Goal: Task Accomplishment & Management: Use online tool/utility

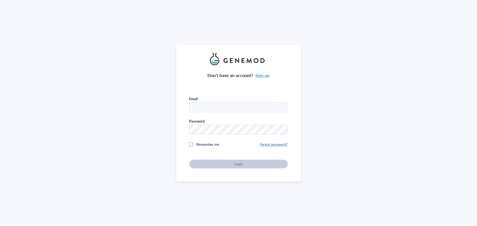
type input "sophia.scheffler@slh.wisc.edu"
click at [216, 167] on div "Don’t have an account? Sign up Email sophia.scheffler@slh.wisc.edu Password Rem…" at bounding box center [238, 116] width 98 height 103
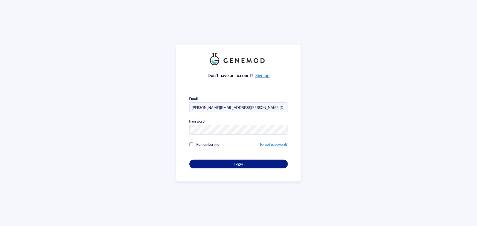
click at [220, 168] on div "Don’t have an account? Sign up Email sophia.scheffler@slh.wisc.edu Password Rem…" at bounding box center [238, 113] width 125 height 137
click at [221, 166] on button "Login" at bounding box center [238, 164] width 98 height 9
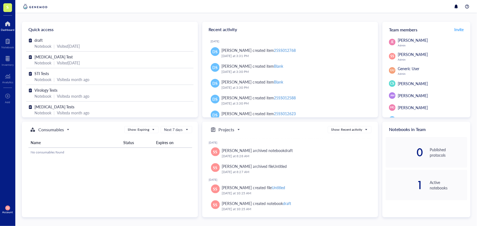
click at [8, 6] on span "S" at bounding box center [8, 7] width 2 height 7
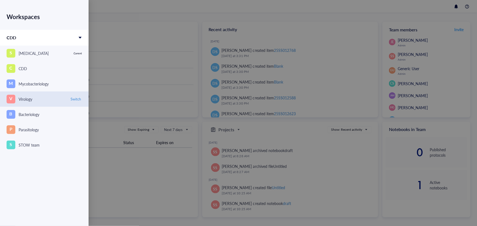
click at [48, 99] on div "V Virology" at bounding box center [37, 99] width 60 height 9
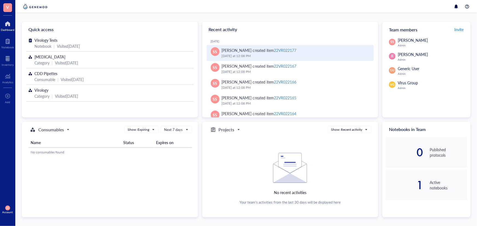
click at [283, 51] on div "22VR022177" at bounding box center [285, 50] width 22 height 5
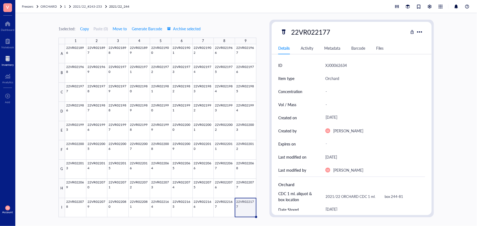
click at [213, 20] on div "1 selected: Copy Paste ( 0 ) Move to Generate Barcode Archive selected 1 2 3 4 …" at bounding box center [157, 119] width 198 height 198
click at [100, 5] on span "2021/22_#243-253" at bounding box center [87, 6] width 29 height 5
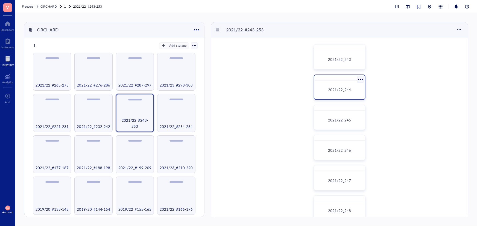
click at [340, 86] on div "2021/22_244" at bounding box center [339, 90] width 46 height 14
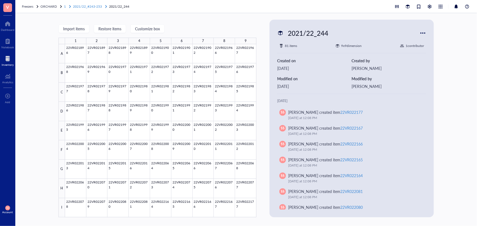
click at [85, 7] on span "2021/22_#243-253" at bounding box center [87, 6] width 29 height 5
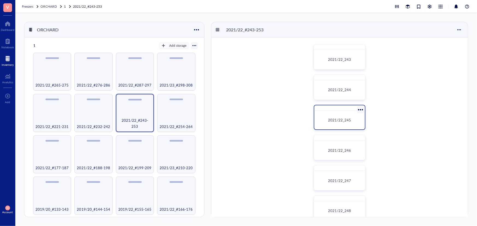
click at [333, 122] on span "2021/22_245" at bounding box center [339, 119] width 23 height 5
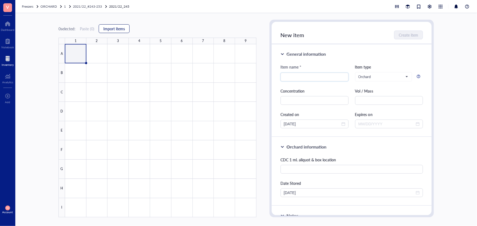
click at [109, 30] on span "Import items" at bounding box center [114, 28] width 22 height 4
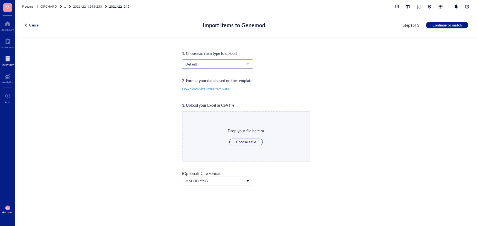
click at [201, 64] on span "Default" at bounding box center [216, 64] width 63 height 5
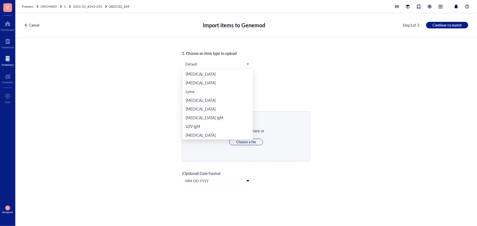
scroll to position [114, 0]
click at [215, 128] on div "Orchard" at bounding box center [217, 126] width 64 height 6
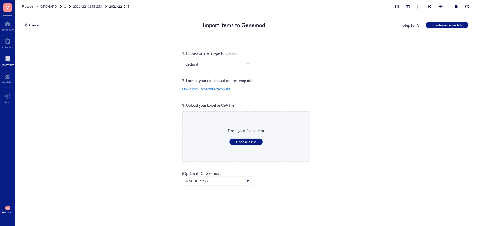
click at [257, 139] on button "Choose a file" at bounding box center [246, 142] width 34 height 7
type input "C:\fakepath\Sheet37.xlsx"
click at [463, 24] on button "Continue to match" at bounding box center [447, 25] width 42 height 7
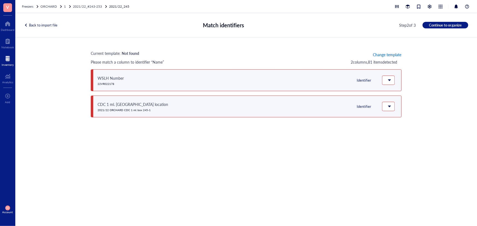
click at [385, 54] on span "Change template" at bounding box center [387, 54] width 28 height 4
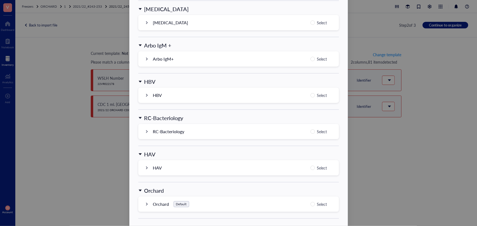
scroll to position [522, 0]
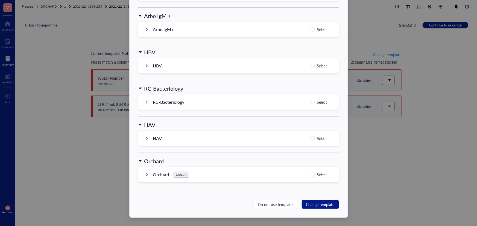
drag, startPoint x: 310, startPoint y: 172, endPoint x: 327, endPoint y: 214, distance: 45.5
click at [311, 172] on label "Select" at bounding box center [319, 175] width 19 height 7
click at [311, 173] on input "Select" at bounding box center [312, 175] width 4 height 4
radio input "true"
click at [324, 203] on span "Change template" at bounding box center [320, 205] width 28 height 6
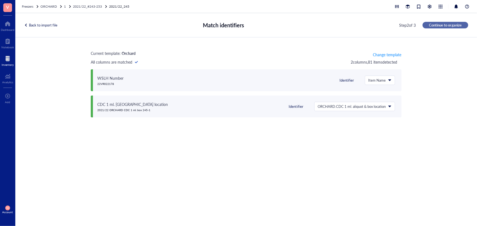
click at [453, 25] on span "Continue to organize" at bounding box center [445, 25] width 33 height 5
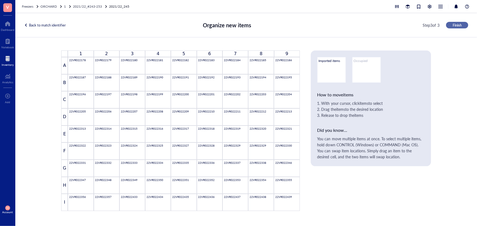
click at [455, 25] on span "Finish" at bounding box center [456, 25] width 9 height 5
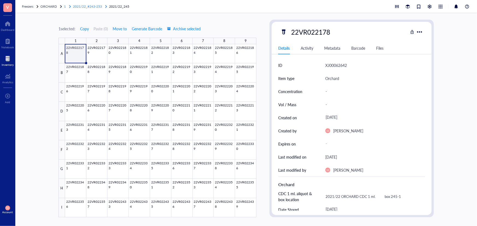
click at [91, 5] on span "2021/22_#243-253" at bounding box center [87, 6] width 29 height 5
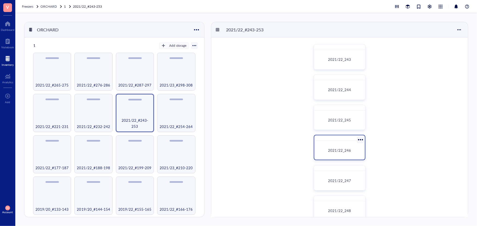
click at [339, 150] on span "2021/22_246" at bounding box center [339, 150] width 23 height 5
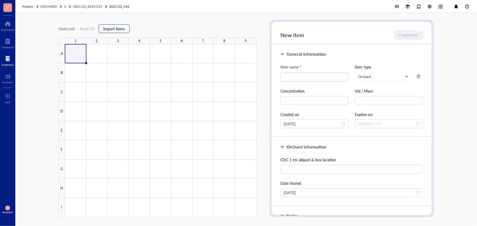
click at [126, 28] on button "Import items" at bounding box center [114, 28] width 31 height 9
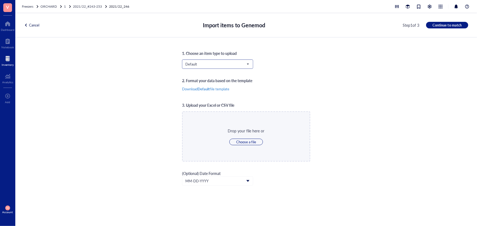
click at [209, 65] on span "Default" at bounding box center [216, 64] width 63 height 5
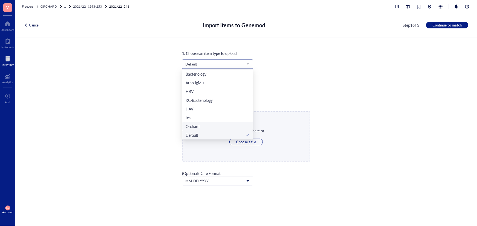
click at [208, 126] on div "Orchard" at bounding box center [217, 126] width 64 height 6
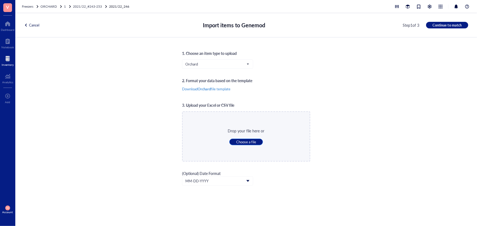
click at [250, 142] on span "Choose a file" at bounding box center [246, 142] width 20 height 5
type input "C:\fakepath\Sheet38.xlsx"
click at [448, 26] on span "Continue to match" at bounding box center [446, 25] width 29 height 5
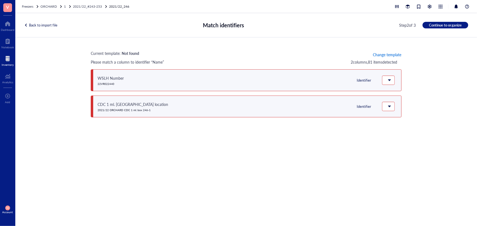
click at [380, 56] on span "Change template" at bounding box center [387, 54] width 28 height 4
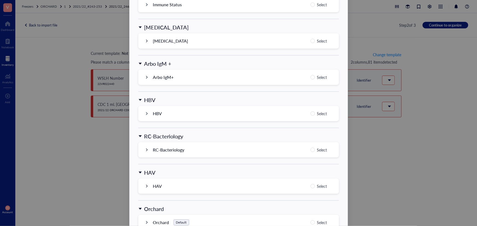
scroll to position [522, 0]
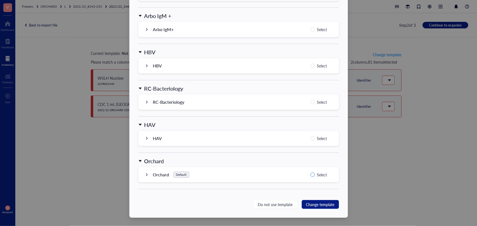
click at [312, 175] on input "Select" at bounding box center [312, 175] width 4 height 4
radio input "true"
click at [321, 204] on span "Change template" at bounding box center [320, 205] width 28 height 6
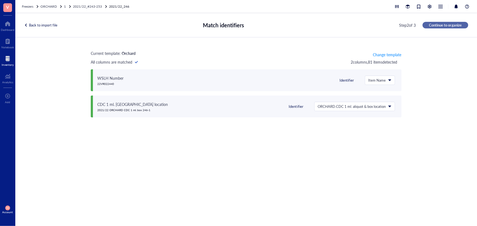
click at [438, 26] on span "Continue to organize" at bounding box center [445, 25] width 33 height 5
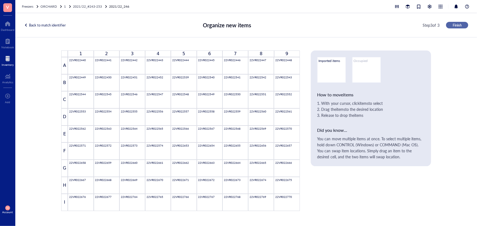
click at [452, 26] on span "Finish" at bounding box center [456, 25] width 9 height 5
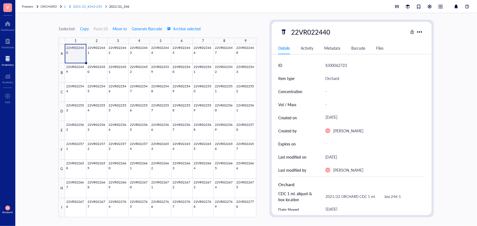
click at [93, 7] on span "2021/22_#243-253" at bounding box center [87, 6] width 29 height 5
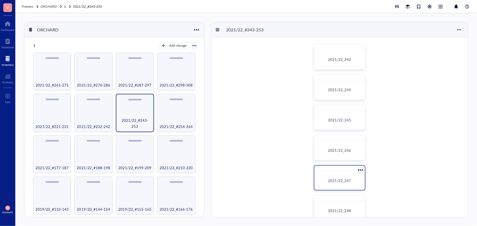
click at [344, 176] on div "2021/22_247" at bounding box center [339, 180] width 46 height 14
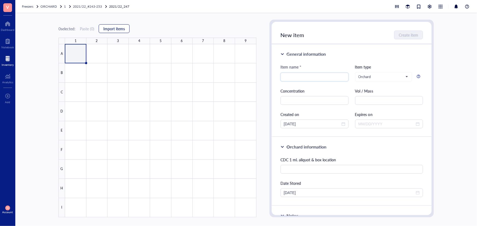
click at [122, 32] on button "Import items" at bounding box center [114, 28] width 31 height 9
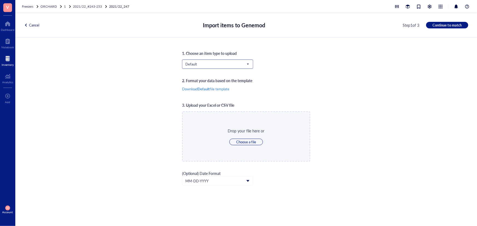
click at [212, 64] on span "Default" at bounding box center [216, 64] width 63 height 5
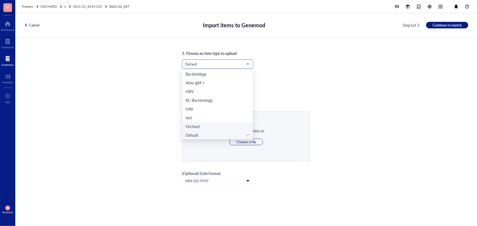
click at [205, 125] on div "Orchard" at bounding box center [217, 126] width 64 height 6
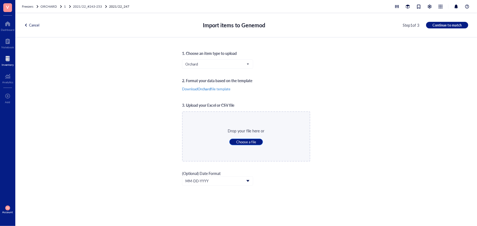
click at [243, 143] on span "Choose a file" at bounding box center [246, 142] width 20 height 5
type input "C:\fakepath\Sheet39.xlsx"
click at [440, 25] on span "Continue to match" at bounding box center [446, 25] width 29 height 5
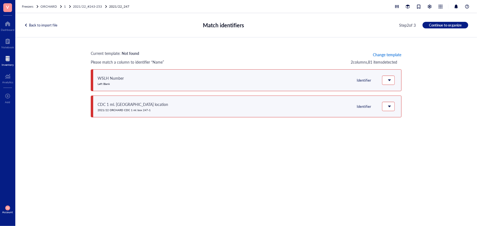
click at [388, 54] on span "Change template" at bounding box center [387, 54] width 28 height 4
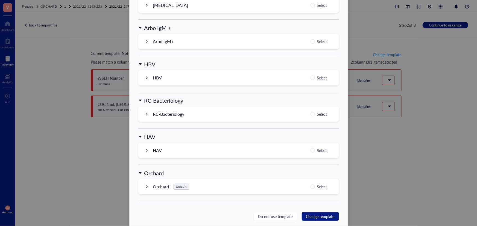
scroll to position [522, 0]
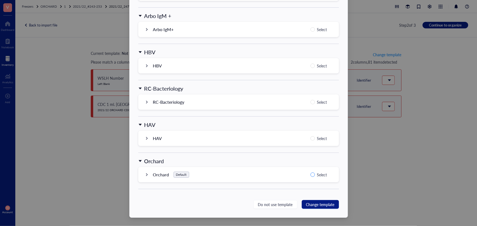
click at [312, 176] on input "Select" at bounding box center [312, 175] width 4 height 4
radio input "true"
click at [320, 207] on span "Change template" at bounding box center [320, 205] width 28 height 6
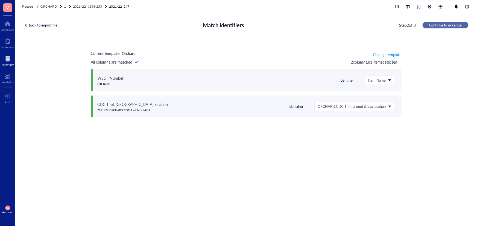
click at [456, 25] on span "Continue to organize" at bounding box center [445, 25] width 33 height 5
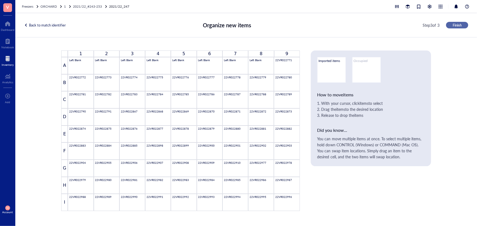
click at [461, 23] on span "Finish" at bounding box center [456, 25] width 9 height 5
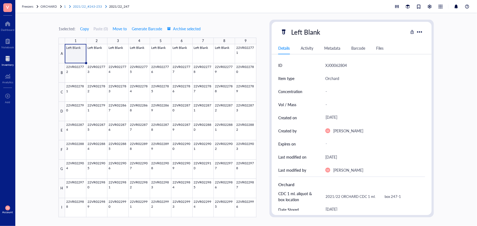
click at [98, 5] on span "2021/22_#243-253" at bounding box center [87, 6] width 29 height 5
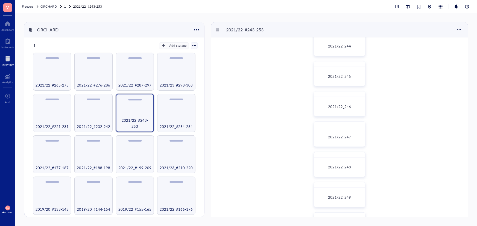
scroll to position [49, 0]
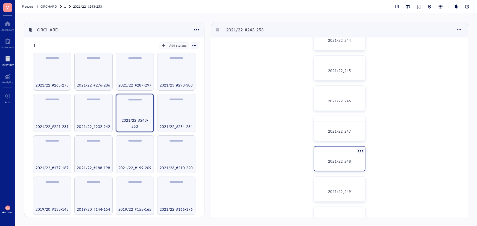
click at [351, 159] on div "2021/22_248" at bounding box center [339, 161] width 42 height 5
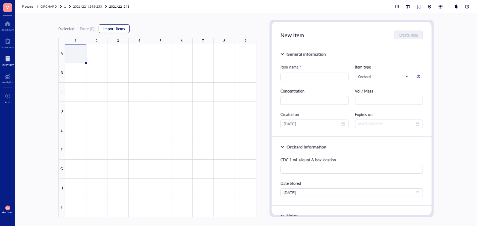
click at [105, 29] on span "Import items" at bounding box center [114, 28] width 22 height 4
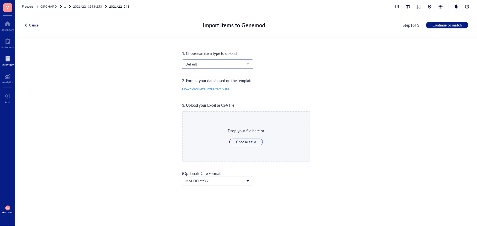
click at [203, 66] on span "Default" at bounding box center [216, 64] width 63 height 5
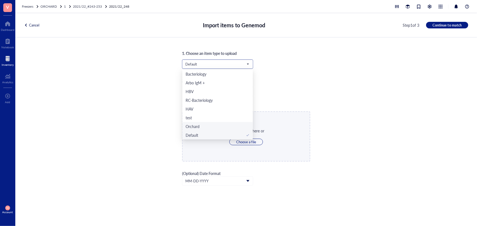
click at [205, 128] on div "Orchard" at bounding box center [217, 126] width 64 height 6
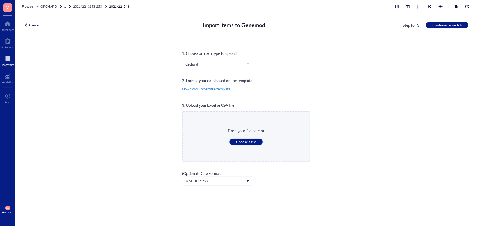
click at [254, 143] on span "Choose a file" at bounding box center [246, 142] width 20 height 5
type input "C:\fakepath\Sheet40.xlsx"
click at [438, 25] on span "Continue to match" at bounding box center [446, 25] width 29 height 5
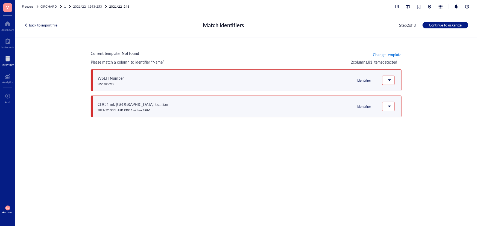
click at [384, 56] on span "Change template" at bounding box center [387, 54] width 28 height 4
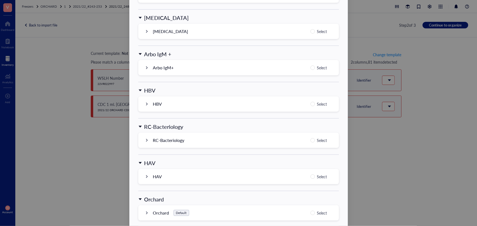
scroll to position [522, 0]
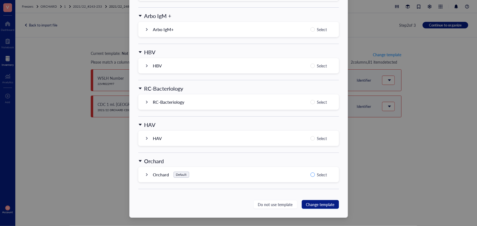
click at [317, 173] on span "Select" at bounding box center [322, 175] width 14 height 7
click at [315, 173] on input "Select" at bounding box center [312, 175] width 4 height 4
radio input "true"
click at [327, 203] on span "Change template" at bounding box center [320, 205] width 28 height 6
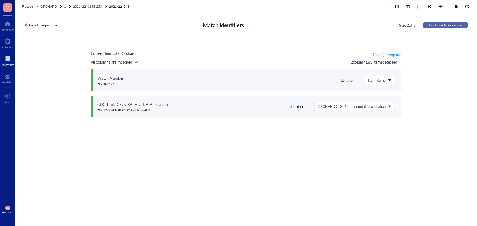
click at [447, 25] on span "Continue to organize" at bounding box center [445, 25] width 33 height 5
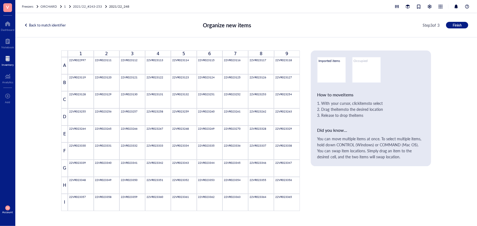
click at [457, 29] on div "Back to match identifier Organize new items Step 3 of 3 Finish" at bounding box center [245, 25] width 461 height 24
click at [459, 23] on span "Finish" at bounding box center [456, 25] width 9 height 5
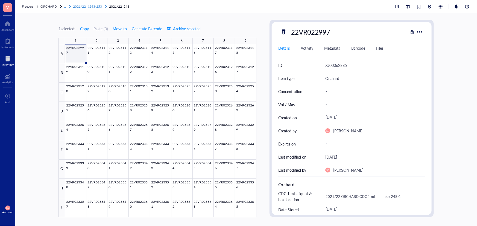
click at [100, 4] on span "2021/22_#243-253" at bounding box center [87, 6] width 29 height 5
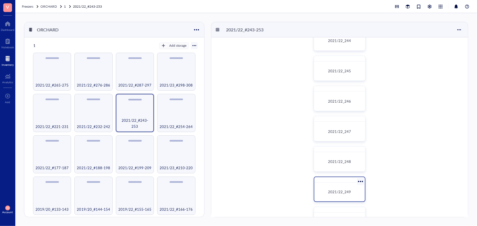
scroll to position [49, 0]
click at [347, 190] on span "2021/22_249" at bounding box center [339, 191] width 23 height 5
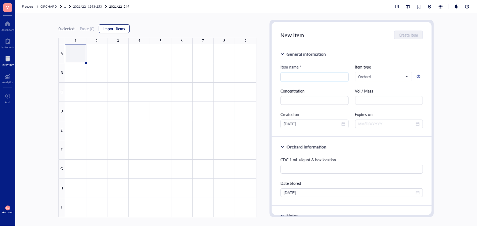
click at [105, 28] on span "Import items" at bounding box center [114, 28] width 22 height 4
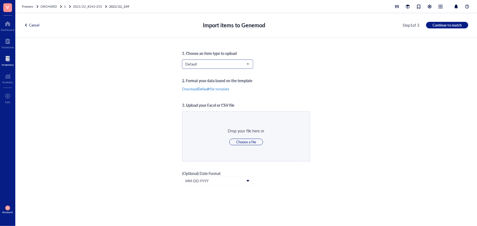
click at [220, 62] on span "Default" at bounding box center [216, 64] width 63 height 5
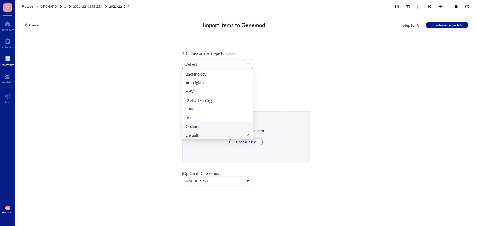
click at [216, 128] on div "Orchard" at bounding box center [217, 126] width 64 height 6
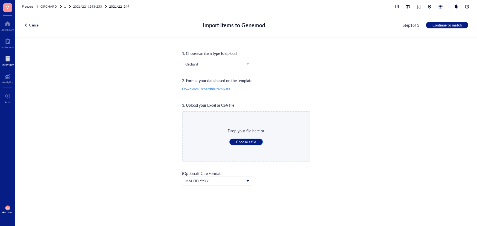
click at [239, 143] on span "Choose a file" at bounding box center [246, 142] width 20 height 5
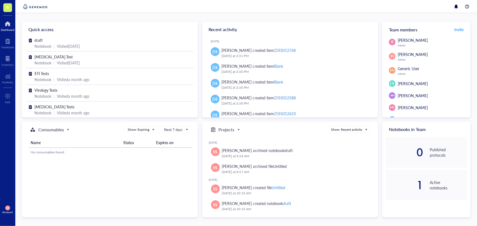
click at [9, 8] on span "S" at bounding box center [7, 7] width 9 height 9
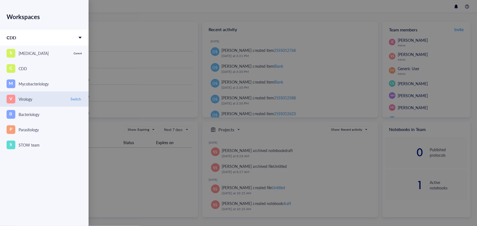
click at [31, 104] on link "V Virology Switch" at bounding box center [44, 98] width 88 height 15
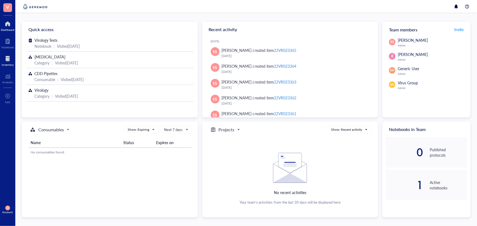
click at [5, 60] on div at bounding box center [8, 58] width 12 height 9
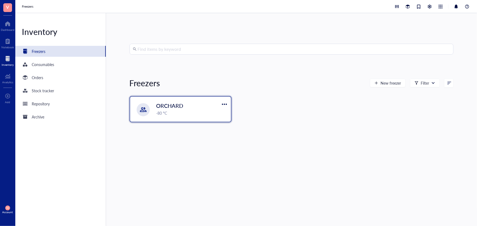
click at [142, 115] on div at bounding box center [143, 109] width 13 height 13
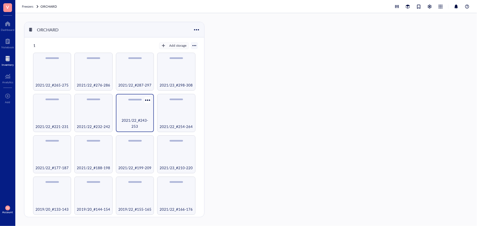
click at [141, 117] on div "2021/22_#243-253" at bounding box center [135, 123] width 33 height 12
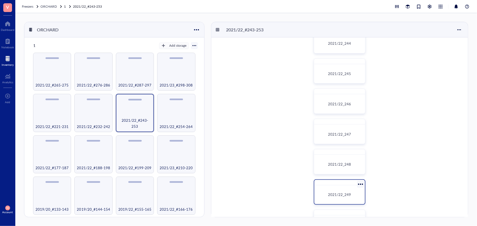
scroll to position [49, 0]
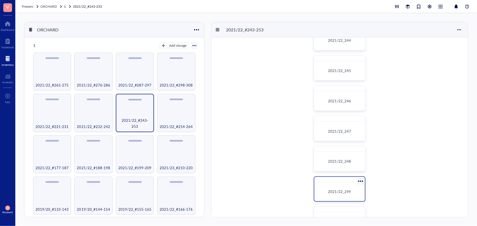
click at [343, 191] on span "2021/22_249" at bounding box center [339, 191] width 23 height 5
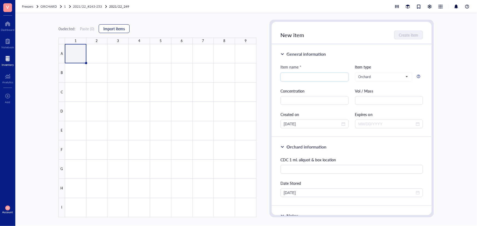
click at [115, 29] on span "Import items" at bounding box center [114, 28] width 22 height 4
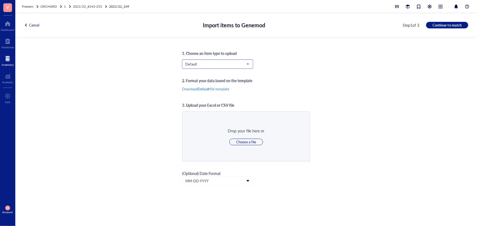
click at [188, 61] on input "search" at bounding box center [215, 64] width 60 height 8
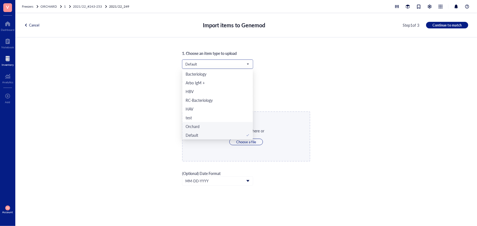
click at [224, 123] on div "Orchard" at bounding box center [217, 126] width 70 height 9
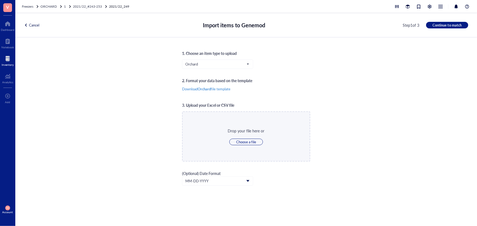
click at [252, 137] on div "Drop your file here or Choose a file" at bounding box center [246, 136] width 37 height 17
click at [253, 140] on span "Choose a file" at bounding box center [246, 142] width 20 height 5
type input "C:\fakepath\Sheet41.xlsx"
click at [433, 25] on span "Continue to match" at bounding box center [446, 25] width 29 height 5
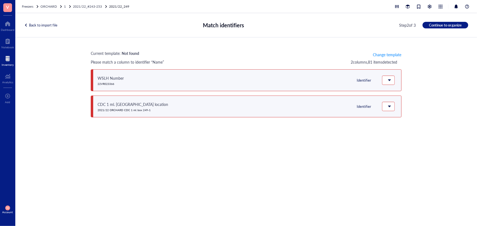
click at [392, 48] on div "Current template: Not found Change template Please match a column to identifier…" at bounding box center [245, 125] width 461 height 176
click at [393, 54] on span "Change template" at bounding box center [387, 54] width 28 height 4
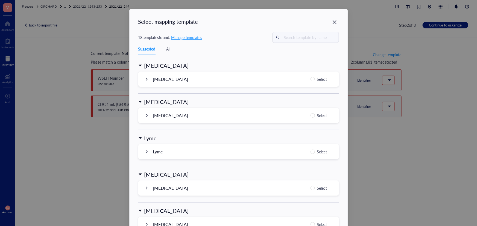
scroll to position [522, 0]
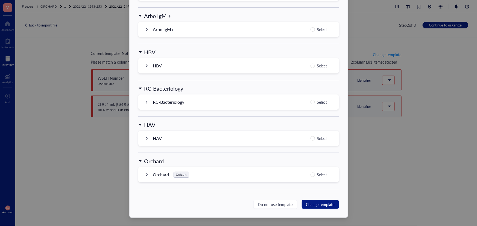
click at [308, 174] on div "Orchard Default Select" at bounding box center [238, 174] width 200 height 15
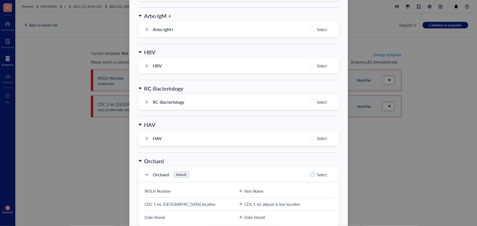
click at [312, 175] on input "Select" at bounding box center [312, 175] width 4 height 4
radio input "true"
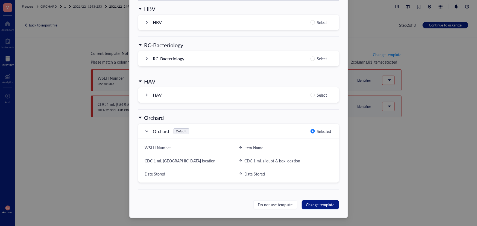
scroll to position [566, 0]
click at [320, 202] on span "Change template" at bounding box center [320, 205] width 28 height 6
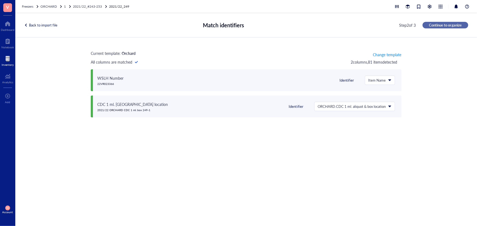
click at [435, 22] on button "Continue to organize" at bounding box center [445, 25] width 46 height 7
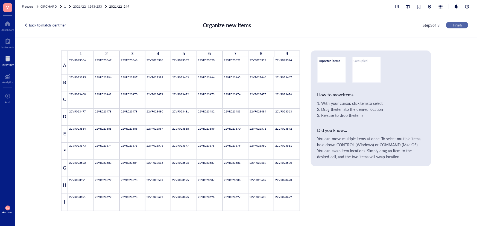
click at [451, 26] on button "Finish" at bounding box center [457, 25] width 22 height 7
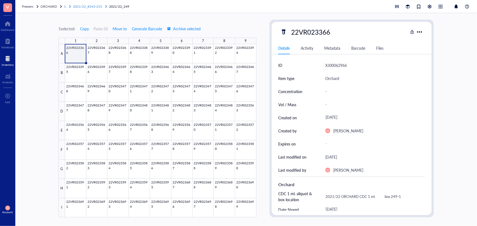
click at [79, 4] on span "2021/22_#243-253" at bounding box center [87, 6] width 29 height 5
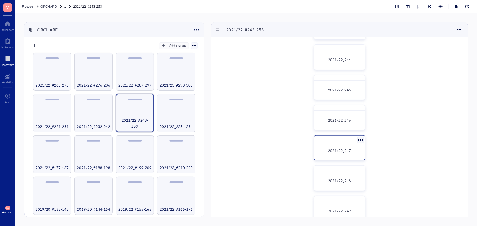
scroll to position [99, 0]
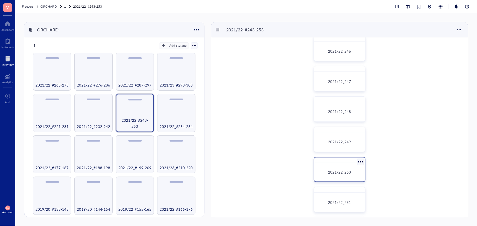
click at [334, 173] on span "2021/22_250" at bounding box center [339, 172] width 23 height 5
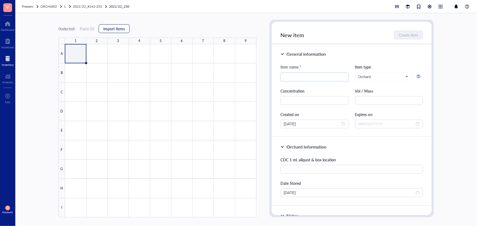
click at [116, 26] on span "Import items" at bounding box center [114, 28] width 22 height 4
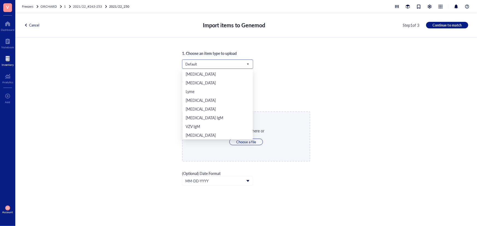
click at [218, 60] on input "search" at bounding box center [215, 64] width 60 height 8
click at [228, 126] on div "Orchard" at bounding box center [217, 126] width 64 height 6
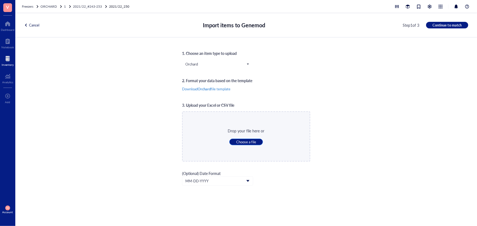
click at [251, 142] on span "Choose a file" at bounding box center [246, 142] width 20 height 5
type input "C:\fakepath\Sheet42.xlsx"
click at [452, 25] on span "Continue to match" at bounding box center [446, 25] width 29 height 5
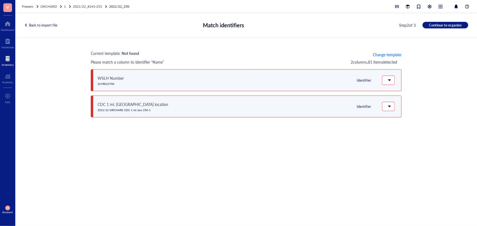
click at [383, 57] on button "Change template" at bounding box center [386, 54] width 29 height 9
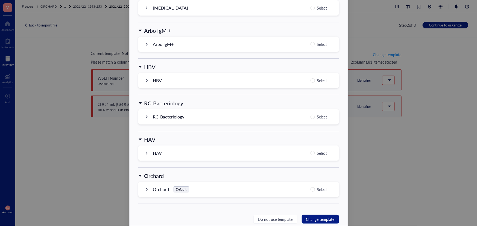
scroll to position [522, 0]
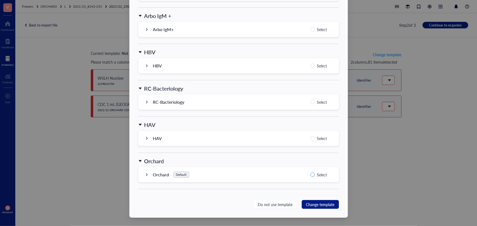
click at [315, 173] on span "Select" at bounding box center [322, 175] width 14 height 7
click at [315, 173] on input "Select" at bounding box center [312, 175] width 4 height 4
radio input "true"
click at [318, 205] on span "Change template" at bounding box center [320, 205] width 28 height 6
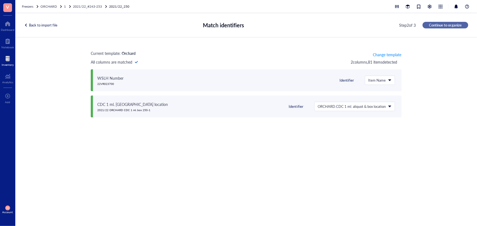
click at [442, 26] on span "Continue to organize" at bounding box center [445, 25] width 33 height 5
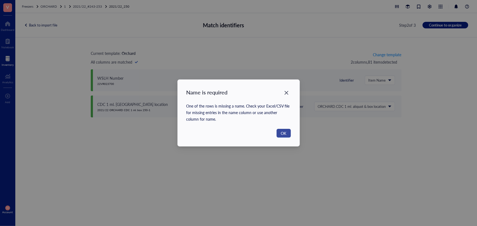
click at [281, 134] on span "OK" at bounding box center [283, 133] width 5 height 6
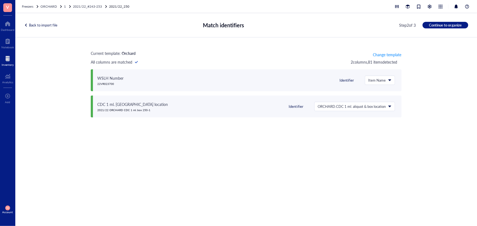
drag, startPoint x: 237, startPoint y: 134, endPoint x: 241, endPoint y: 131, distance: 4.3
click at [237, 134] on div "Current template: Orchard Change template All columns are matched 2 column s , …" at bounding box center [245, 125] width 461 height 176
click at [439, 22] on button "Continue to organize" at bounding box center [445, 25] width 46 height 7
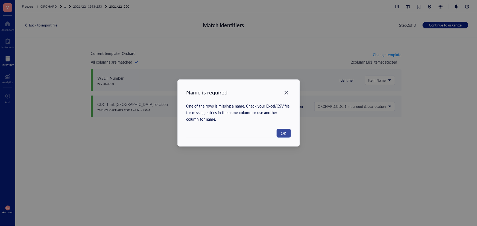
click at [287, 134] on button "OK" at bounding box center [283, 133] width 14 height 9
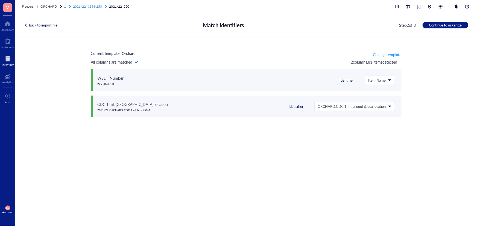
click at [96, 4] on span "2021/22_#243-253" at bounding box center [87, 6] width 29 height 5
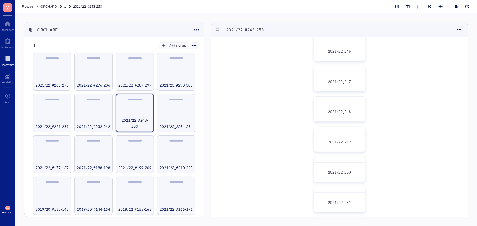
scroll to position [124, 0]
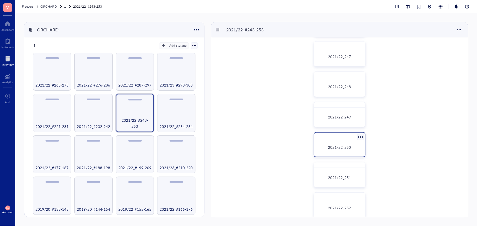
click at [343, 145] on span "2021/22_250" at bounding box center [339, 147] width 23 height 5
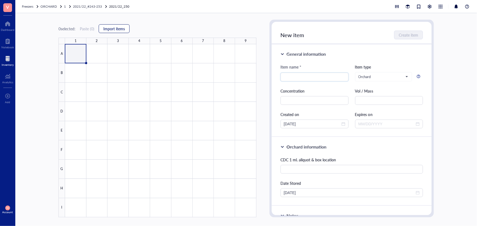
click at [123, 28] on span "Import items" at bounding box center [114, 28] width 22 height 4
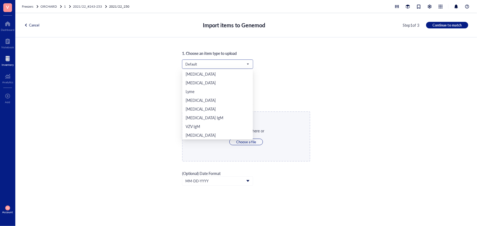
click at [188, 62] on span "Default" at bounding box center [216, 64] width 63 height 5
click at [201, 127] on div "Orchard" at bounding box center [217, 126] width 64 height 6
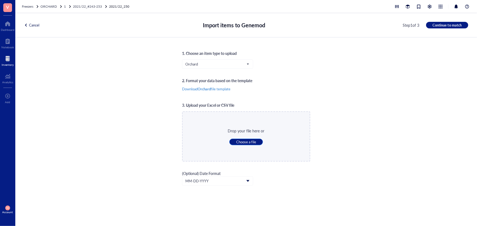
click at [247, 144] on span "Choose a file" at bounding box center [246, 142] width 20 height 5
type input "C:\fakepath\Sheet42.xlsx"
click at [458, 25] on span "Continue to match" at bounding box center [446, 25] width 29 height 5
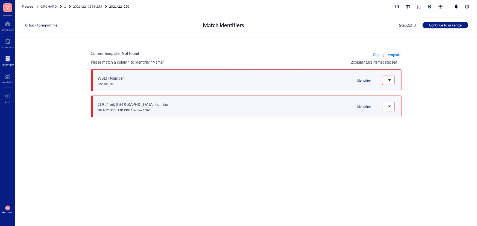
click at [386, 56] on span "Change template" at bounding box center [387, 54] width 28 height 4
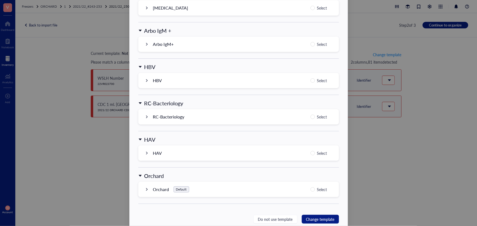
scroll to position [522, 0]
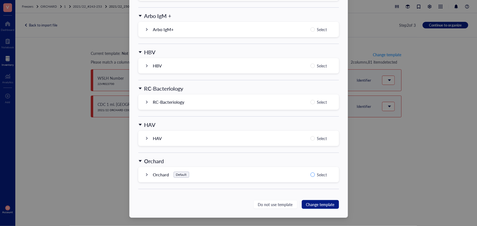
click at [311, 175] on input "Select" at bounding box center [312, 175] width 4 height 4
radio input "true"
click at [315, 202] on span "Change template" at bounding box center [320, 205] width 28 height 6
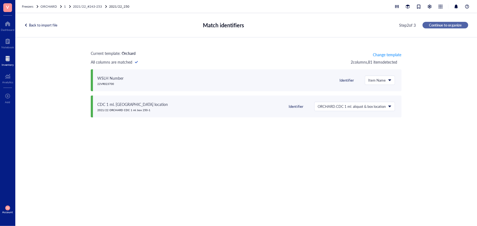
click at [442, 24] on span "Continue to organize" at bounding box center [445, 25] width 33 height 5
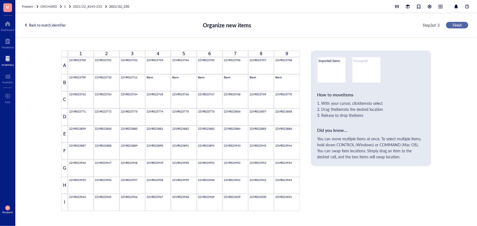
click at [457, 25] on span "Finish" at bounding box center [456, 25] width 9 height 5
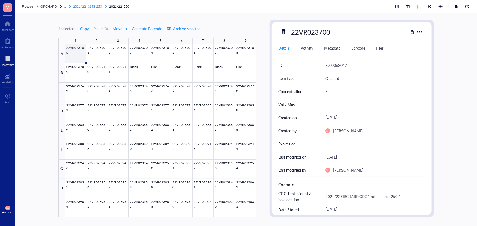
click at [95, 5] on span "2021/22_#243-253" at bounding box center [87, 6] width 29 height 5
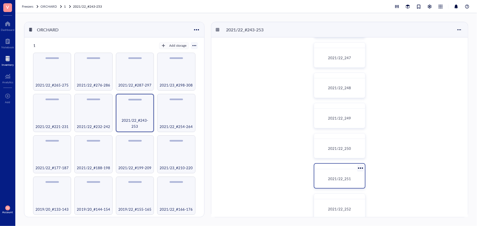
scroll to position [124, 0]
click at [345, 181] on div "2021/22_251" at bounding box center [339, 177] width 46 height 14
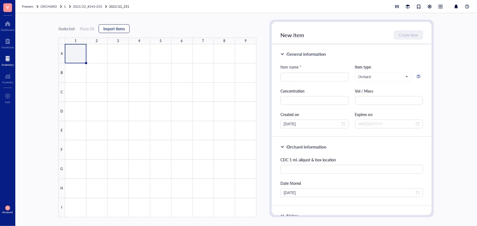
click at [118, 25] on button "Import items" at bounding box center [114, 28] width 31 height 9
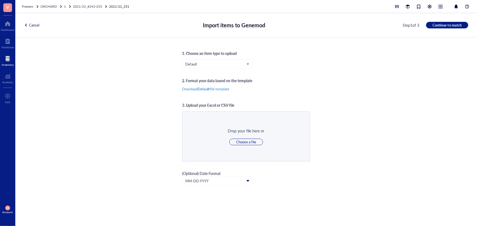
click at [198, 59] on div "1. Choose an item type to upload Default 2. Format your data based on the templ…" at bounding box center [246, 131] width 128 height 163
click at [198, 62] on span "Default" at bounding box center [216, 64] width 63 height 5
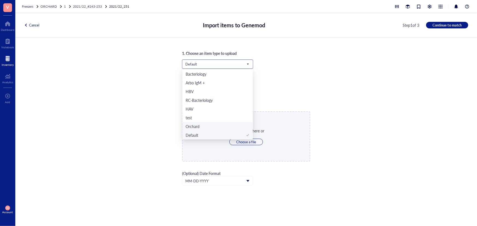
click at [211, 128] on div "Orchard" at bounding box center [217, 126] width 64 height 6
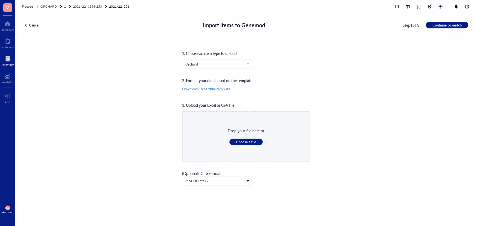
click at [246, 141] on span "Choose a file" at bounding box center [246, 142] width 20 height 5
type input "C:\fakepath\Sheet43.xlsx"
click at [447, 26] on span "Continue to match" at bounding box center [446, 25] width 29 height 5
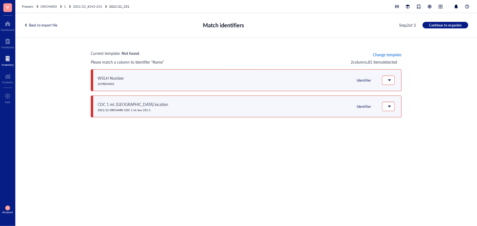
click at [374, 55] on span "Change template" at bounding box center [387, 54] width 28 height 4
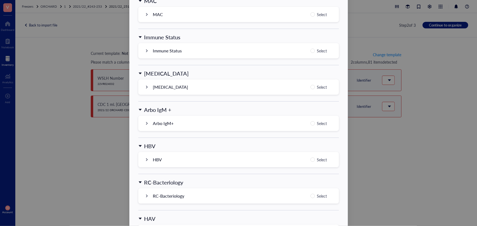
scroll to position [497, 0]
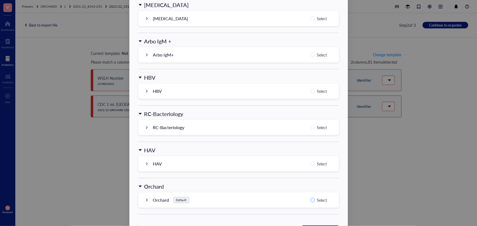
click at [315, 200] on span "Select" at bounding box center [322, 200] width 14 height 7
click at [314, 200] on input "Select" at bounding box center [312, 200] width 4 height 4
radio input "true"
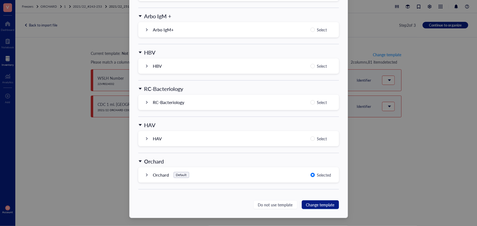
scroll to position [522, 0]
click at [317, 202] on span "Change template" at bounding box center [320, 205] width 28 height 6
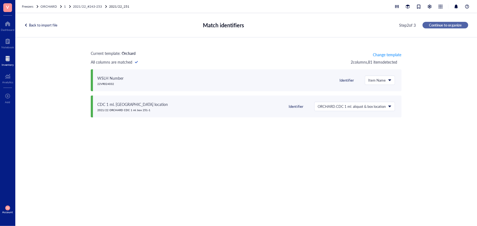
click at [445, 22] on button "Continue to organize" at bounding box center [445, 25] width 46 height 7
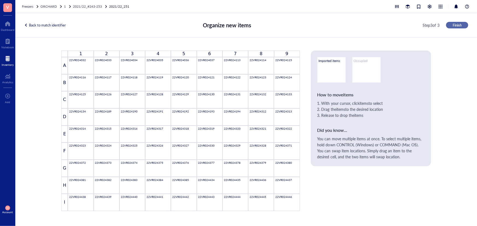
click at [456, 25] on span "Finish" at bounding box center [456, 25] width 9 height 5
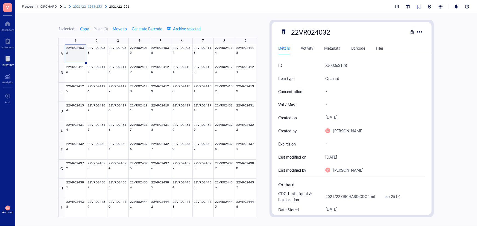
click at [95, 6] on span "2021/22_#243-253" at bounding box center [87, 6] width 29 height 5
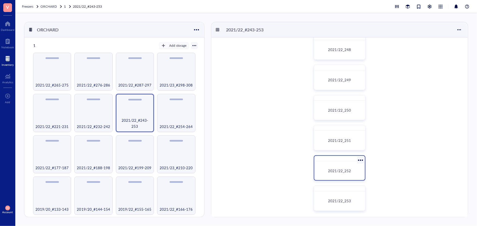
scroll to position [162, 0]
click at [344, 161] on div "2021/22_252" at bounding box center [340, 167] width 52 height 25
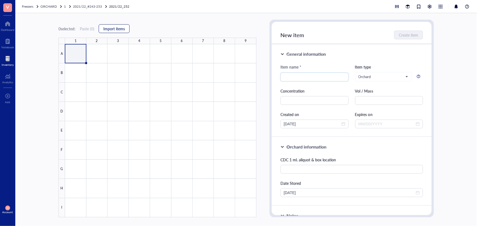
click at [122, 26] on span "Import items" at bounding box center [114, 28] width 22 height 4
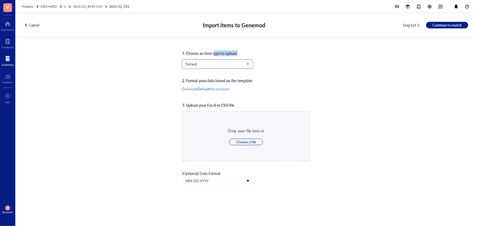
drag, startPoint x: 214, startPoint y: 57, endPoint x: 214, endPoint y: 63, distance: 5.7
click at [214, 59] on div "1. Choose an item type to upload Default 2. Format your data based on the templ…" at bounding box center [246, 131] width 128 height 163
click at [214, 63] on span "Default" at bounding box center [216, 64] width 63 height 5
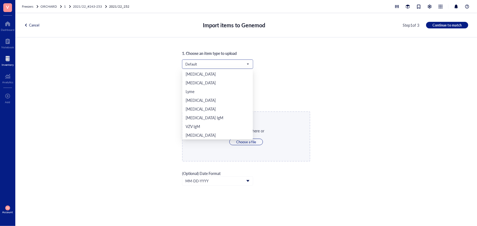
scroll to position [114, 0]
click at [202, 126] on div "Orchard" at bounding box center [217, 126] width 64 height 6
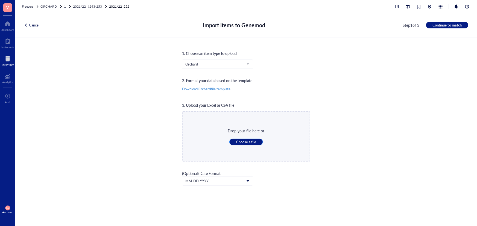
click at [242, 140] on span "Choose a file" at bounding box center [246, 142] width 20 height 5
type input "C:\fakepath\Sheet43.xlsx"
click at [442, 25] on span "Continue to match" at bounding box center [446, 25] width 29 height 5
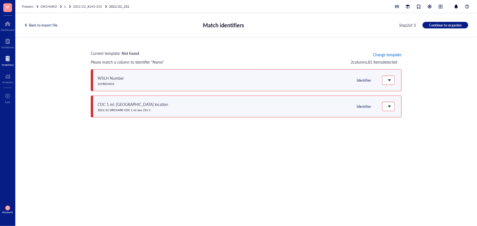
click at [386, 53] on span "Change template" at bounding box center [387, 54] width 28 height 4
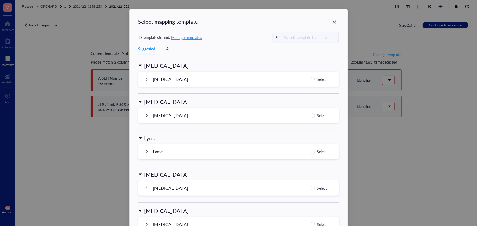
scroll to position [522, 0]
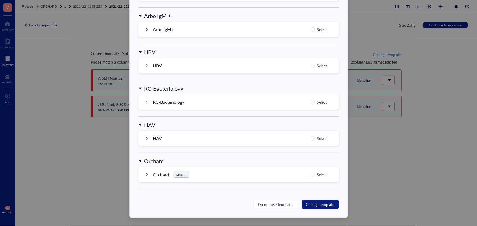
click at [308, 174] on div "Orchard Default Select" at bounding box center [238, 174] width 200 height 15
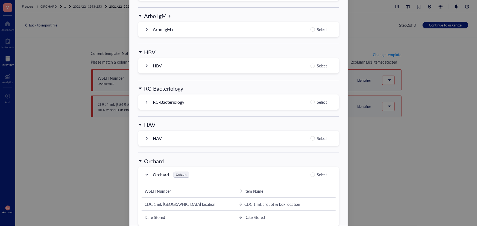
drag, startPoint x: 311, startPoint y: 176, endPoint x: 315, endPoint y: 181, distance: 6.2
click at [311, 176] on input "Select" at bounding box center [312, 175] width 4 height 4
radio input "true"
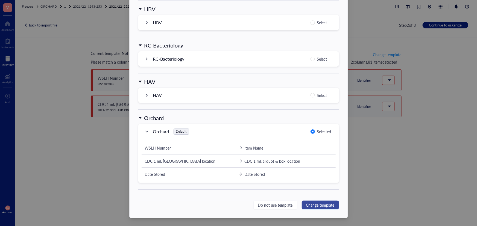
scroll to position [566, 0]
click at [323, 200] on button "Change template" at bounding box center [320, 204] width 37 height 9
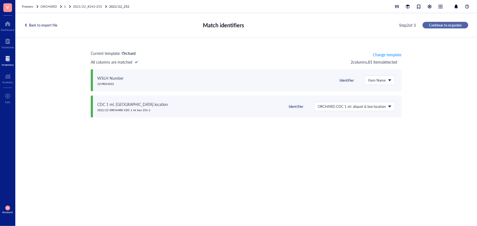
click at [449, 26] on span "Continue to organize" at bounding box center [445, 25] width 33 height 5
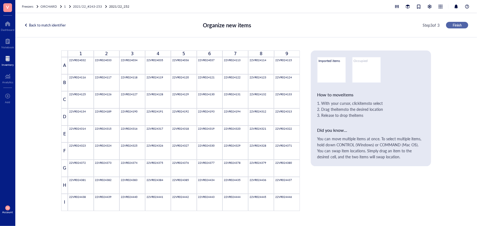
click at [452, 26] on span "Finish" at bounding box center [456, 25] width 9 height 5
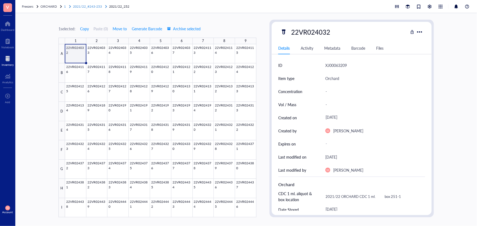
click at [89, 5] on span "2021/22_#243-253" at bounding box center [87, 6] width 29 height 5
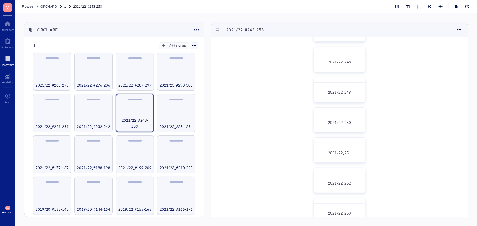
scroll to position [162, 0]
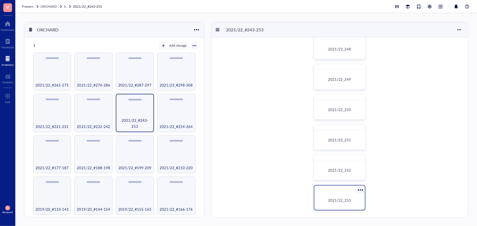
click at [323, 199] on div "2021/22_253" at bounding box center [339, 200] width 42 height 5
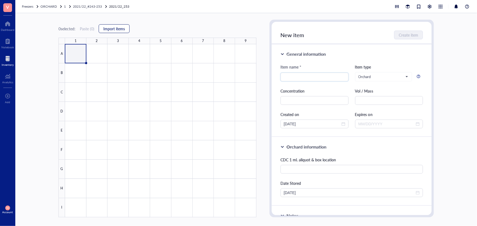
click at [107, 30] on span "Import items" at bounding box center [114, 28] width 22 height 4
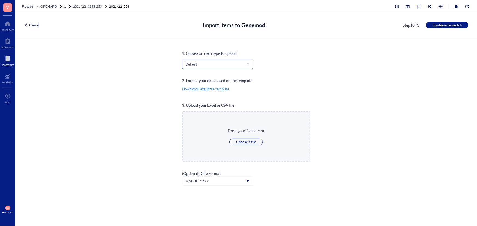
click at [211, 65] on span "Default" at bounding box center [216, 64] width 63 height 5
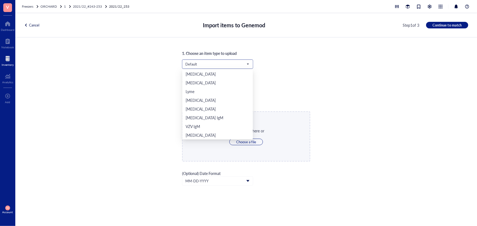
scroll to position [114, 0]
click at [201, 128] on div "Orchard" at bounding box center [217, 126] width 64 height 6
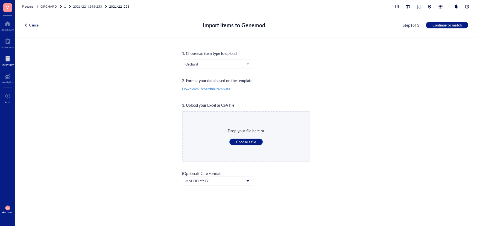
click at [238, 140] on span "Choose a file" at bounding box center [246, 142] width 20 height 5
type input "C:\fakepath\Sheet44.xlsx"
click at [444, 23] on span "Continue to match" at bounding box center [446, 25] width 29 height 5
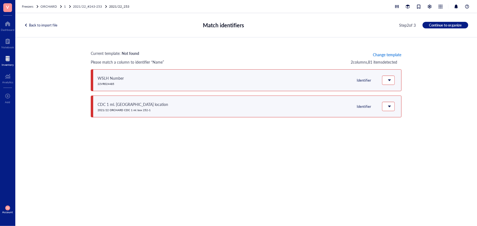
click at [395, 55] on span "Change template" at bounding box center [387, 54] width 28 height 4
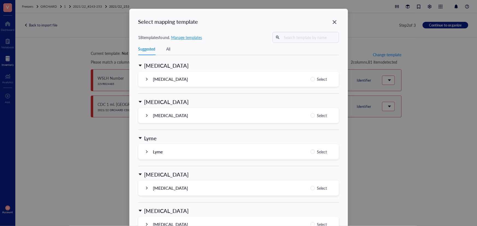
scroll to position [522, 0]
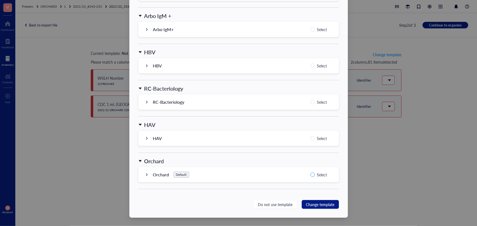
click at [316, 177] on span "Select" at bounding box center [322, 175] width 14 height 7
click at [315, 177] on input "Select" at bounding box center [312, 175] width 4 height 4
radio input "true"
click at [322, 204] on span "Change template" at bounding box center [320, 205] width 28 height 6
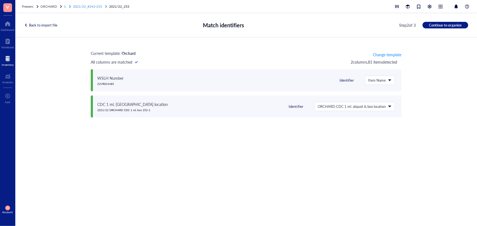
click at [88, 8] on span "2021/22_#243-253" at bounding box center [87, 6] width 29 height 5
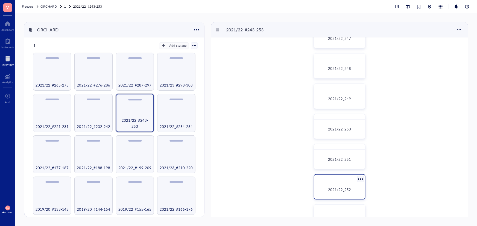
scroll to position [162, 0]
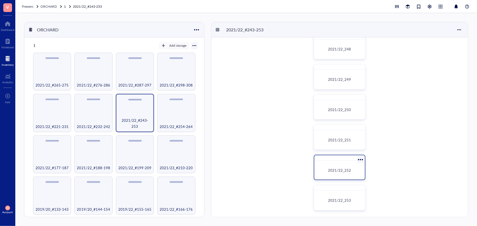
click at [332, 163] on div "2021/22_252" at bounding box center [339, 170] width 46 height 14
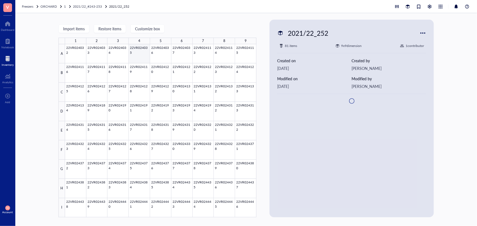
click at [143, 58] on div at bounding box center [160, 130] width 191 height 173
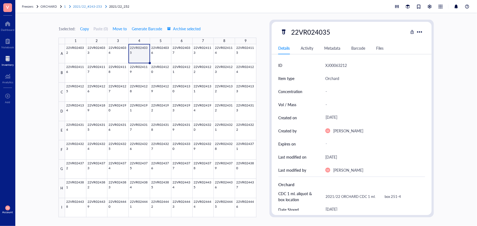
click at [96, 6] on span "2021/22_#243-253" at bounding box center [87, 6] width 29 height 5
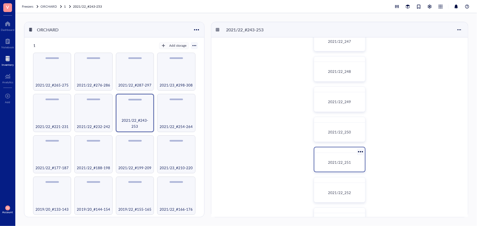
scroll to position [149, 0]
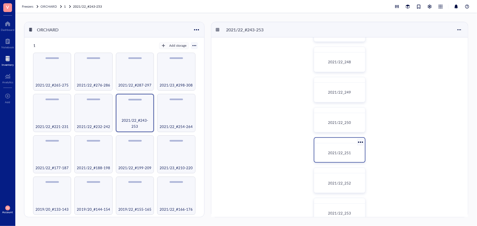
click at [338, 148] on div "2021/22_251" at bounding box center [339, 153] width 46 height 14
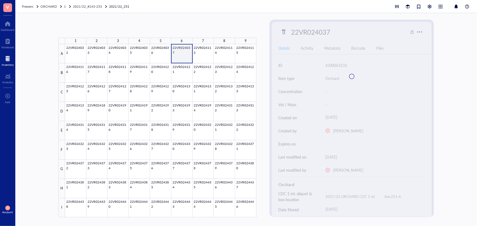
click at [174, 55] on div at bounding box center [160, 130] width 191 height 173
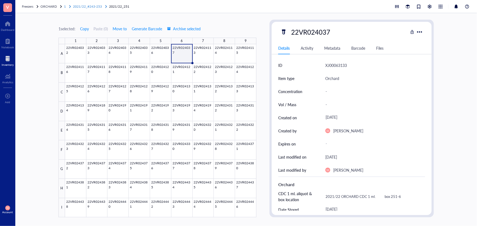
click at [93, 6] on span "2021/22_#243-253" at bounding box center [87, 6] width 29 height 5
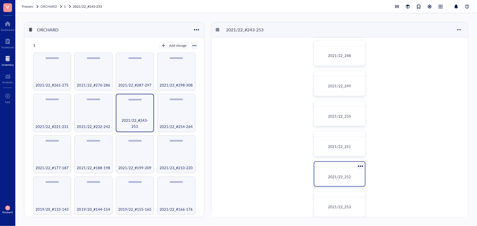
scroll to position [162, 0]
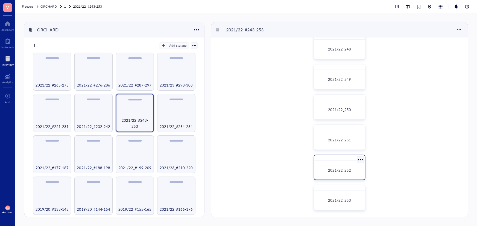
click at [340, 171] on span "2021/22_252" at bounding box center [339, 170] width 23 height 5
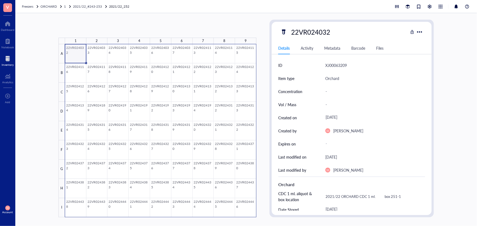
drag, startPoint x: 121, startPoint y: 70, endPoint x: 250, endPoint y: 209, distance: 190.0
click at [250, 209] on div at bounding box center [160, 130] width 191 height 173
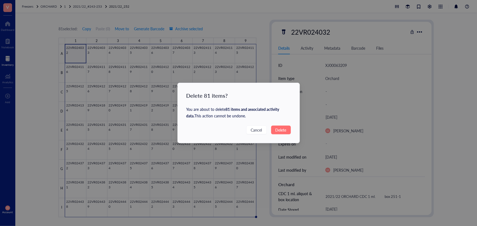
click at [275, 128] on span "Delete" at bounding box center [280, 130] width 11 height 6
click at [281, 128] on span "Delete" at bounding box center [280, 130] width 11 height 6
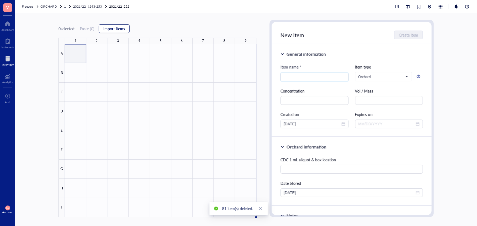
click at [121, 28] on span "Import items" at bounding box center [114, 28] width 22 height 4
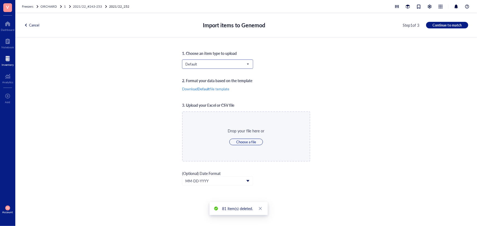
click at [197, 62] on span "Default" at bounding box center [216, 64] width 63 height 5
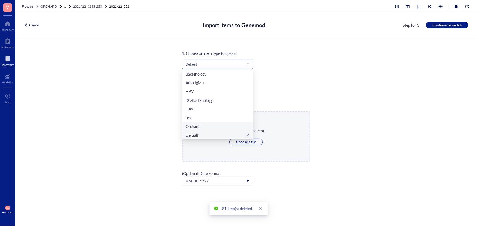
click at [215, 125] on div "Orchard" at bounding box center [217, 126] width 64 height 6
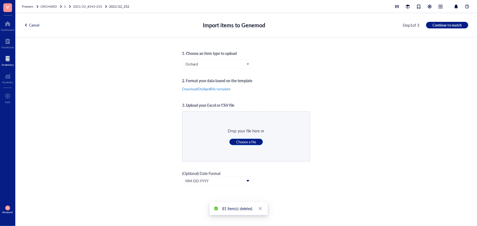
click at [248, 144] on span "Choose a file" at bounding box center [246, 142] width 20 height 5
type input "C:\fakepath\Sheet43.xlsx"
click at [449, 25] on span "Continue to match" at bounding box center [446, 25] width 29 height 5
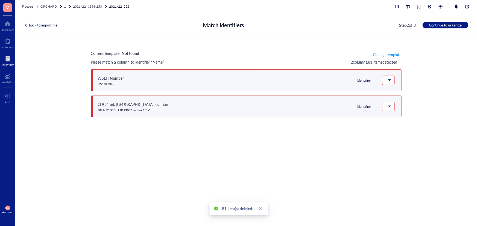
click at [47, 25] on div "Back to import file" at bounding box center [40, 25] width 33 height 5
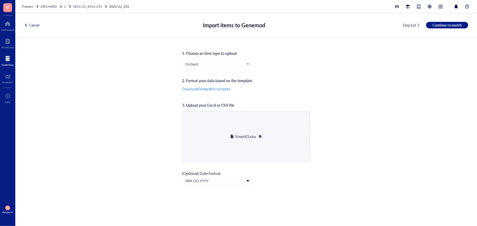
click at [260, 137] on div at bounding box center [260, 137] width 4 height 4
click at [244, 140] on span "Choose a file" at bounding box center [246, 142] width 20 height 5
type input "C:\fakepath\Sheet44.xlsx"
click at [457, 22] on button "Continue to match" at bounding box center [447, 25] width 42 height 7
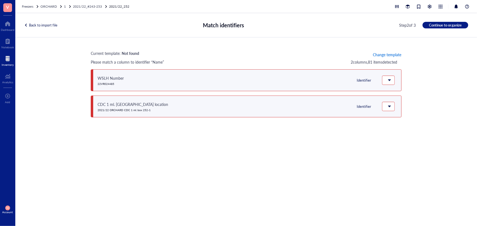
click at [387, 54] on span "Change template" at bounding box center [387, 54] width 28 height 4
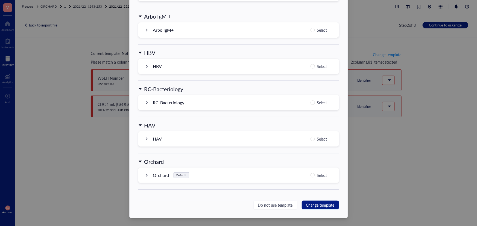
scroll to position [522, 0]
click at [316, 176] on span "Select" at bounding box center [322, 175] width 14 height 7
click at [315, 176] on input "Select" at bounding box center [312, 175] width 4 height 4
radio input "true"
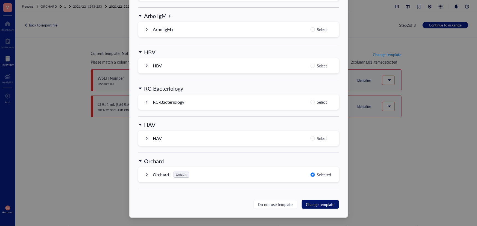
drag, startPoint x: 320, startPoint y: 204, endPoint x: 325, endPoint y: 198, distance: 7.9
click at [321, 204] on span "Change template" at bounding box center [320, 205] width 28 height 6
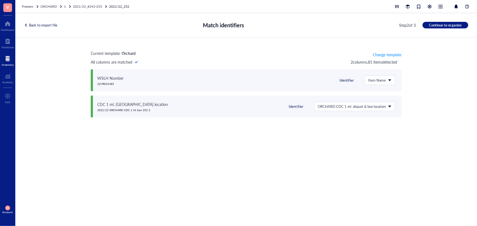
click at [438, 25] on span "Continue to organize" at bounding box center [445, 25] width 33 height 5
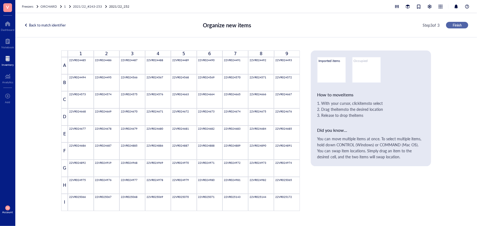
click at [464, 25] on button "Finish" at bounding box center [457, 25] width 22 height 7
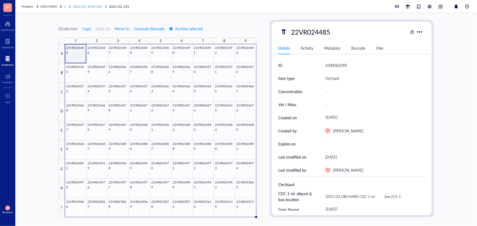
click at [83, 4] on span "2021/22_#243-253" at bounding box center [87, 6] width 29 height 5
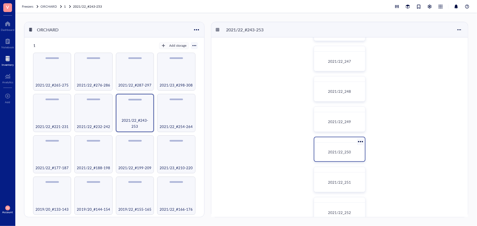
scroll to position [162, 0]
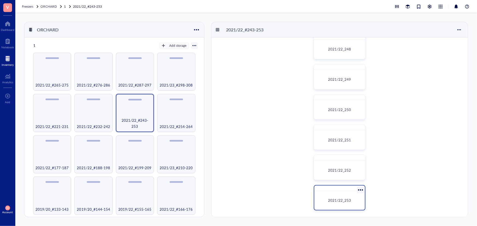
click at [359, 191] on div at bounding box center [360, 190] width 8 height 8
click at [334, 192] on div "2021/22_253" at bounding box center [340, 197] width 52 height 25
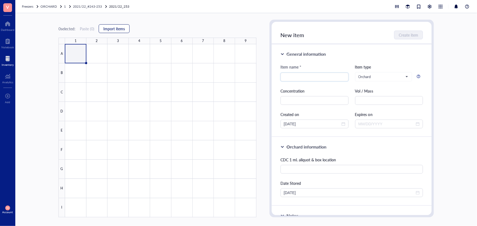
click at [116, 30] on span "Import items" at bounding box center [114, 28] width 22 height 4
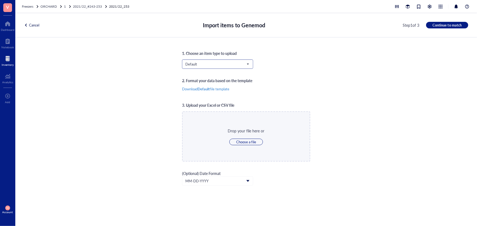
click at [216, 67] on input "search" at bounding box center [215, 64] width 60 height 8
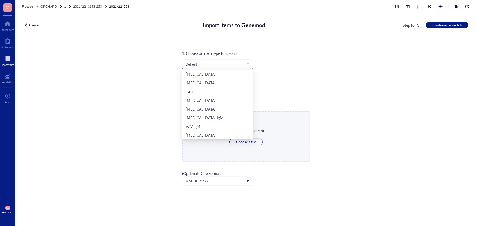
scroll to position [114, 0]
click at [223, 125] on div "Orchard" at bounding box center [217, 126] width 64 height 6
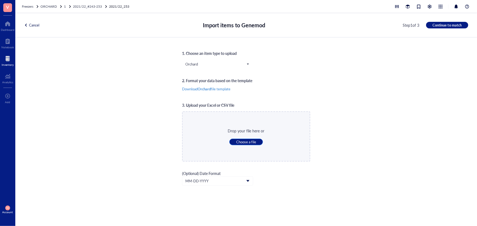
click at [244, 141] on span "Choose a file" at bounding box center [246, 142] width 20 height 5
type input "C:\fakepath\Sheet45.xlsx"
click at [439, 24] on span "Continue to match" at bounding box center [446, 25] width 29 height 5
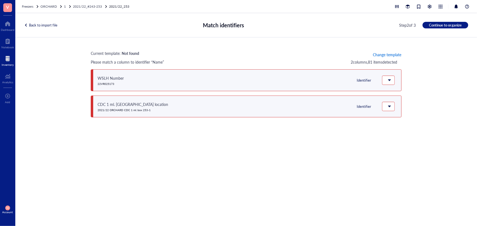
click at [388, 58] on button "Change template" at bounding box center [386, 54] width 29 height 9
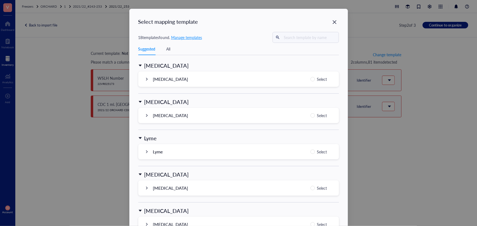
scroll to position [522, 0]
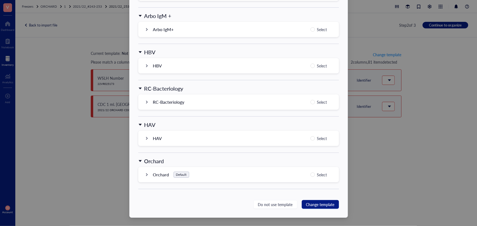
drag, startPoint x: 320, startPoint y: 172, endPoint x: 318, endPoint y: 181, distance: 9.4
click at [319, 174] on span "Select" at bounding box center [322, 175] width 14 height 7
click at [315, 174] on input "Select" at bounding box center [312, 175] width 4 height 4
radio input "true"
drag, startPoint x: 322, startPoint y: 204, endPoint x: 324, endPoint y: 195, distance: 9.6
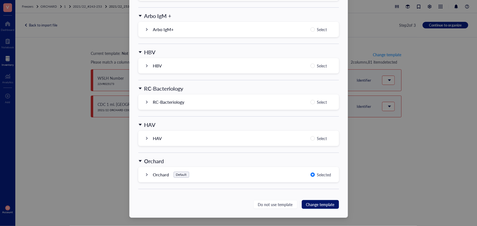
click at [322, 202] on span "Change template" at bounding box center [320, 205] width 28 height 6
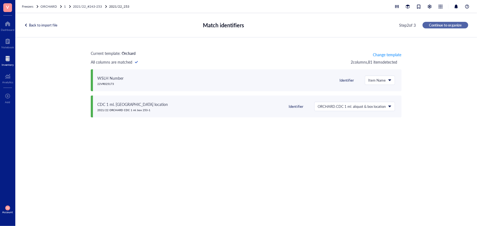
click at [460, 25] on span "Continue to organize" at bounding box center [445, 25] width 33 height 5
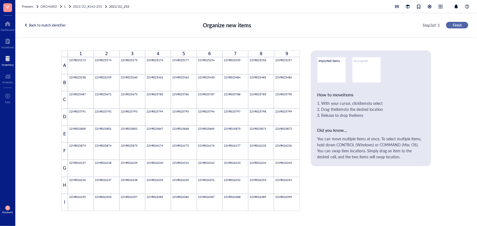
click at [465, 23] on button "Finish" at bounding box center [457, 25] width 22 height 7
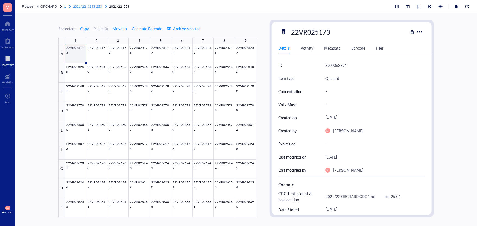
click at [95, 6] on span "2021/22_#243-253" at bounding box center [87, 6] width 29 height 5
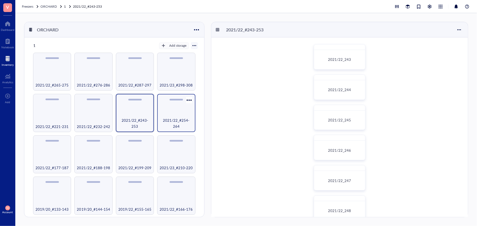
click at [172, 106] on div "2021/22_#254-264" at bounding box center [176, 113] width 38 height 38
click at [338, 57] on span "2021/22_254" at bounding box center [339, 59] width 23 height 5
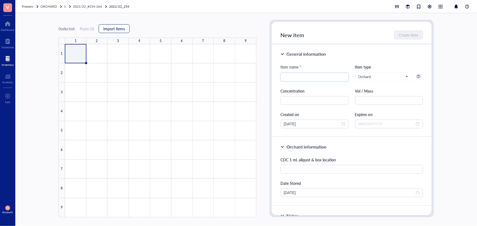
click at [120, 26] on span "Import items" at bounding box center [114, 28] width 22 height 4
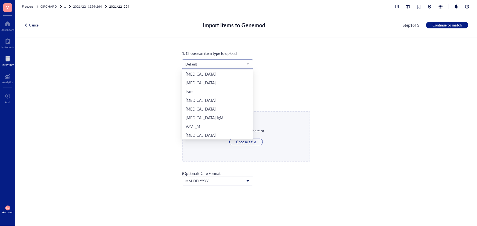
click at [204, 65] on span "Default" at bounding box center [216, 64] width 63 height 5
click at [217, 128] on div "Orchard" at bounding box center [217, 126] width 64 height 6
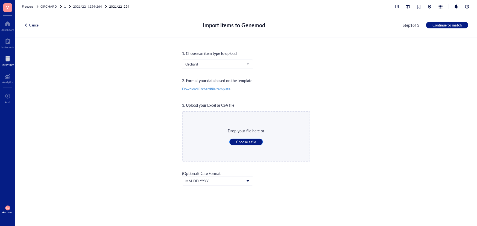
click at [245, 139] on button "Choose a file" at bounding box center [246, 142] width 34 height 7
type input "C:\fakepath\Sheet46.xlsx"
click at [442, 23] on span "Continue to match" at bounding box center [446, 25] width 29 height 5
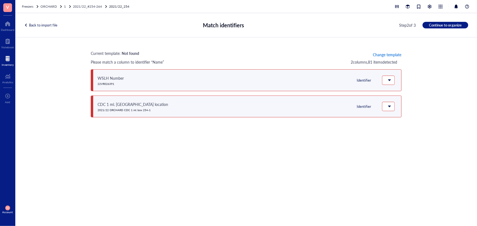
click at [391, 53] on span "Change template" at bounding box center [387, 54] width 28 height 4
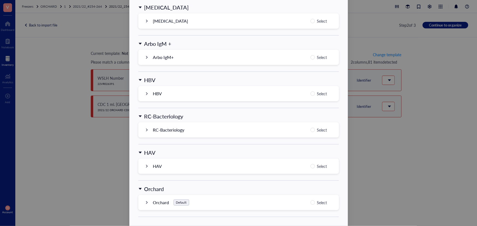
scroll to position [522, 0]
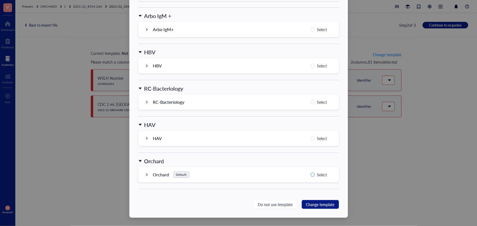
click at [315, 172] on span "Select" at bounding box center [322, 175] width 14 height 7
click at [315, 173] on input "Select" at bounding box center [312, 175] width 4 height 4
radio input "true"
click at [315, 205] on span "Change template" at bounding box center [320, 205] width 28 height 6
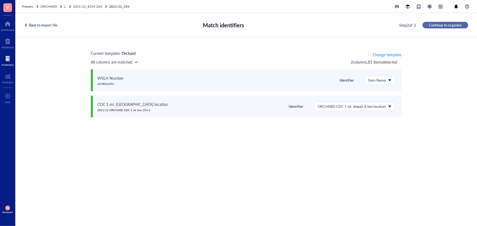
click at [433, 25] on span "Continue to organize" at bounding box center [445, 25] width 33 height 5
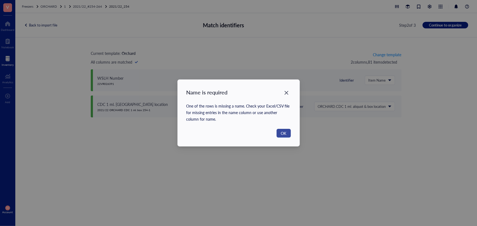
click at [286, 134] on button "OK" at bounding box center [283, 133] width 14 height 9
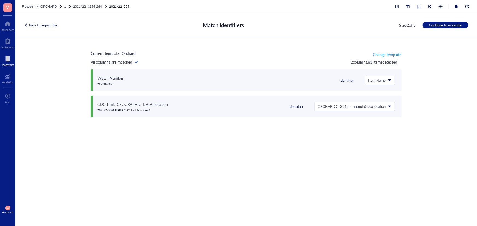
click at [55, 24] on div "Back to import file" at bounding box center [40, 25] width 33 height 5
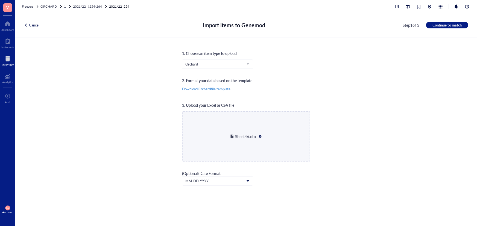
click at [260, 136] on div at bounding box center [260, 137] width 4 height 4
click at [238, 143] on span "Choose a file" at bounding box center [246, 142] width 20 height 5
click at [290, 85] on div "1. Choose an item type to upload Orchard 2. Format your data based on the templ…" at bounding box center [246, 131] width 128 height 163
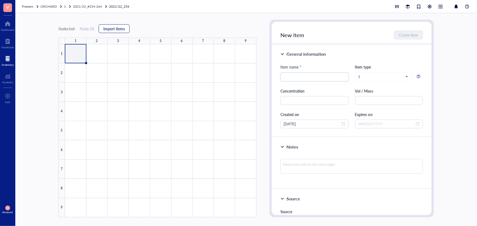
click at [109, 25] on button "Import items" at bounding box center [114, 28] width 31 height 9
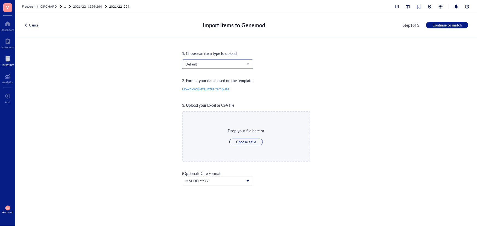
click at [241, 61] on input "search" at bounding box center [215, 64] width 60 height 8
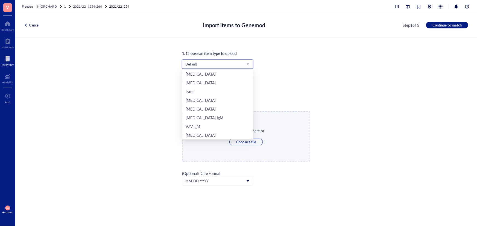
scroll to position [114, 0]
click at [206, 125] on div "Orchard" at bounding box center [217, 126] width 64 height 6
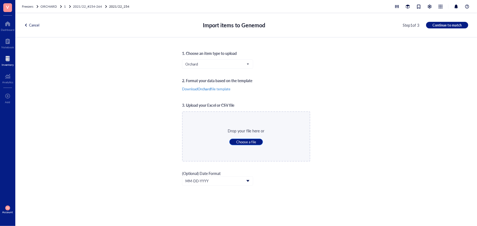
click at [258, 142] on button "Choose a file" at bounding box center [246, 142] width 34 height 7
type input "C:\fakepath\Sheet46.xlsx"
click at [434, 26] on span "Continue to match" at bounding box center [446, 25] width 29 height 5
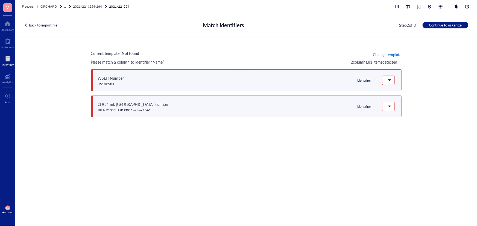
click at [390, 57] on span "Change template" at bounding box center [387, 54] width 28 height 4
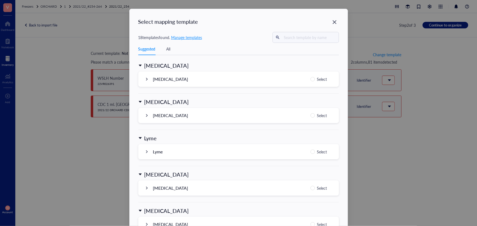
scroll to position [522, 0]
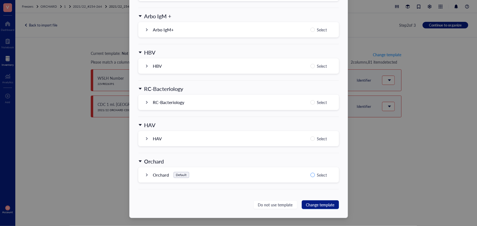
click at [310, 172] on label "Select" at bounding box center [319, 175] width 19 height 7
click at [310, 173] on input "Select" at bounding box center [312, 175] width 4 height 4
radio input "true"
click at [324, 203] on span "Change template" at bounding box center [320, 205] width 28 height 6
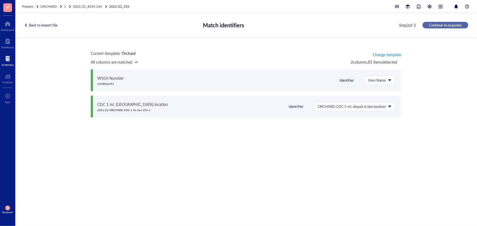
click at [450, 25] on span "Continue to organize" at bounding box center [445, 25] width 33 height 5
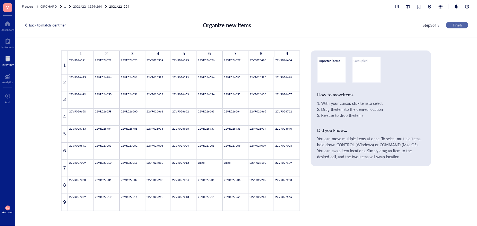
click at [452, 23] on span "Finish" at bounding box center [456, 25] width 9 height 5
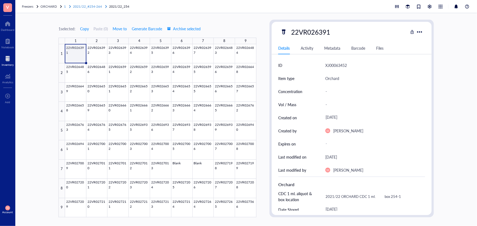
click at [91, 7] on span "2021/22_#254-264" at bounding box center [87, 6] width 29 height 5
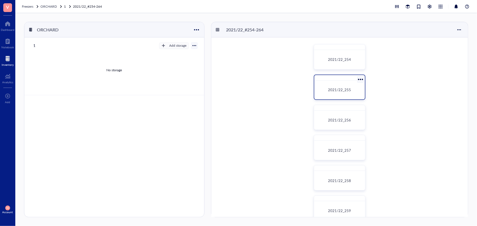
click at [324, 91] on div "2021/22_255" at bounding box center [339, 89] width 42 height 5
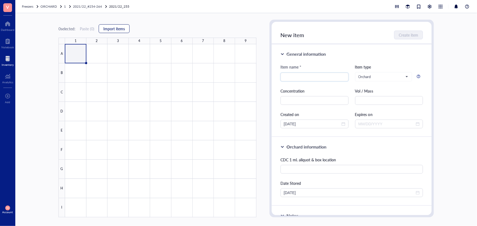
click at [119, 33] on button "Import items" at bounding box center [114, 28] width 31 height 9
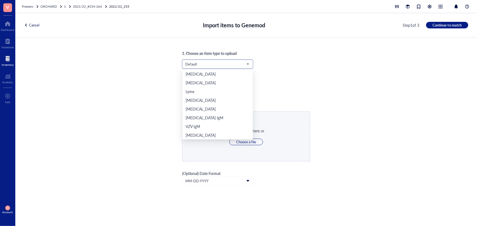
click at [198, 62] on span "Default" at bounding box center [216, 64] width 63 height 5
click at [214, 127] on div "Orchard" at bounding box center [217, 126] width 64 height 6
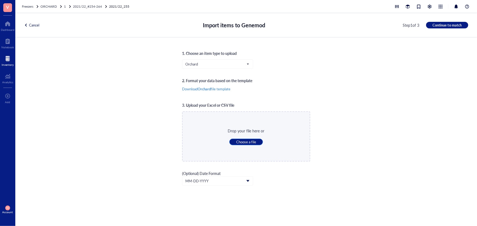
click at [253, 141] on span "Choose a file" at bounding box center [246, 142] width 20 height 5
type input "C:\fakepath\Sheet47.xlsx"
click at [454, 25] on span "Continue to match" at bounding box center [446, 25] width 29 height 5
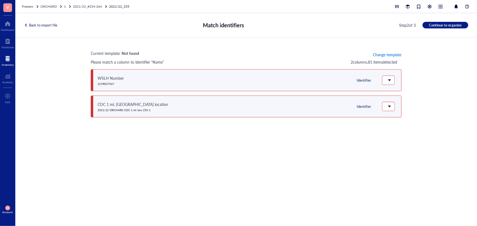
click at [383, 55] on span "Change template" at bounding box center [387, 54] width 28 height 4
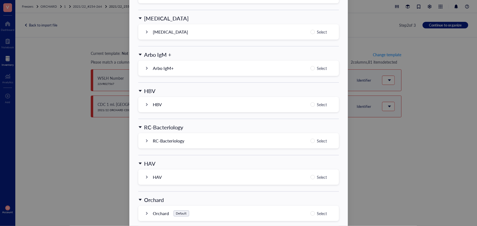
scroll to position [522, 0]
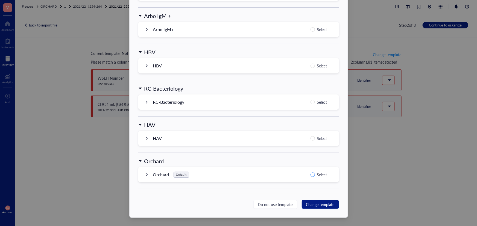
click at [313, 175] on input "Select" at bounding box center [312, 175] width 4 height 4
radio input "true"
click at [317, 200] on button "Change template" at bounding box center [320, 204] width 37 height 9
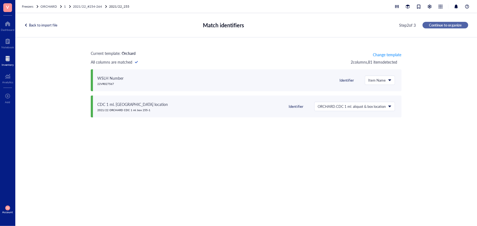
click at [440, 28] on button "Continue to organize" at bounding box center [445, 25] width 46 height 7
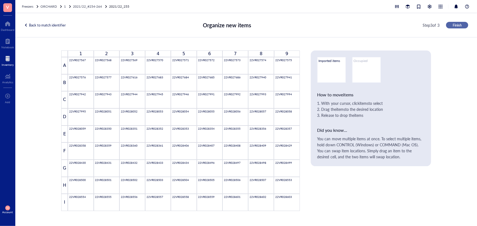
click at [451, 23] on button "Finish" at bounding box center [457, 25] width 22 height 7
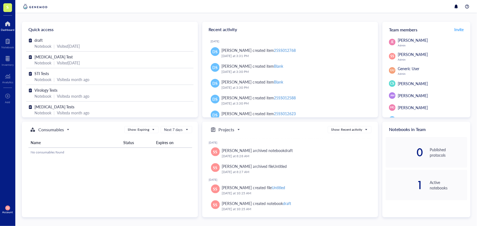
click at [5, 10] on span "S" at bounding box center [7, 7] width 9 height 9
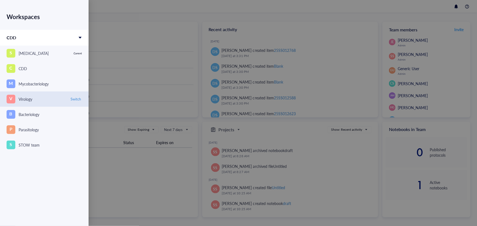
click at [42, 101] on div "V Virology" at bounding box center [37, 99] width 60 height 9
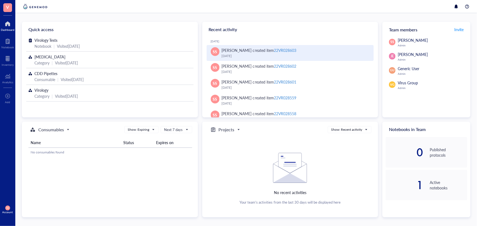
click at [284, 46] on div "SS [PERSON_NAME] created item 22VR028603 [DATE]" at bounding box center [289, 53] width 167 height 16
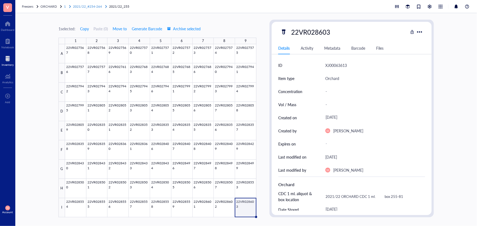
click at [98, 8] on span "2021/22_#254-264" at bounding box center [87, 6] width 29 height 5
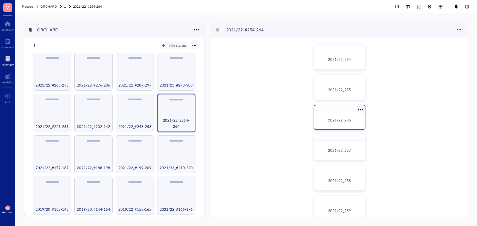
click at [344, 121] on span "2021/22_256" at bounding box center [339, 119] width 23 height 5
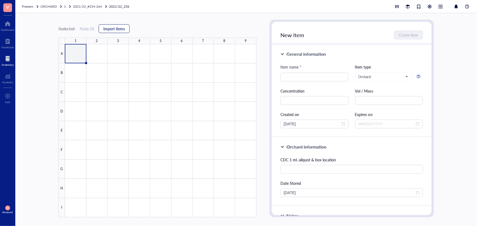
click at [109, 31] on button "Import items" at bounding box center [114, 28] width 31 height 9
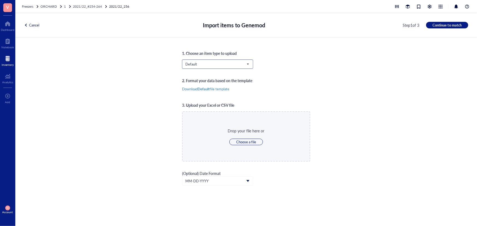
click at [196, 65] on span "Default" at bounding box center [216, 64] width 63 height 5
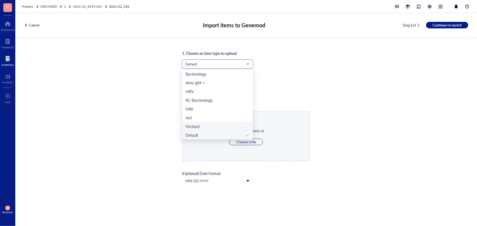
click at [209, 126] on div "Orchard" at bounding box center [217, 126] width 64 height 6
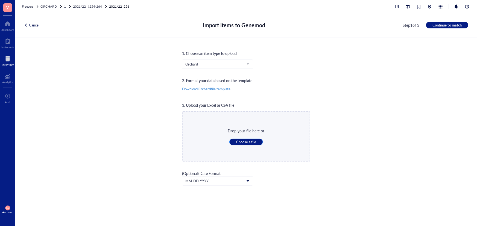
click at [256, 140] on button "Choose a file" at bounding box center [246, 142] width 34 height 7
type input "C:\fakepath\Sheet48.xlsx"
click at [451, 29] on div "Cancel Import items to Genemod Step 1 of 3 Continue to match" at bounding box center [245, 25] width 461 height 24
click at [453, 25] on span "Continue to match" at bounding box center [446, 25] width 29 height 5
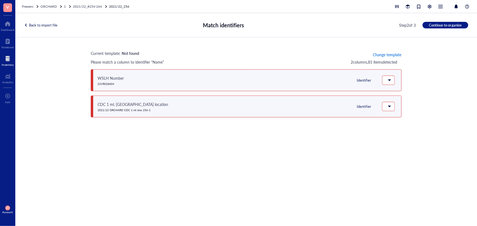
click at [377, 53] on span "Change template" at bounding box center [387, 54] width 28 height 4
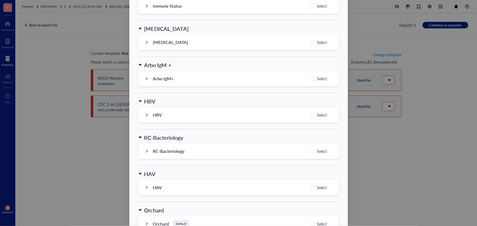
scroll to position [522, 0]
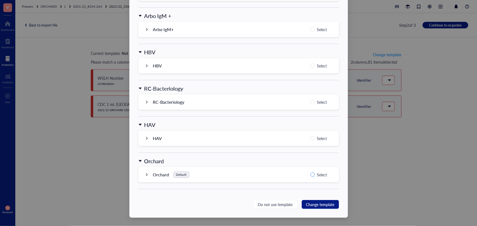
click at [310, 173] on input "Select" at bounding box center [312, 175] width 4 height 4
radio input "true"
click at [320, 203] on span "Change template" at bounding box center [320, 205] width 28 height 6
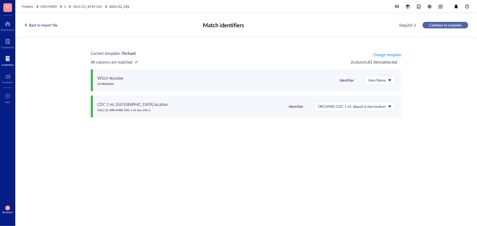
click at [436, 23] on span "Continue to organize" at bounding box center [445, 25] width 33 height 5
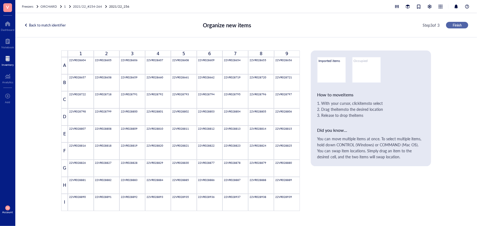
click at [448, 28] on button "Finish" at bounding box center [457, 25] width 22 height 7
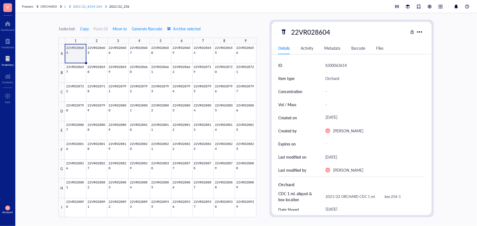
click at [79, 4] on div "2021/22_#254-264" at bounding box center [87, 6] width 29 height 5
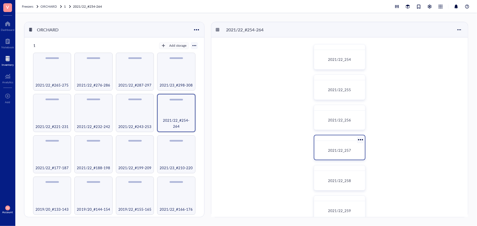
click at [357, 153] on div "2021/22_257" at bounding box center [339, 150] width 42 height 5
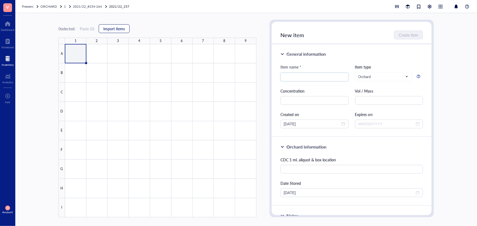
click at [125, 27] on span "Import items" at bounding box center [114, 28] width 22 height 4
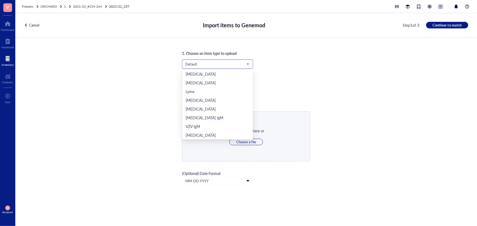
click at [244, 62] on span "Default" at bounding box center [216, 64] width 63 height 5
click at [221, 125] on div "Orchard" at bounding box center [217, 126] width 64 height 6
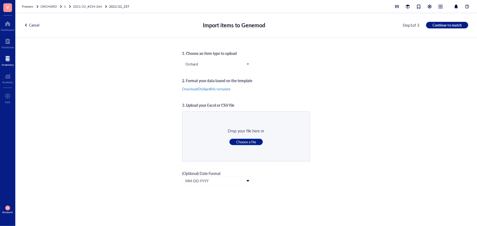
click at [256, 140] on button "Choose a file" at bounding box center [246, 142] width 34 height 7
type input "C:\fakepath\Sheet49.xlsx"
click at [442, 22] on button "Continue to match" at bounding box center [447, 25] width 42 height 7
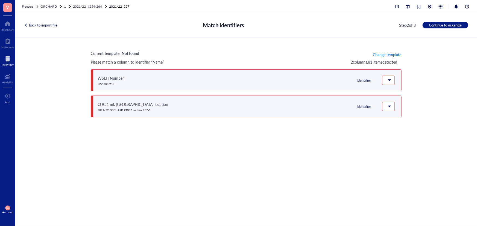
click at [393, 56] on span "Change template" at bounding box center [387, 54] width 28 height 4
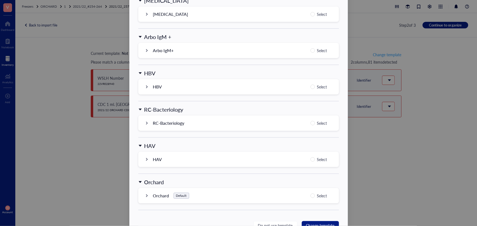
scroll to position [522, 0]
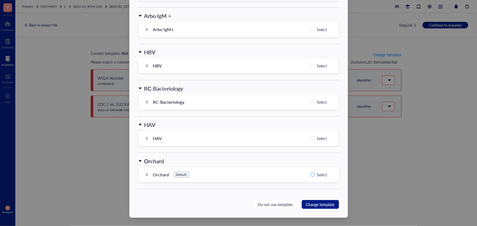
click at [319, 175] on span "Select" at bounding box center [322, 175] width 14 height 7
click at [315, 175] on input "Select" at bounding box center [312, 175] width 4 height 4
radio input "true"
click at [302, 200] on button "Change template" at bounding box center [320, 204] width 37 height 9
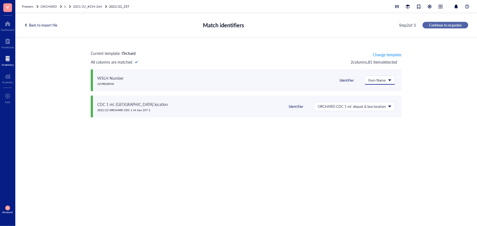
click at [452, 25] on span "Continue to organize" at bounding box center [445, 25] width 33 height 5
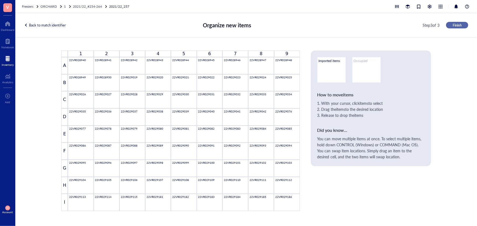
click at [454, 24] on span "Finish" at bounding box center [456, 25] width 9 height 5
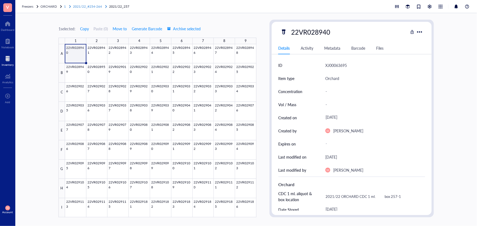
click at [92, 7] on span "2021/22_#254-264" at bounding box center [87, 6] width 29 height 5
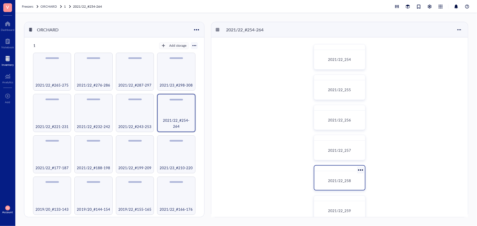
click at [349, 173] on div "2021/22_258" at bounding box center [340, 177] width 52 height 25
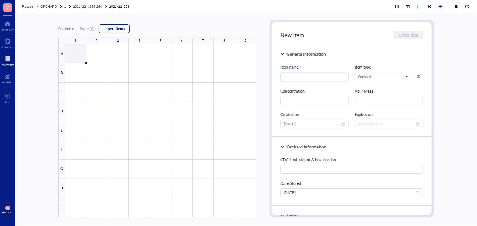
click at [113, 32] on button "Import items" at bounding box center [114, 28] width 31 height 9
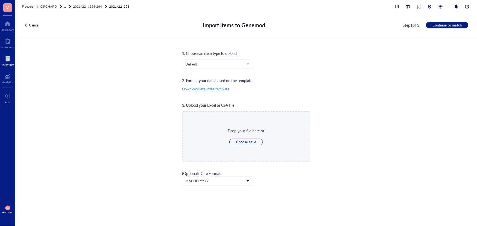
click at [191, 69] on div "Default" at bounding box center [246, 69] width 128 height 18
click at [194, 66] on span "Default" at bounding box center [216, 64] width 63 height 5
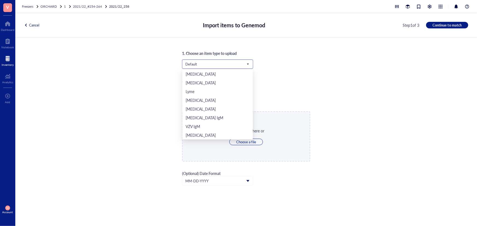
scroll to position [114, 0]
click at [208, 129] on div "Orchard" at bounding box center [217, 126] width 64 height 6
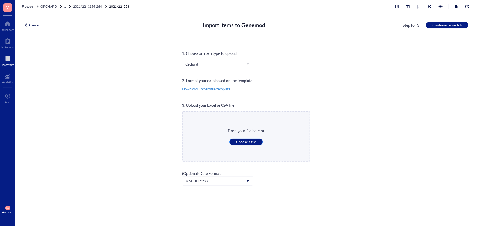
click at [243, 142] on span "Choose a file" at bounding box center [246, 142] width 20 height 5
type input "C:\fakepath\Sheet50.xlsx"
click at [437, 25] on span "Continue to match" at bounding box center [446, 25] width 29 height 5
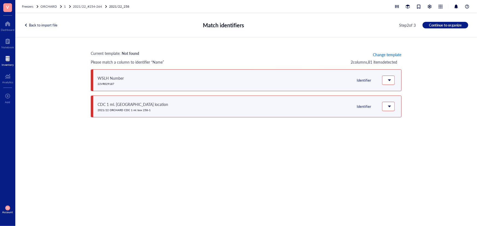
click at [385, 54] on span "Change template" at bounding box center [387, 54] width 28 height 4
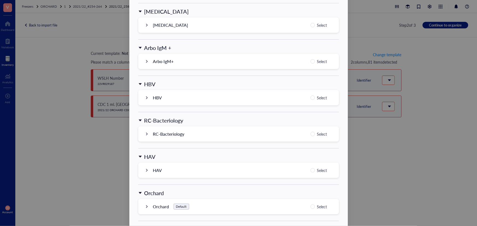
scroll to position [522, 0]
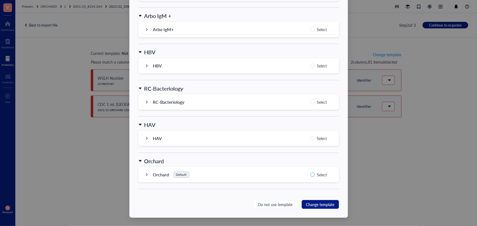
click at [313, 175] on input "Select" at bounding box center [312, 175] width 4 height 4
radio input "true"
click at [321, 203] on span "Change template" at bounding box center [320, 205] width 28 height 6
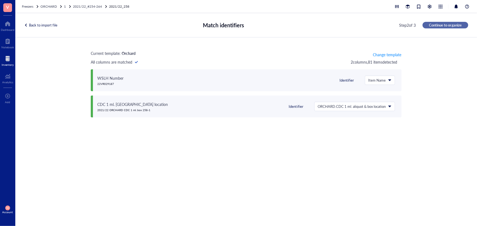
click at [445, 25] on span "Continue to organize" at bounding box center [445, 25] width 33 height 5
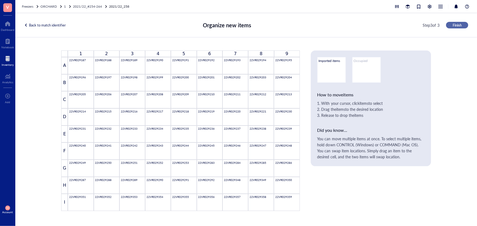
click at [450, 26] on button "Finish" at bounding box center [457, 25] width 22 height 7
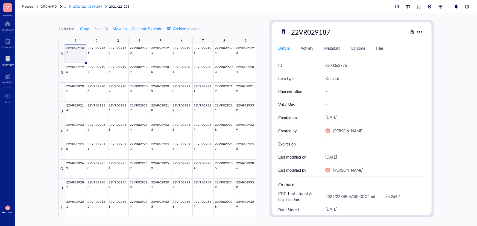
click at [93, 4] on span "2021/22_#254-264" at bounding box center [87, 6] width 29 height 5
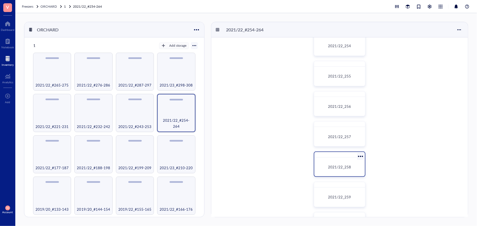
scroll to position [25, 0]
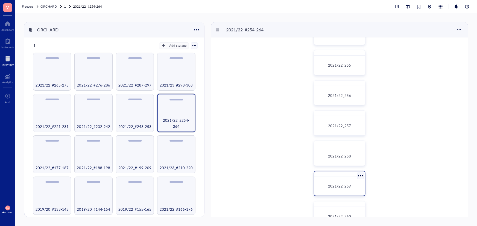
click at [340, 182] on div "2021/22_259" at bounding box center [339, 186] width 46 height 14
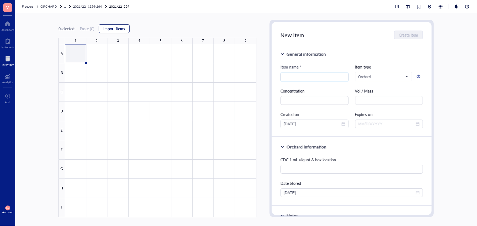
click at [120, 30] on span "Import items" at bounding box center [114, 28] width 22 height 4
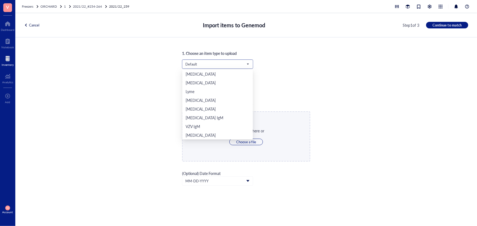
click at [213, 62] on span "Default" at bounding box center [216, 64] width 63 height 5
click at [210, 122] on div "Orchard" at bounding box center [217, 126] width 70 height 9
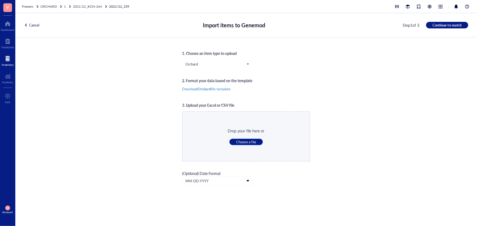
click at [246, 141] on span "Choose a file" at bounding box center [246, 142] width 20 height 5
type input "C:\fakepath\Sheet51.xlsx"
click at [447, 26] on span "Continue to match" at bounding box center [446, 25] width 29 height 5
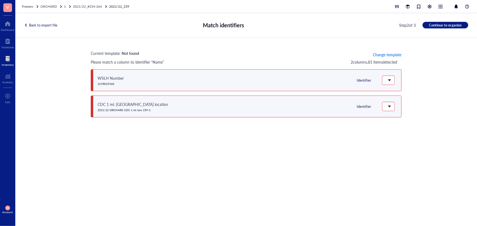
click at [384, 52] on span "Change template" at bounding box center [387, 54] width 28 height 4
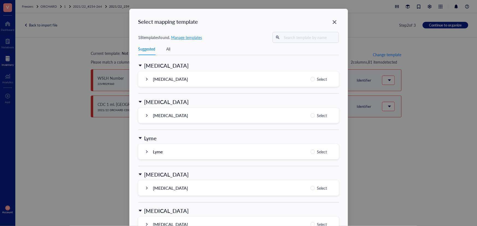
scroll to position [522, 0]
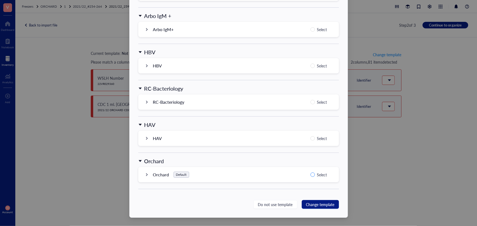
click at [315, 176] on span "Select" at bounding box center [322, 175] width 14 height 7
click at [315, 176] on input "Select" at bounding box center [312, 175] width 4 height 4
radio input "true"
click at [320, 202] on span "Change template" at bounding box center [320, 205] width 28 height 6
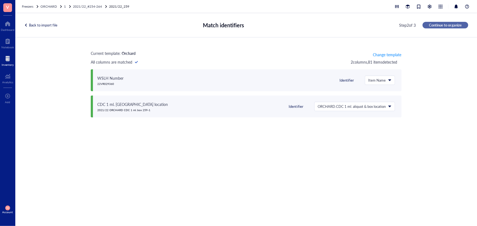
click at [443, 25] on span "Continue to organize" at bounding box center [445, 25] width 33 height 5
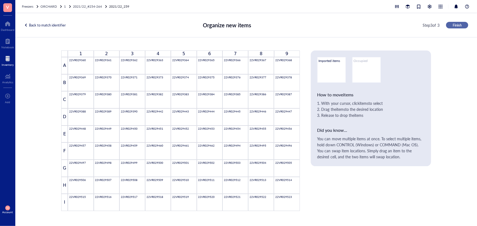
click at [447, 25] on button "Finish" at bounding box center [457, 25] width 22 height 7
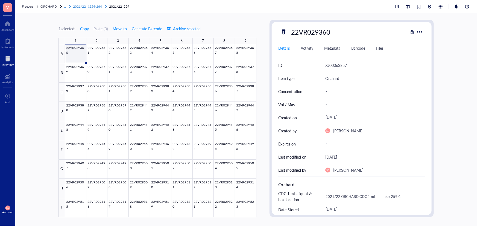
click at [94, 4] on span "2021/22_#254-264" at bounding box center [87, 6] width 29 height 5
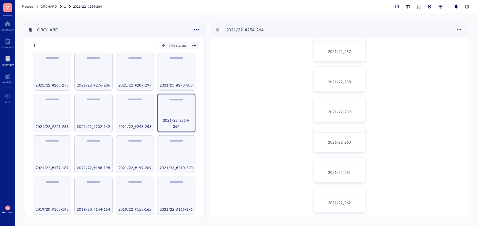
scroll to position [99, 0]
click at [340, 145] on div "2021/22_260" at bounding box center [339, 142] width 46 height 14
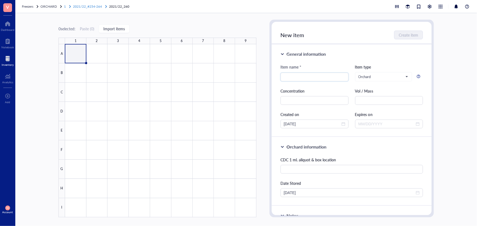
drag, startPoint x: 85, startPoint y: 5, endPoint x: 89, endPoint y: 8, distance: 6.0
click at [85, 5] on span "2021/22_#254-264" at bounding box center [87, 6] width 29 height 5
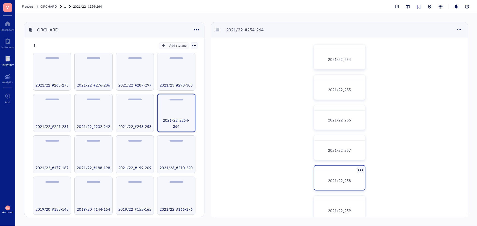
click at [342, 179] on span "2021/22_258" at bounding box center [339, 180] width 23 height 5
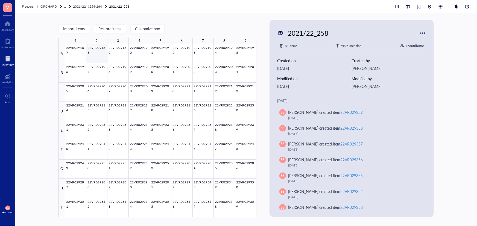
click at [96, 53] on div at bounding box center [160, 130] width 191 height 173
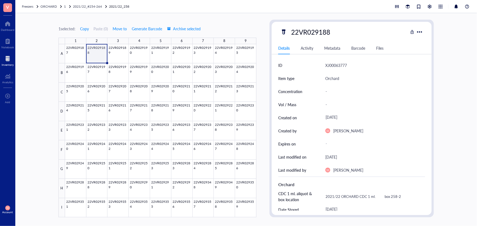
click at [99, 6] on span "2021/22_#254-264" at bounding box center [87, 6] width 29 height 5
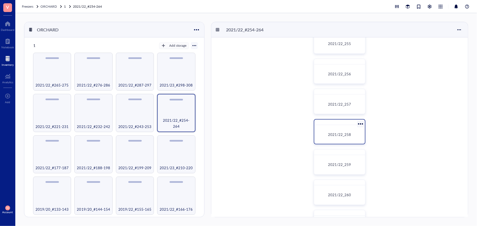
scroll to position [49, 0]
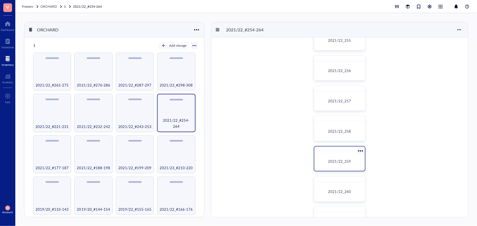
click at [344, 156] on div "2021/22_259" at bounding box center [339, 161] width 46 height 14
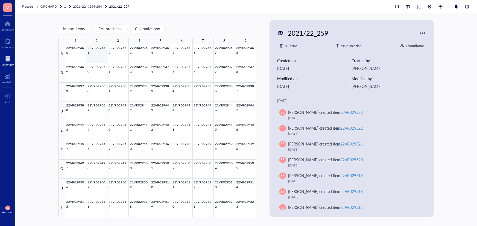
click at [103, 52] on div at bounding box center [160, 130] width 191 height 173
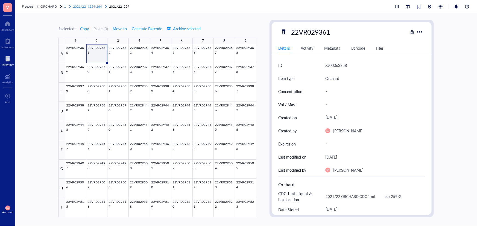
click at [91, 6] on span "2021/22_#254-264" at bounding box center [87, 6] width 29 height 5
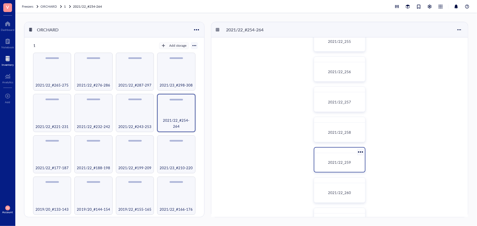
scroll to position [49, 0]
click at [342, 179] on div at bounding box center [339, 179] width 51 height 5
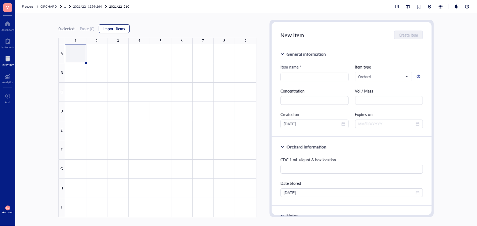
click at [126, 25] on button "Import items" at bounding box center [114, 28] width 31 height 9
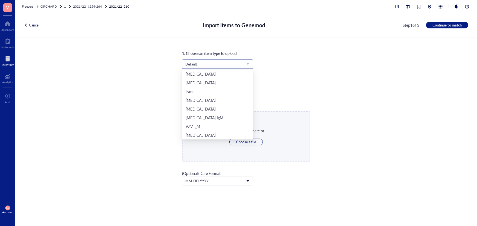
click at [221, 63] on span "Default" at bounding box center [216, 64] width 63 height 5
click at [207, 127] on div "Orchard" at bounding box center [217, 126] width 64 height 6
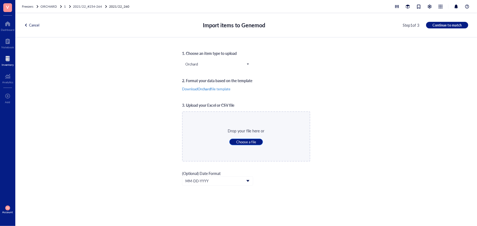
click at [237, 143] on span "Choose a file" at bounding box center [246, 142] width 20 height 5
type input "C:\fakepath\Sheet52.xlsx"
click at [448, 25] on span "Continue to match" at bounding box center [446, 25] width 29 height 5
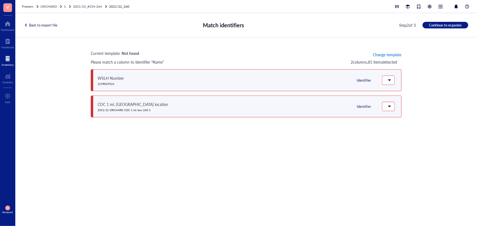
click at [379, 53] on span "Change template" at bounding box center [387, 54] width 28 height 4
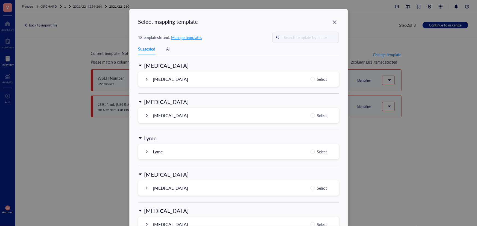
scroll to position [522, 0]
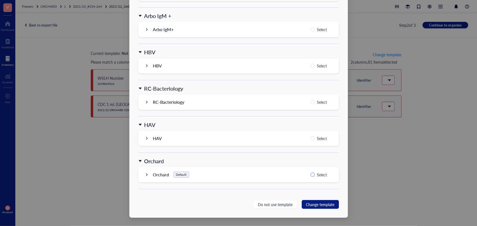
click at [317, 174] on span "Select" at bounding box center [322, 175] width 14 height 7
click at [315, 174] on input "Select" at bounding box center [312, 175] width 4 height 4
radio input "true"
click at [322, 204] on span "Change template" at bounding box center [320, 205] width 28 height 6
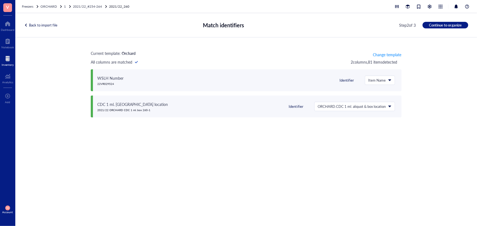
click at [455, 21] on div "Back to import file Match identifiers Step 2 of 3 Continue to organize" at bounding box center [245, 25] width 461 height 24
click at [455, 22] on button "Continue to organize" at bounding box center [445, 25] width 46 height 7
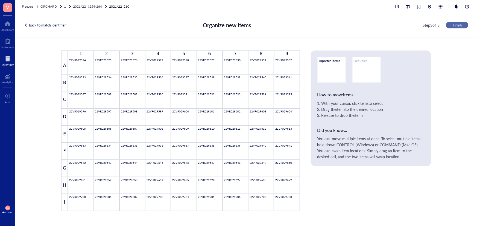
click at [456, 24] on span "Finish" at bounding box center [456, 25] width 9 height 5
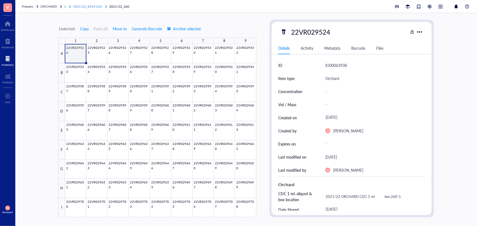
click at [98, 8] on span "2021/22_#254-264" at bounding box center [87, 6] width 29 height 5
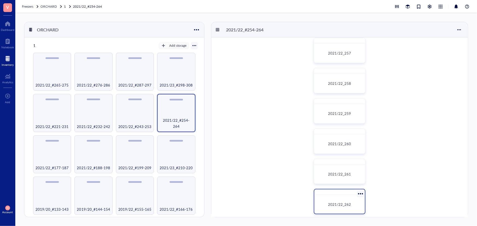
scroll to position [99, 0]
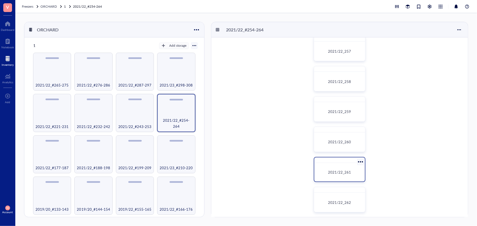
click at [338, 178] on div "2021/22_261" at bounding box center [339, 172] width 46 height 14
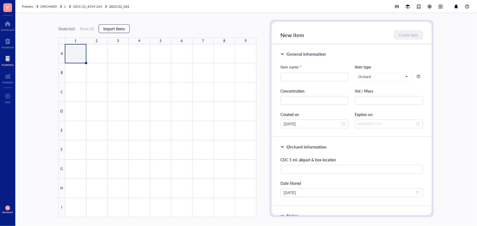
click at [116, 27] on span "Import items" at bounding box center [114, 28] width 22 height 4
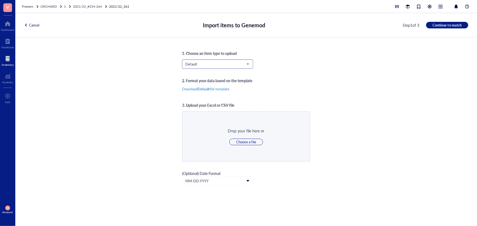
click at [227, 65] on span "Default" at bounding box center [216, 64] width 63 height 5
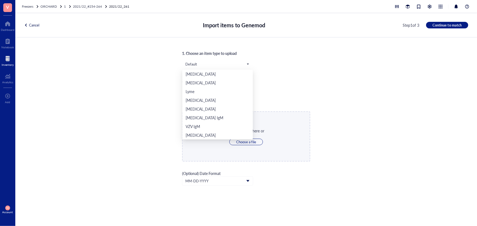
scroll to position [114, 0]
click at [211, 128] on div "Orchard" at bounding box center [217, 126] width 64 height 6
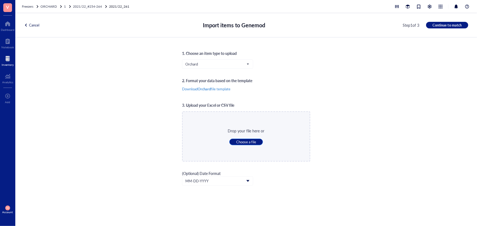
click at [235, 142] on button "Choose a file" at bounding box center [246, 142] width 34 height 7
type input "C:\fakepath\Sheet53.xlsx"
click at [451, 23] on span "Continue to match" at bounding box center [446, 25] width 29 height 5
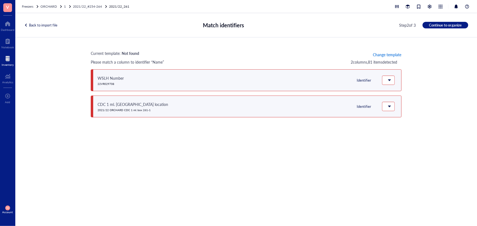
click at [382, 57] on span "Change template" at bounding box center [387, 54] width 28 height 4
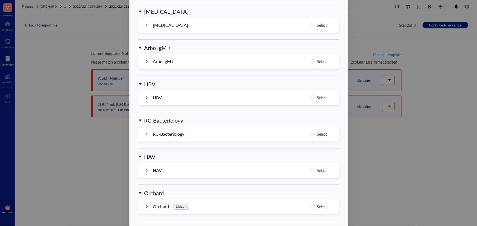
scroll to position [522, 0]
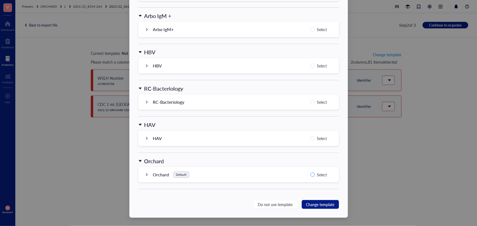
click at [322, 176] on span "Select" at bounding box center [322, 175] width 14 height 7
click at [315, 176] on input "Select" at bounding box center [312, 175] width 4 height 4
radio input "true"
click at [327, 202] on span "Change template" at bounding box center [320, 205] width 28 height 6
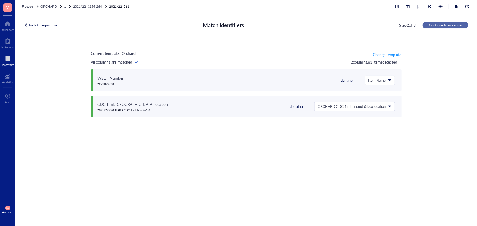
click at [444, 26] on span "Continue to organize" at bounding box center [445, 25] width 33 height 5
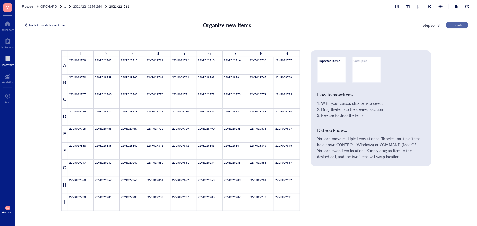
click at [451, 25] on button "Finish" at bounding box center [457, 25] width 22 height 7
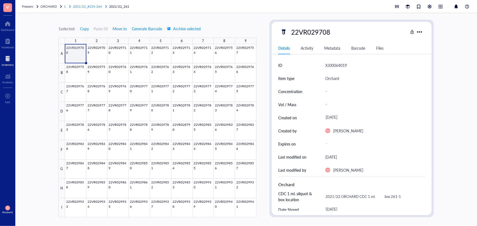
click at [92, 7] on span "2021/22_#254-264" at bounding box center [87, 6] width 29 height 5
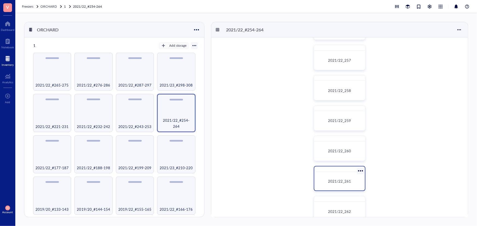
scroll to position [99, 0]
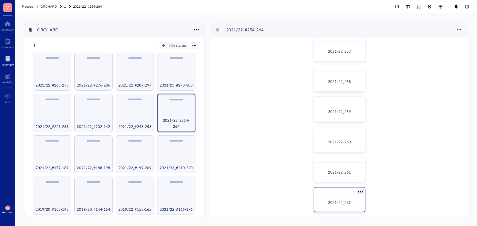
click at [350, 192] on div at bounding box center [339, 190] width 51 height 5
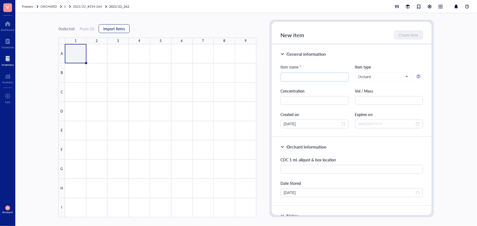
click at [118, 31] on button "Import items" at bounding box center [114, 28] width 31 height 9
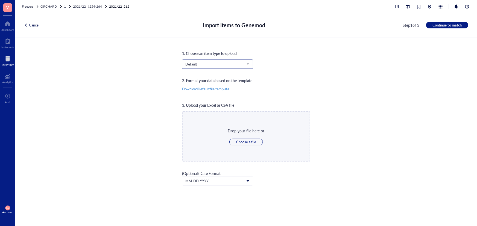
click at [209, 63] on span "Default" at bounding box center [216, 64] width 63 height 5
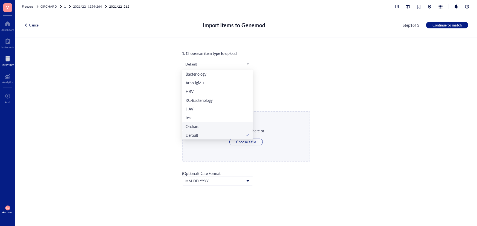
click at [207, 125] on div "Orchard" at bounding box center [217, 126] width 64 height 6
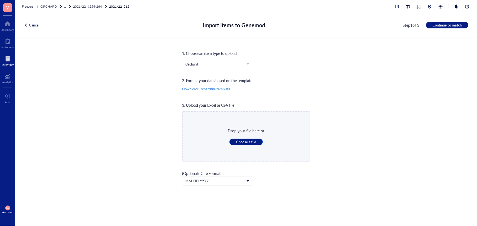
click at [240, 143] on span "Choose a file" at bounding box center [246, 142] width 20 height 5
type input "C:\fakepath\Sheet54.xlsx"
click at [436, 25] on span "Continue to match" at bounding box center [446, 25] width 29 height 5
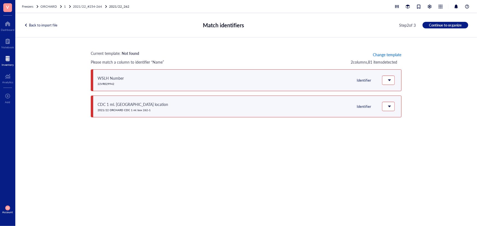
click at [382, 54] on span "Change template" at bounding box center [387, 54] width 28 height 4
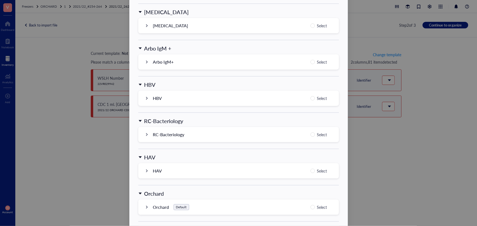
scroll to position [522, 0]
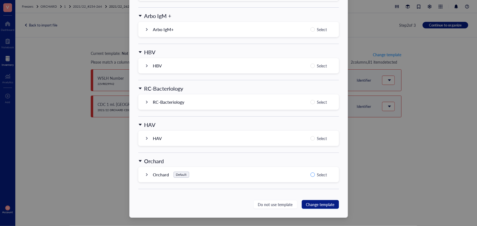
click at [312, 176] on input "Select" at bounding box center [312, 175] width 4 height 4
radio input "true"
click at [320, 206] on span "Change template" at bounding box center [320, 205] width 28 height 6
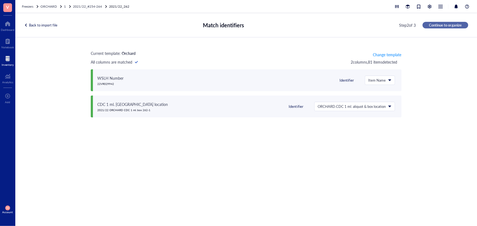
click at [431, 24] on span "Continue to organize" at bounding box center [445, 25] width 33 height 5
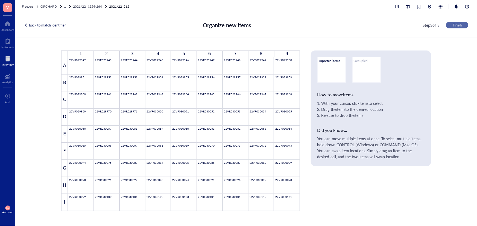
click at [464, 24] on button "Finish" at bounding box center [457, 25] width 22 height 7
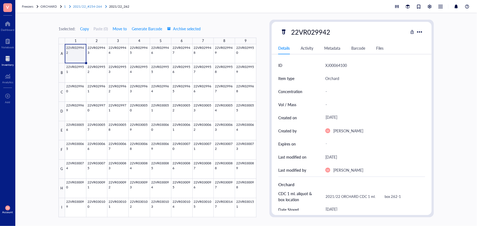
click at [100, 6] on span "2021/22_#254-264" at bounding box center [87, 6] width 29 height 5
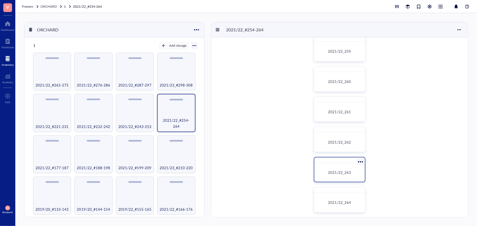
scroll to position [162, 0]
click at [332, 164] on div "2021/22_263" at bounding box center [339, 170] width 46 height 14
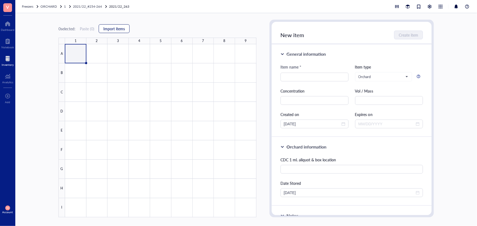
click at [112, 29] on span "Import items" at bounding box center [114, 28] width 22 height 4
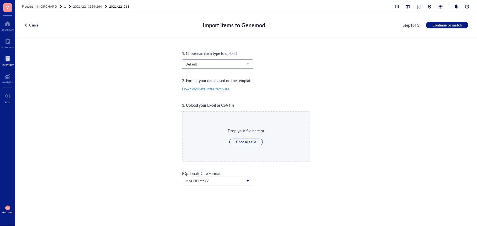
click at [215, 61] on input "search" at bounding box center [215, 64] width 60 height 8
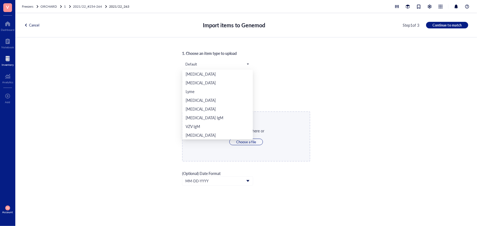
scroll to position [114, 0]
click at [207, 127] on div "Orchard" at bounding box center [217, 126] width 64 height 6
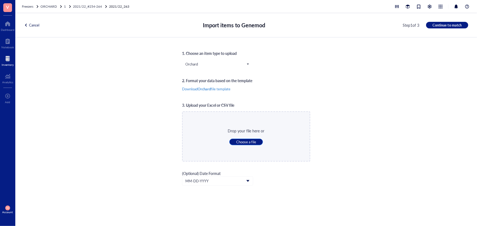
click at [239, 142] on span "Choose a file" at bounding box center [246, 142] width 20 height 5
type input "C:\fakepath\Sheet55.xlsx"
click at [443, 26] on span "Continue to match" at bounding box center [446, 25] width 29 height 5
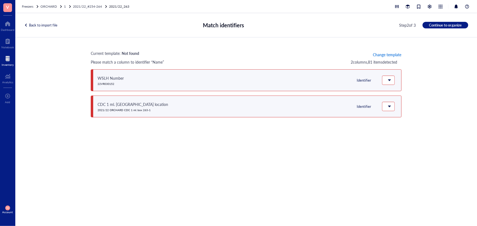
click at [394, 56] on span "Change template" at bounding box center [387, 54] width 28 height 4
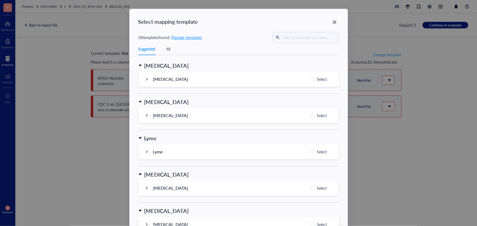
scroll to position [522, 0]
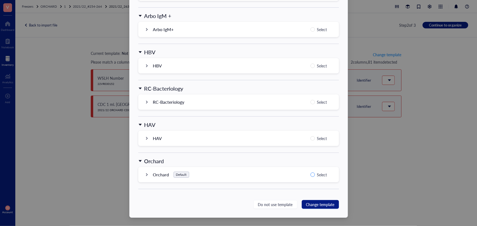
click at [316, 173] on span "Select" at bounding box center [322, 175] width 14 height 7
click at [315, 173] on input "Select" at bounding box center [312, 175] width 4 height 4
radio input "true"
click at [328, 206] on span "Change template" at bounding box center [320, 205] width 28 height 6
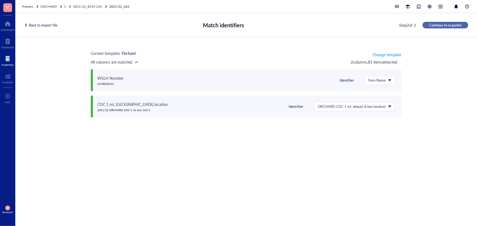
click at [438, 26] on span "Continue to organize" at bounding box center [445, 25] width 33 height 5
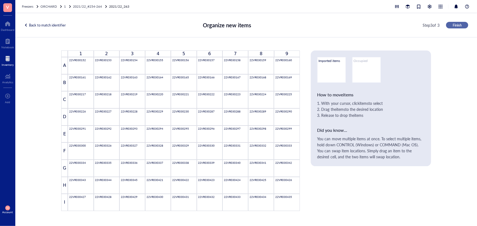
click at [463, 25] on button "Finish" at bounding box center [457, 25] width 22 height 7
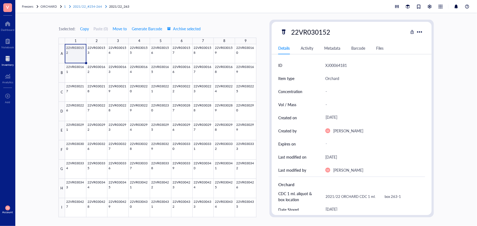
click at [90, 6] on span "2021/22_#254-264" at bounding box center [87, 6] width 29 height 5
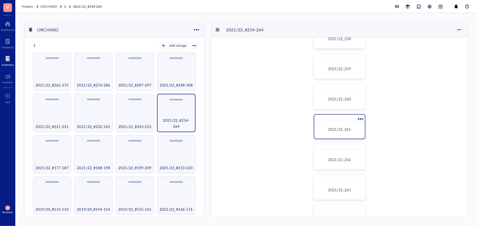
scroll to position [162, 0]
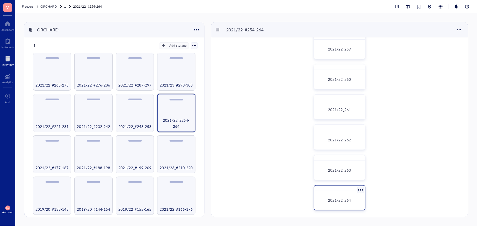
click at [345, 194] on div "2021/22_264" at bounding box center [339, 200] width 46 height 14
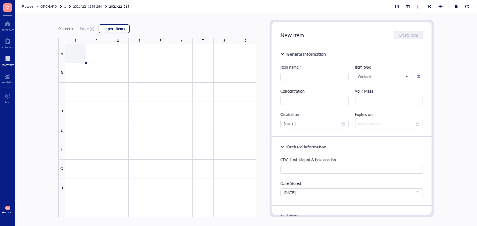
click at [119, 29] on span "Import items" at bounding box center [114, 28] width 22 height 4
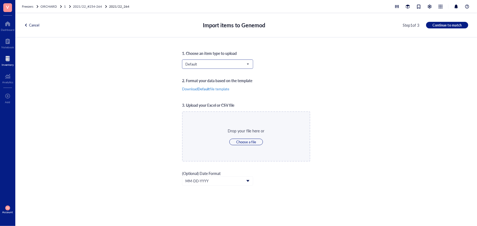
click at [219, 64] on span "Default" at bounding box center [216, 64] width 63 height 5
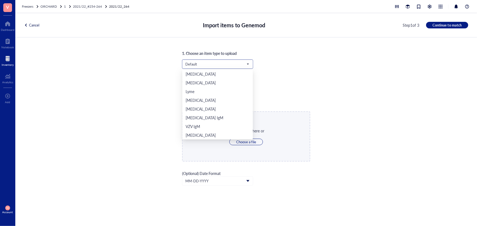
scroll to position [114, 0]
click at [215, 126] on div "Orchard" at bounding box center [217, 126] width 64 height 6
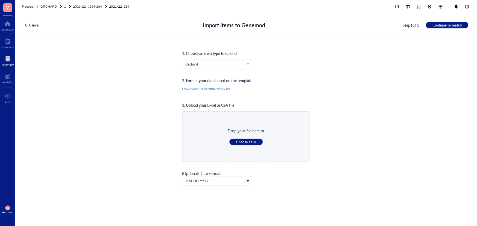
click at [244, 142] on span "Choose a file" at bounding box center [246, 142] width 20 height 5
type input "C:\fakepath\Sheet56.xlsx"
click at [448, 24] on span "Continue to match" at bounding box center [446, 25] width 29 height 5
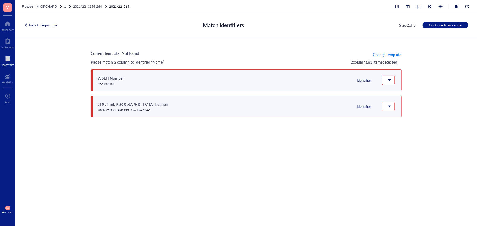
click at [391, 55] on span "Change template" at bounding box center [387, 54] width 28 height 4
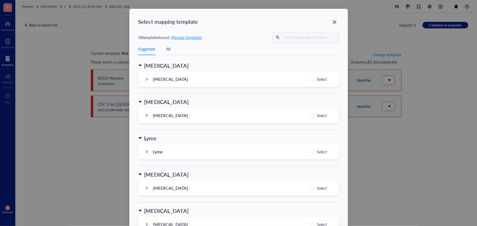
scroll to position [522, 0]
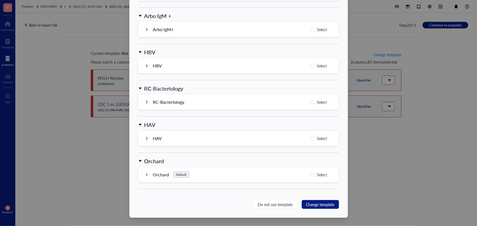
click at [308, 173] on div "Orchard Default Select" at bounding box center [238, 174] width 200 height 15
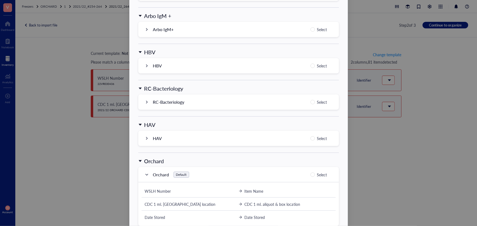
click at [309, 175] on div "Orchard Default Select" at bounding box center [238, 174] width 200 height 15
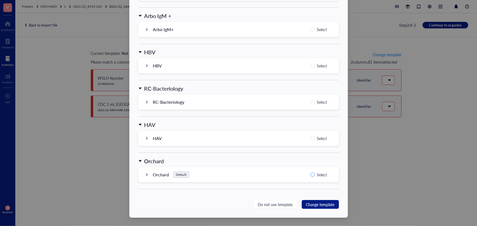
click at [311, 174] on input "Select" at bounding box center [312, 175] width 4 height 4
radio input "true"
click at [323, 206] on span "Change template" at bounding box center [320, 205] width 28 height 6
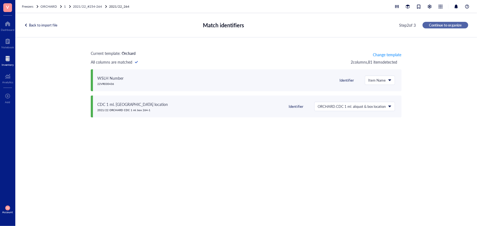
click at [446, 25] on span "Continue to organize" at bounding box center [445, 25] width 33 height 5
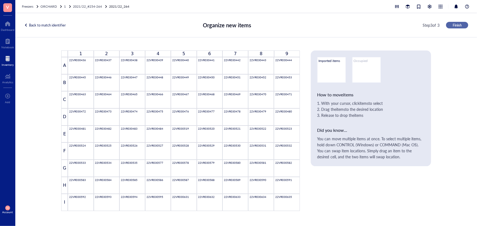
click at [458, 23] on span "Finish" at bounding box center [456, 25] width 9 height 5
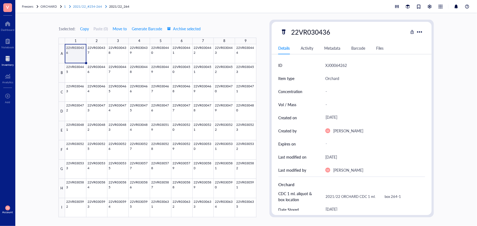
click at [92, 5] on span "2021/22_#254-264" at bounding box center [87, 6] width 29 height 5
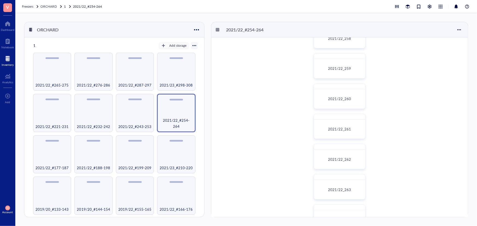
scroll to position [162, 0]
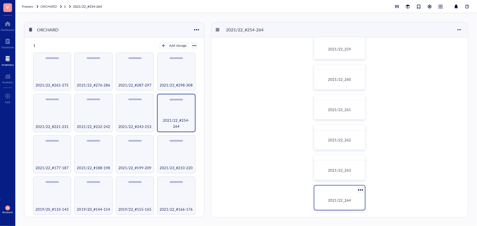
click at [350, 203] on div "2021/22_264" at bounding box center [339, 200] width 46 height 14
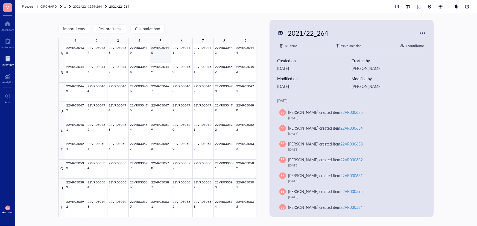
click at [155, 62] on div at bounding box center [160, 130] width 191 height 173
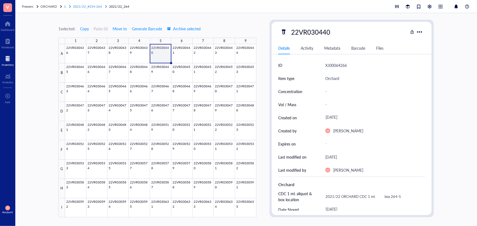
click at [84, 5] on span "2021/22_#254-264" at bounding box center [87, 6] width 29 height 5
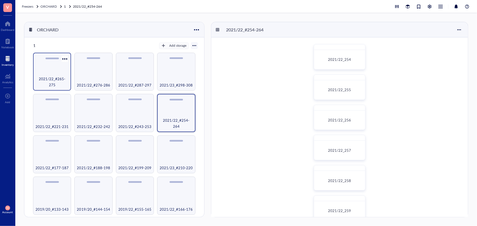
click at [54, 66] on div "2021/22_#265-275" at bounding box center [52, 72] width 38 height 38
click at [339, 58] on span "2021/22_265" at bounding box center [339, 59] width 23 height 5
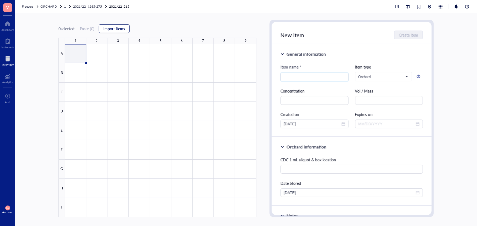
click at [112, 31] on span "Import items" at bounding box center [114, 28] width 22 height 4
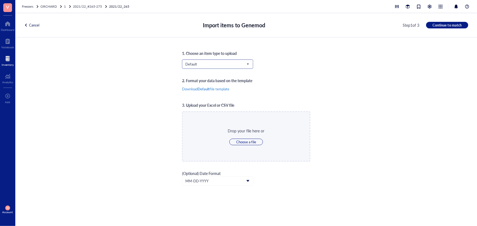
click at [213, 63] on span "Default" at bounding box center [216, 64] width 63 height 5
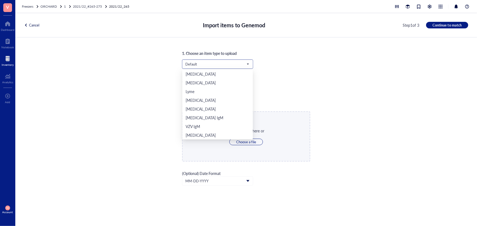
scroll to position [114, 0]
click at [217, 129] on div "Orchard" at bounding box center [217, 126] width 64 height 6
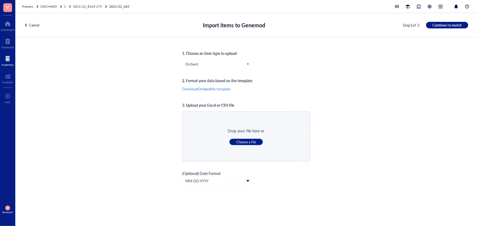
click at [249, 141] on span "Choose a file" at bounding box center [246, 142] width 20 height 5
type input "C:\fakepath\Sheet57.xlsx"
click at [438, 25] on span "Continue to match" at bounding box center [446, 25] width 29 height 5
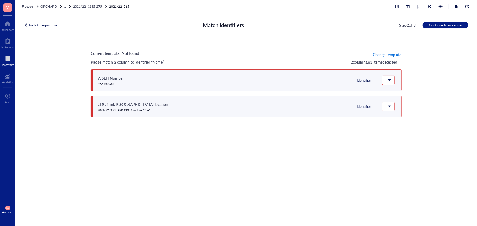
click at [376, 55] on span "Change template" at bounding box center [387, 54] width 28 height 4
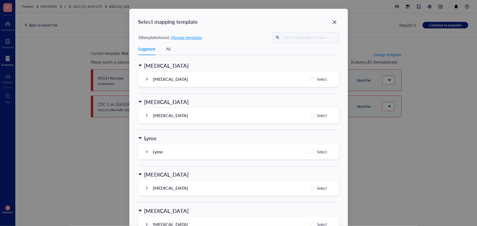
scroll to position [522, 0]
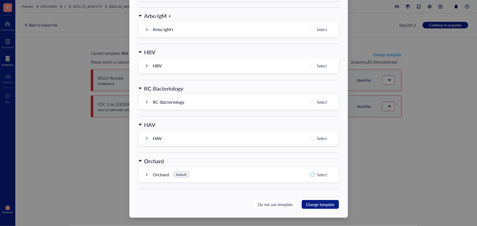
click at [315, 172] on span "Select" at bounding box center [322, 175] width 14 height 7
click at [315, 173] on input "Select" at bounding box center [312, 175] width 4 height 4
radio input "true"
drag, startPoint x: 320, startPoint y: 201, endPoint x: 380, endPoint y: 104, distance: 114.8
click at [320, 200] on button "Change template" at bounding box center [320, 204] width 37 height 9
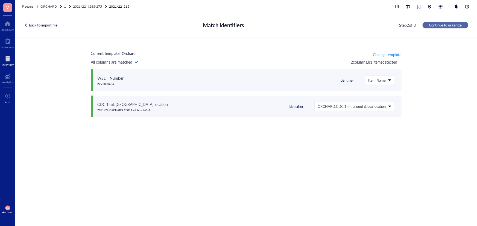
click at [448, 26] on span "Continue to organize" at bounding box center [445, 25] width 33 height 5
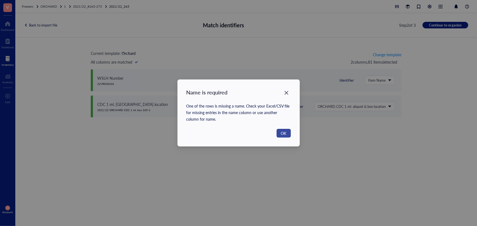
click at [286, 130] on button "OK" at bounding box center [283, 133] width 14 height 9
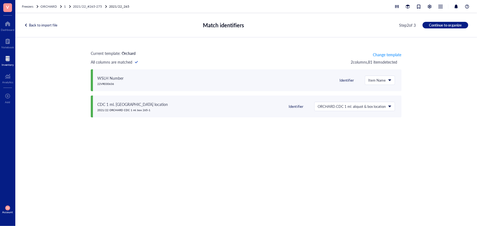
click at [52, 23] on div "Back to import file" at bounding box center [40, 25] width 33 height 5
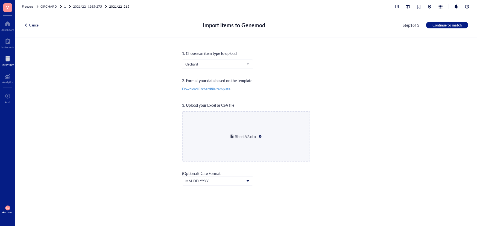
click at [259, 135] on div at bounding box center [260, 137] width 4 height 4
click at [254, 140] on span "Choose a file" at bounding box center [246, 142] width 20 height 5
type input "C:\fakepath\Sheet57.xlsx"
click at [452, 24] on span "Continue to match" at bounding box center [446, 25] width 29 height 5
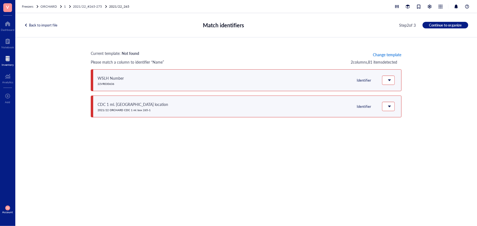
click at [380, 52] on span "Change template" at bounding box center [387, 54] width 28 height 4
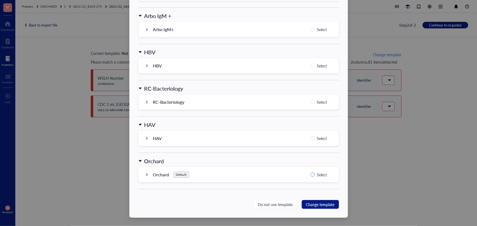
click at [317, 174] on span "Select" at bounding box center [322, 175] width 14 height 7
click at [315, 174] on input "Select" at bounding box center [312, 175] width 4 height 4
radio input "true"
click at [322, 203] on span "Change template" at bounding box center [320, 205] width 28 height 6
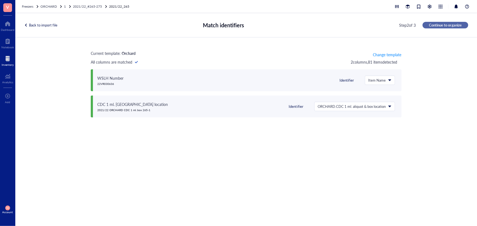
click at [431, 28] on button "Continue to organize" at bounding box center [445, 25] width 46 height 7
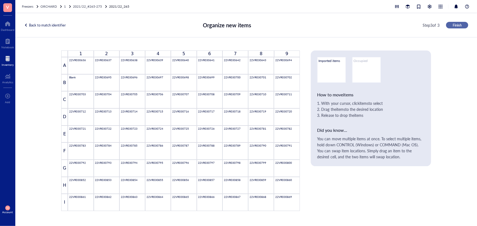
click at [455, 24] on span "Finish" at bounding box center [456, 25] width 9 height 5
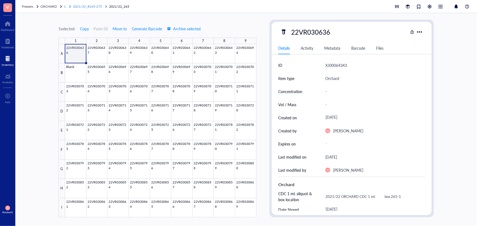
click at [85, 8] on span "2021/22_#265-275" at bounding box center [87, 6] width 29 height 5
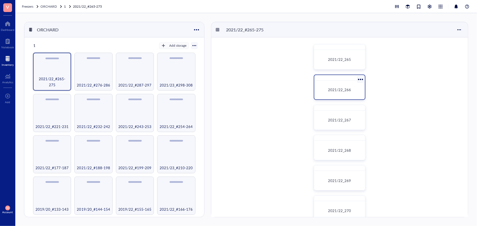
click at [331, 91] on span "2021/22_266" at bounding box center [339, 89] width 23 height 5
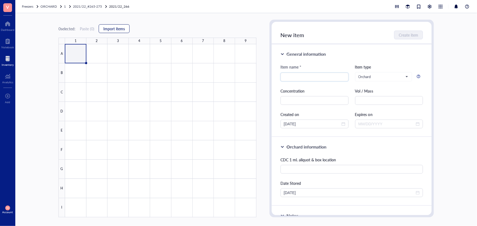
click at [120, 29] on span "Import items" at bounding box center [114, 28] width 22 height 4
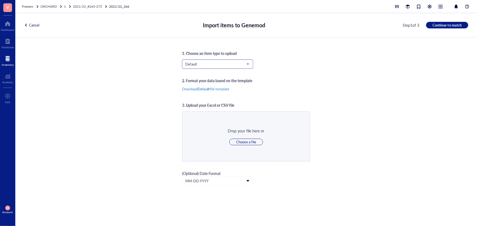
click at [211, 63] on span "Default" at bounding box center [216, 64] width 63 height 5
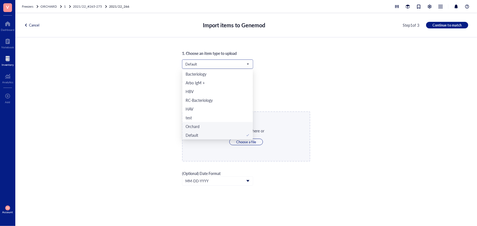
click at [205, 128] on div "Orchard" at bounding box center [217, 126] width 64 height 6
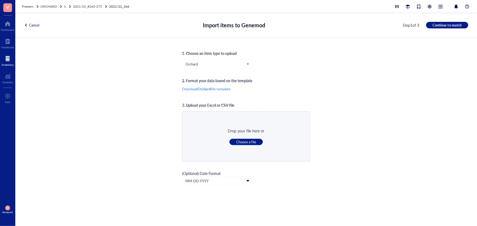
click at [245, 142] on span "Choose a file" at bounding box center [246, 142] width 20 height 5
type input "C:\fakepath\Sheet58.xlsx"
click at [435, 26] on span "Continue to match" at bounding box center [446, 25] width 29 height 5
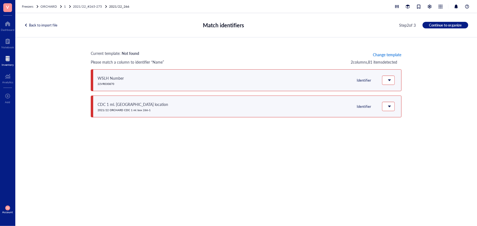
click at [384, 55] on span "Change template" at bounding box center [387, 54] width 28 height 4
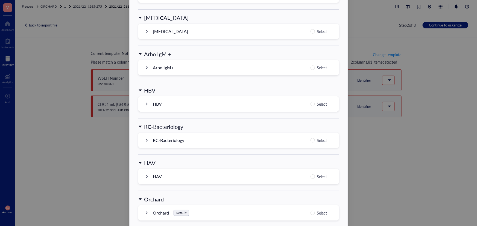
scroll to position [522, 0]
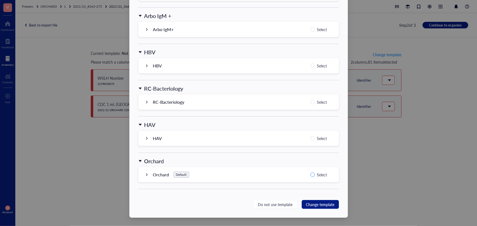
click at [312, 175] on input "Select" at bounding box center [312, 175] width 4 height 4
radio input "true"
click at [326, 202] on span "Change template" at bounding box center [320, 205] width 28 height 6
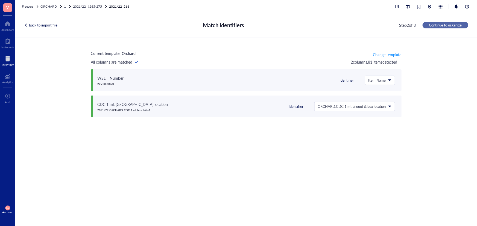
click at [445, 25] on span "Continue to organize" at bounding box center [445, 25] width 33 height 5
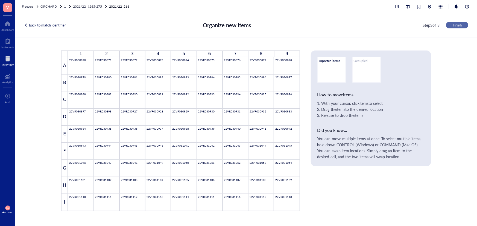
click at [453, 25] on span "Finish" at bounding box center [456, 25] width 9 height 5
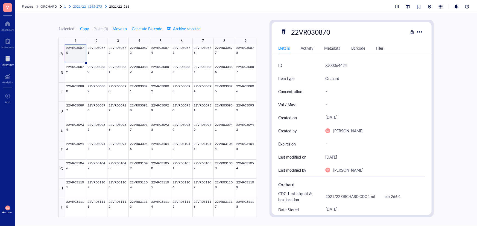
click at [98, 5] on span "2021/22_#265-275" at bounding box center [87, 6] width 29 height 5
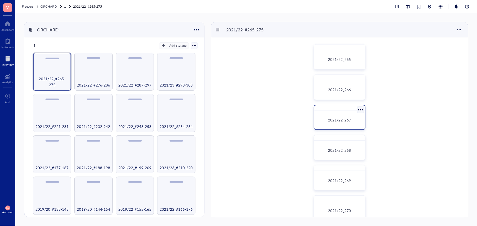
click at [347, 118] on span "2021/22_267" at bounding box center [339, 119] width 23 height 5
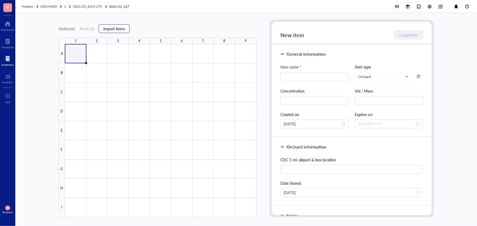
click at [115, 28] on span "Import items" at bounding box center [114, 28] width 22 height 4
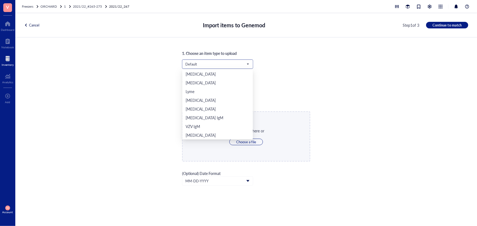
click at [203, 63] on span "Default" at bounding box center [216, 64] width 63 height 5
click at [203, 127] on div "Orchard" at bounding box center [217, 126] width 64 height 6
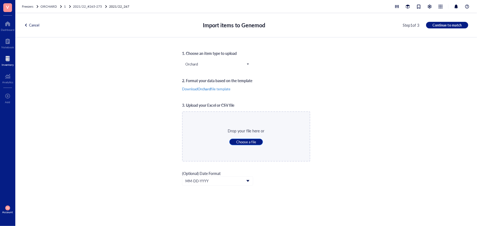
click at [237, 141] on span "Choose a file" at bounding box center [246, 142] width 20 height 5
type input "C:\fakepath\Sheet59.xlsx"
click at [446, 25] on span "Continue to match" at bounding box center [446, 25] width 29 height 5
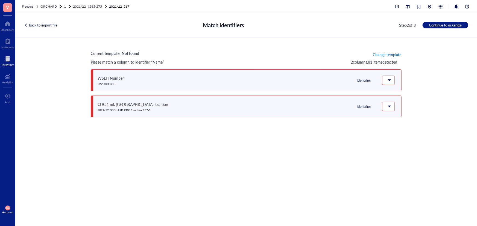
click at [384, 55] on span "Change template" at bounding box center [387, 54] width 28 height 4
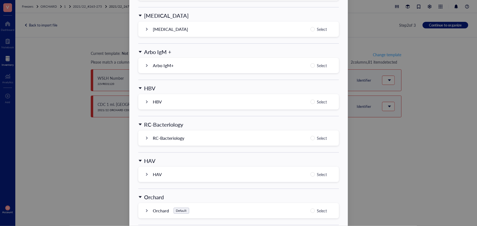
scroll to position [522, 0]
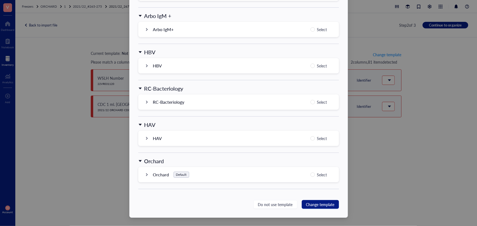
click at [323, 178] on div "Orchard Default Select" at bounding box center [238, 174] width 200 height 15
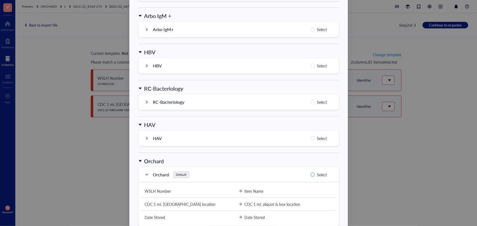
click at [313, 174] on input "Select" at bounding box center [312, 175] width 4 height 4
radio input "true"
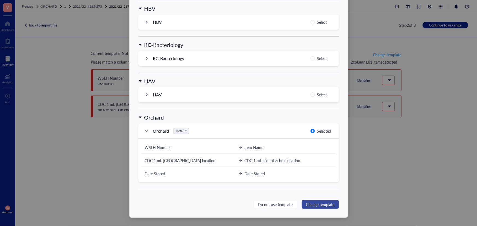
click at [314, 204] on span "Change template" at bounding box center [320, 205] width 28 height 6
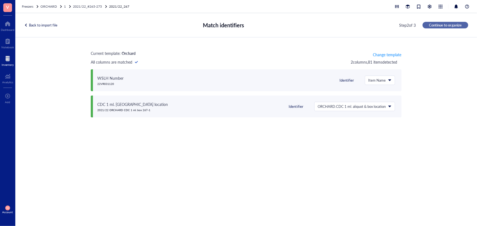
click at [438, 24] on span "Continue to organize" at bounding box center [445, 25] width 33 height 5
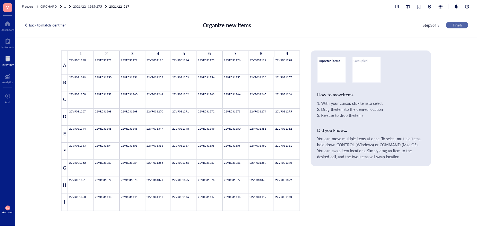
click at [461, 24] on span "Finish" at bounding box center [456, 25] width 9 height 5
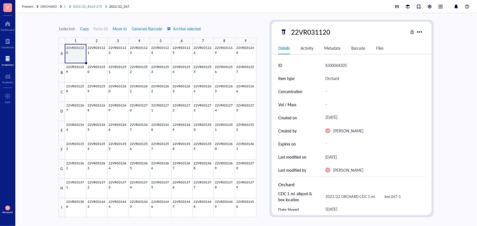
click at [90, 5] on span "2021/22_#265-275" at bounding box center [87, 6] width 29 height 5
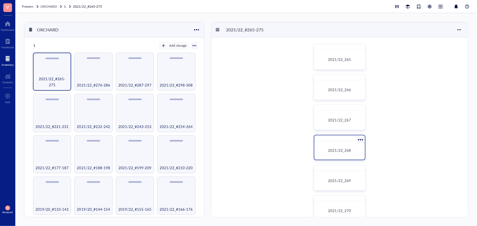
click at [348, 144] on div "2021/22_268" at bounding box center [339, 150] width 46 height 14
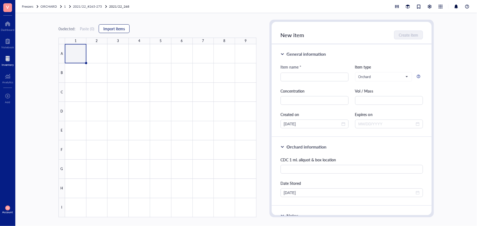
click at [119, 31] on button "Import items" at bounding box center [114, 28] width 31 height 9
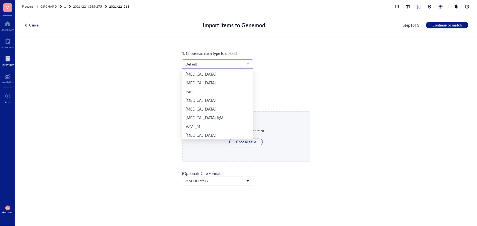
drag, startPoint x: 208, startPoint y: 66, endPoint x: 212, endPoint y: 73, distance: 8.2
click at [209, 66] on span "Default" at bounding box center [216, 64] width 63 height 5
click at [217, 125] on div "Orchard" at bounding box center [217, 126] width 64 height 6
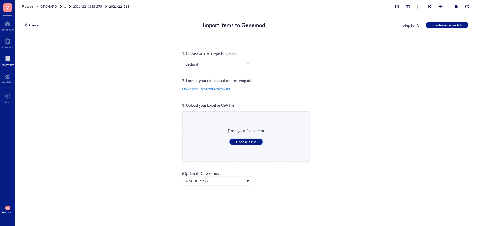
click at [255, 140] on span "Choose a file" at bounding box center [246, 142] width 20 height 5
type input "C:\fakepath\Sheet60.xlsx"
click at [441, 25] on span "Continue to match" at bounding box center [446, 25] width 29 height 5
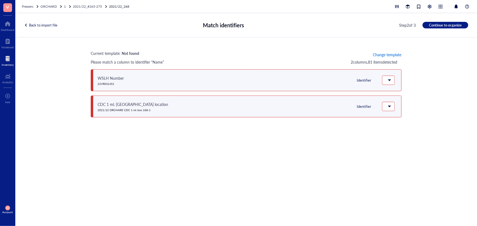
click at [393, 55] on span "Change template" at bounding box center [387, 54] width 28 height 4
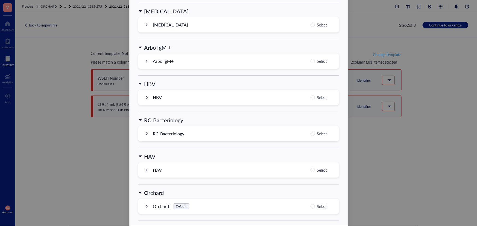
scroll to position [522, 0]
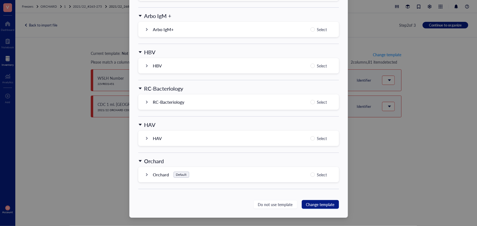
drag, startPoint x: 324, startPoint y: 178, endPoint x: 324, endPoint y: 180, distance: 2.8
click at [324, 178] on div "Orchard Default Select" at bounding box center [238, 174] width 200 height 15
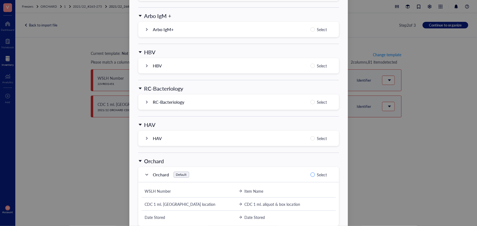
click at [310, 173] on input "Select" at bounding box center [312, 175] width 4 height 4
radio input "true"
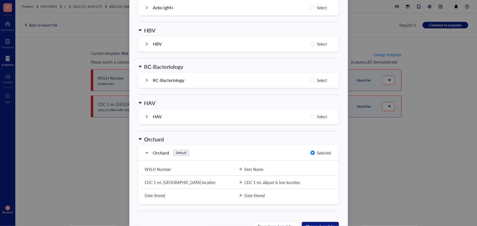
scroll to position [566, 0]
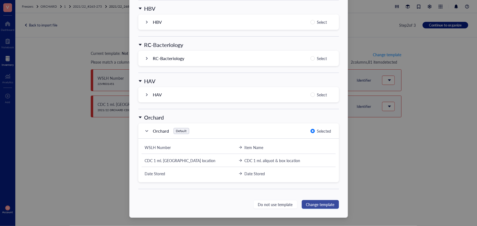
click at [320, 203] on span "Change template" at bounding box center [320, 205] width 28 height 6
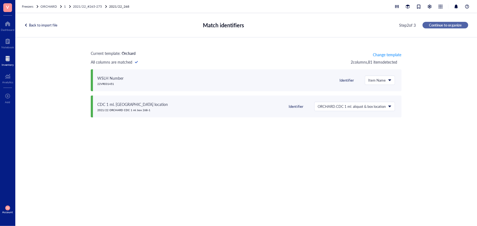
click at [443, 23] on span "Continue to organize" at bounding box center [445, 25] width 33 height 5
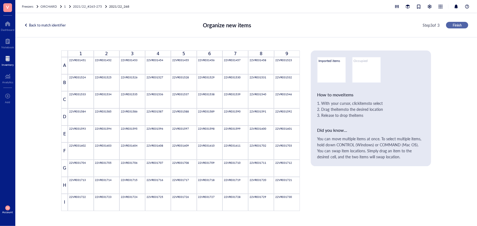
click at [457, 26] on span "Finish" at bounding box center [456, 25] width 9 height 5
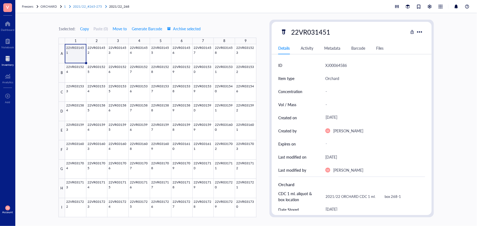
click at [90, 8] on div "2021/22_#265-275" at bounding box center [87, 6] width 29 height 5
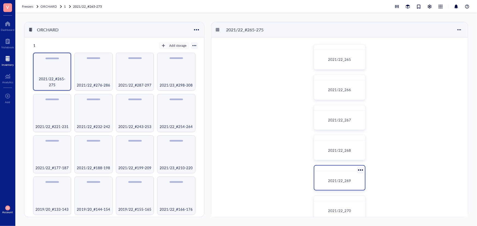
click at [348, 171] on div at bounding box center [339, 168] width 51 height 5
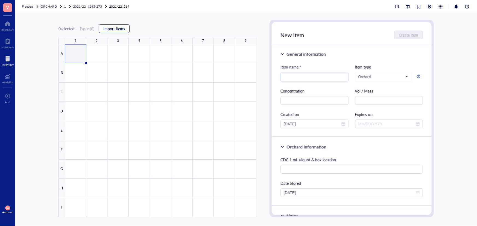
click at [118, 29] on span "Import items" at bounding box center [114, 28] width 22 height 4
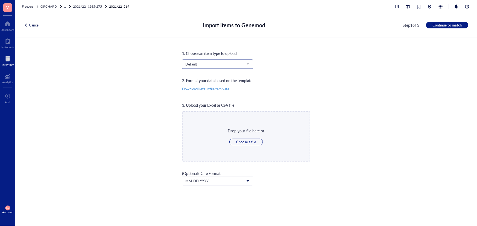
click at [193, 65] on span "Default" at bounding box center [216, 64] width 63 height 5
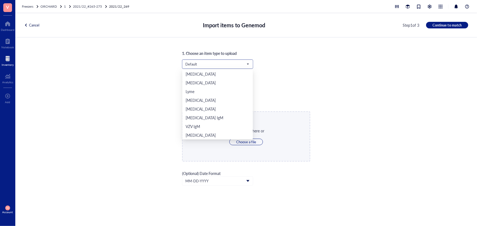
scroll to position [114, 0]
click at [212, 125] on div "Orchard" at bounding box center [217, 126] width 64 height 6
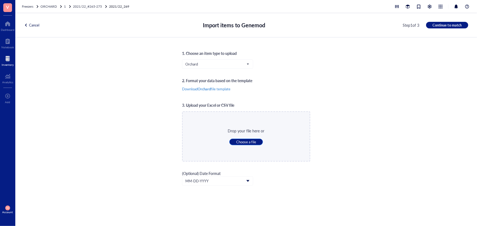
click at [248, 142] on span "Choose a file" at bounding box center [246, 142] width 20 height 5
type input "C:\fakepath\Sheet61.xlsx"
click at [461, 25] on span "Continue to match" at bounding box center [446, 25] width 29 height 5
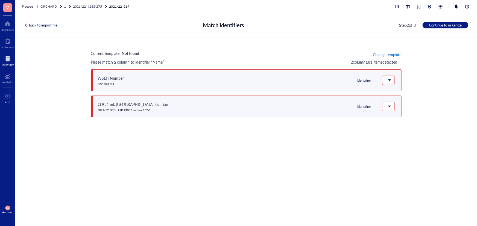
click at [396, 53] on span "Change template" at bounding box center [387, 54] width 28 height 4
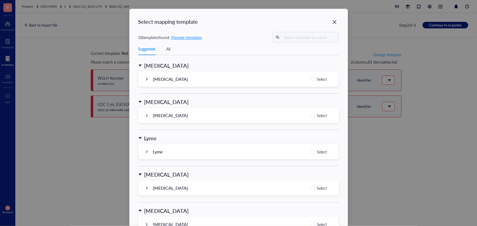
scroll to position [522, 0]
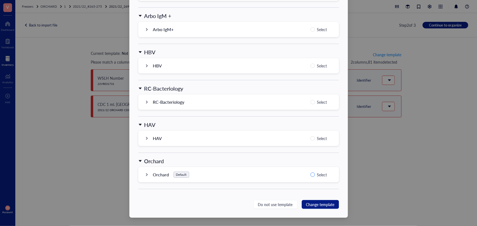
click at [315, 175] on span "Select" at bounding box center [322, 175] width 14 height 7
click at [315, 175] on input "Select" at bounding box center [312, 175] width 4 height 4
radio input "true"
click at [325, 206] on span "Change template" at bounding box center [320, 205] width 28 height 6
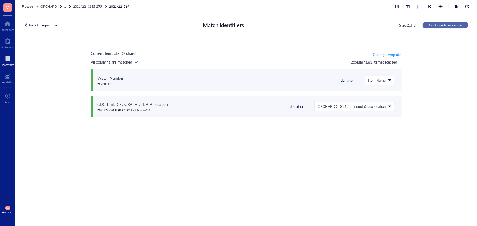
click at [444, 24] on span "Continue to organize" at bounding box center [445, 25] width 33 height 5
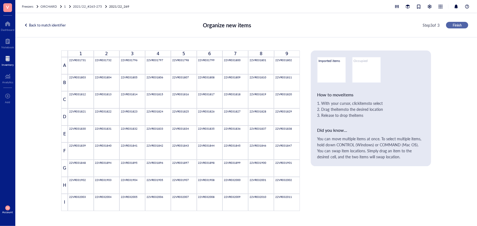
click at [453, 27] on span "Finish" at bounding box center [456, 25] width 9 height 5
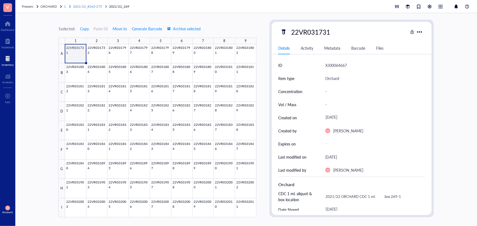
drag, startPoint x: 96, startPoint y: 8, endPoint x: 98, endPoint y: 8, distance: 2.8
click at [96, 8] on div "2021/22_#265-275" at bounding box center [87, 6] width 29 height 5
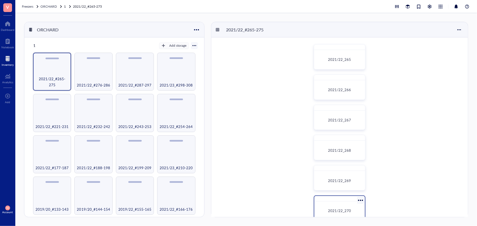
click at [348, 205] on div "2021/22_270" at bounding box center [339, 211] width 46 height 14
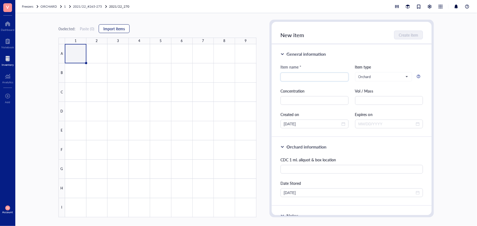
click at [117, 30] on span "Import items" at bounding box center [114, 28] width 22 height 4
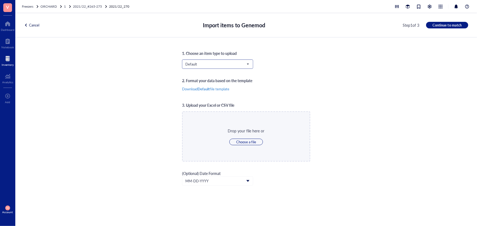
click at [226, 63] on span "Default" at bounding box center [216, 64] width 63 height 5
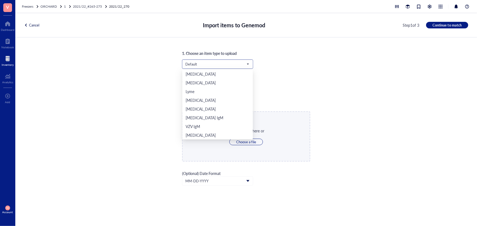
scroll to position [114, 0]
click at [207, 126] on div "Orchard" at bounding box center [217, 126] width 64 height 6
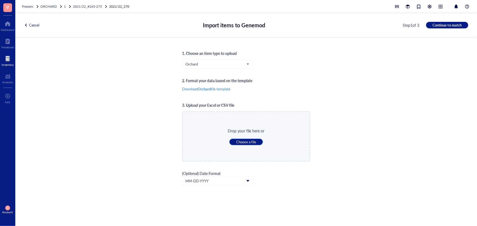
click at [244, 141] on span "Choose a file" at bounding box center [246, 142] width 20 height 5
type input "C:\fakepath\Sheet62.xlsx"
click at [453, 22] on button "Continue to match" at bounding box center [447, 25] width 42 height 7
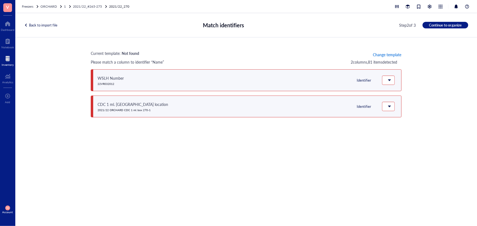
click at [385, 55] on span "Change template" at bounding box center [387, 54] width 28 height 4
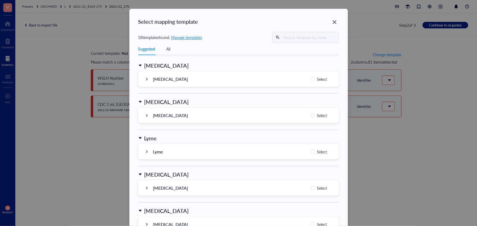
scroll to position [522, 0]
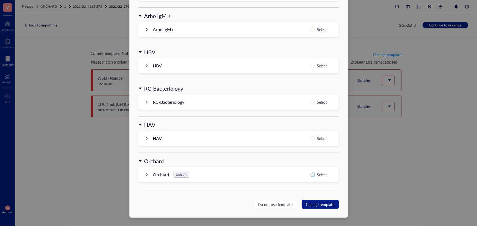
click at [311, 176] on input "Select" at bounding box center [312, 175] width 4 height 4
radio input "true"
click at [324, 204] on span "Change template" at bounding box center [320, 205] width 28 height 6
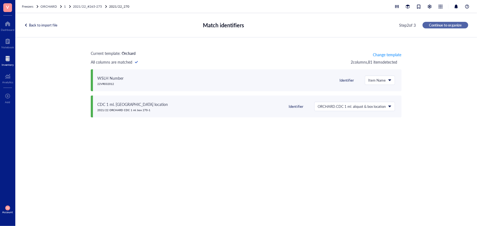
click at [451, 25] on span "Continue to organize" at bounding box center [445, 25] width 33 height 5
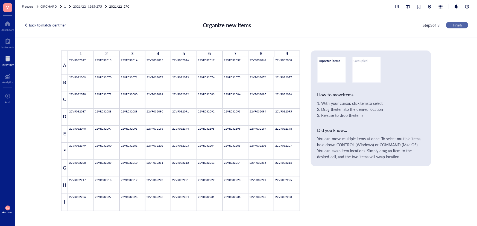
click at [452, 25] on span "Finish" at bounding box center [456, 25] width 9 height 5
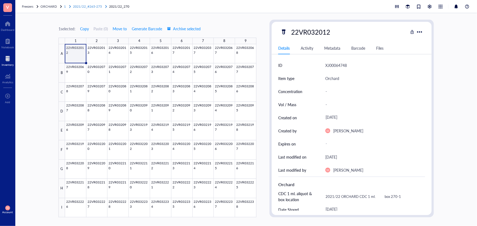
click at [96, 7] on span "2021/22_#265-275" at bounding box center [87, 6] width 29 height 5
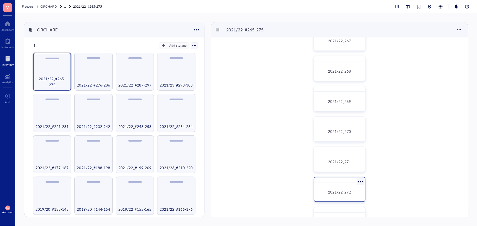
scroll to position [99, 0]
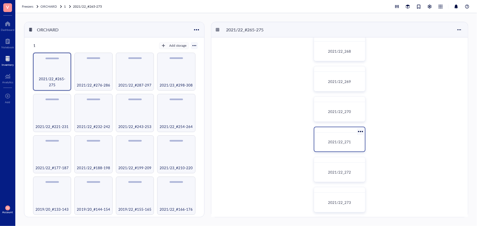
click at [350, 147] on div "2021/22_271" at bounding box center [339, 142] width 46 height 14
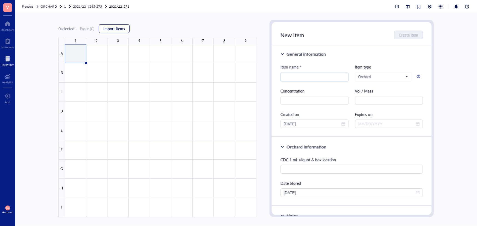
click at [122, 28] on span "Import items" at bounding box center [114, 28] width 22 height 4
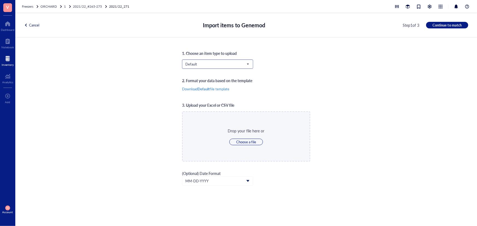
click at [194, 62] on span "Default" at bounding box center [216, 64] width 63 height 5
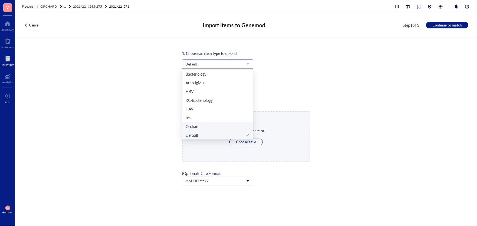
drag, startPoint x: 205, startPoint y: 123, endPoint x: 208, endPoint y: 120, distance: 3.9
click at [205, 123] on div "Orchard" at bounding box center [217, 126] width 70 height 9
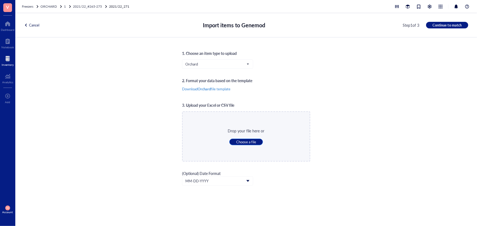
click at [245, 140] on span "Choose a file" at bounding box center [246, 142] width 20 height 5
type input "C:\fakepath\Sheet63.xlsx"
click at [438, 25] on span "Continue to match" at bounding box center [446, 25] width 29 height 5
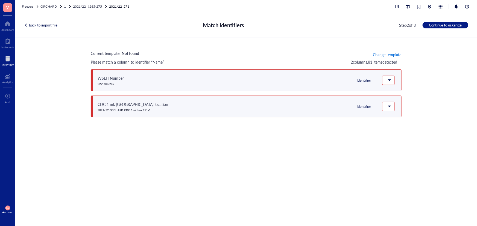
click at [381, 54] on span "Change template" at bounding box center [387, 54] width 28 height 4
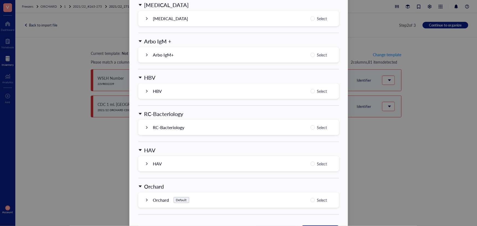
scroll to position [522, 0]
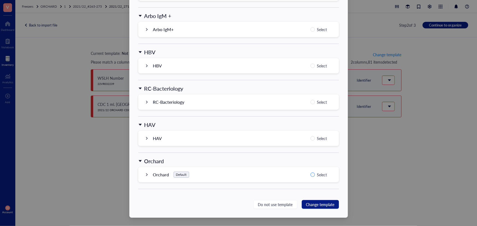
click at [315, 176] on span "Select" at bounding box center [322, 175] width 14 height 7
click at [314, 176] on input "Select" at bounding box center [312, 175] width 4 height 4
radio input "true"
drag, startPoint x: 315, startPoint y: 201, endPoint x: 343, endPoint y: 176, distance: 38.1
click at [316, 200] on button "Change template" at bounding box center [320, 204] width 37 height 9
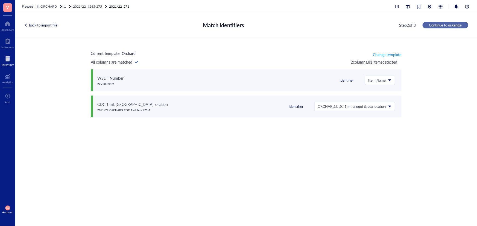
click at [450, 24] on span "Continue to organize" at bounding box center [445, 25] width 33 height 5
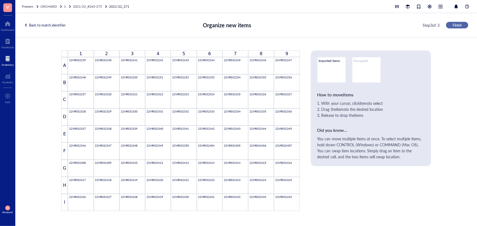
click at [456, 25] on span "Finish" at bounding box center [456, 25] width 9 height 5
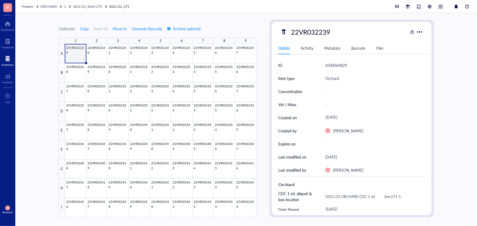
click at [89, 5] on div "Freezers ORCHARD 1 2021/22_#[PHONE_NUMBER]/22_271" at bounding box center [245, 6] width 461 height 13
click at [90, 4] on div "2021/22_#265-275" at bounding box center [87, 6] width 29 height 5
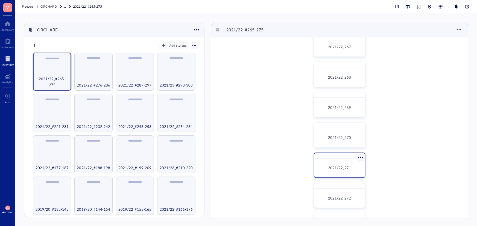
scroll to position [74, 0]
click at [337, 191] on div "2021/22_272" at bounding box center [339, 197] width 46 height 14
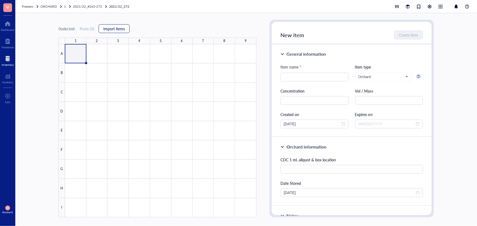
click at [122, 31] on button "Import items" at bounding box center [114, 28] width 31 height 9
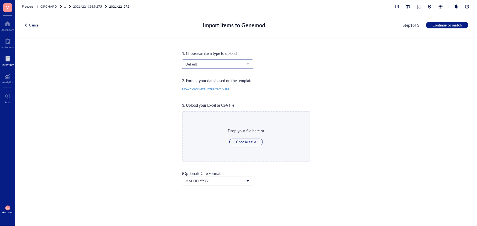
click at [245, 66] on span "Default" at bounding box center [216, 64] width 63 height 5
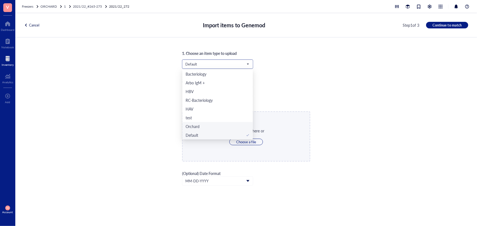
click at [214, 128] on div "Orchard" at bounding box center [217, 126] width 64 height 6
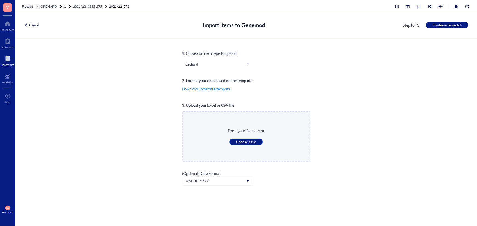
click at [242, 144] on span "Choose a file" at bounding box center [246, 142] width 20 height 5
type input "C:\fakepath\Sheet64.xlsx"
click at [442, 26] on span "Continue to match" at bounding box center [446, 25] width 29 height 5
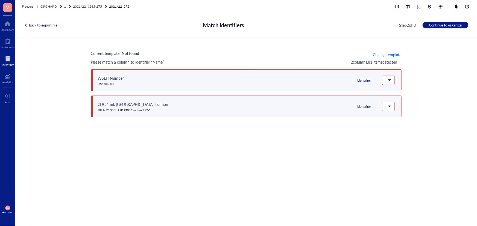
click at [387, 54] on span "Change template" at bounding box center [387, 54] width 28 height 4
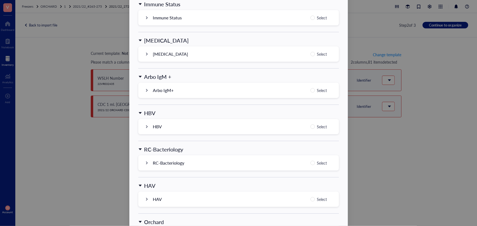
scroll to position [522, 0]
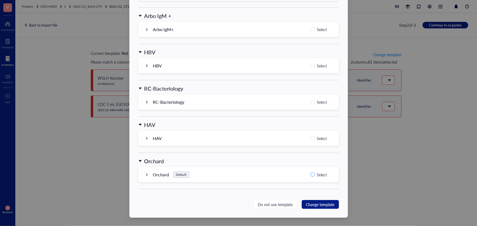
click at [315, 174] on span "Select" at bounding box center [322, 175] width 14 height 7
click at [314, 174] on input "Select" at bounding box center [312, 175] width 4 height 4
radio input "true"
click at [318, 204] on span "Change template" at bounding box center [320, 205] width 28 height 6
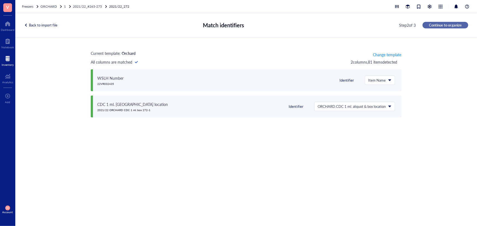
click at [447, 23] on span "Continue to organize" at bounding box center [445, 25] width 33 height 5
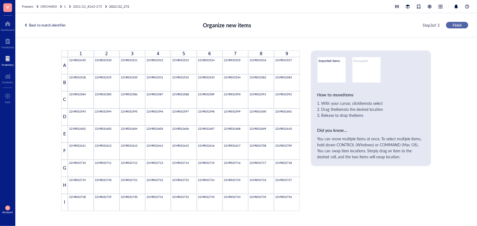
click at [460, 26] on span "Finish" at bounding box center [456, 25] width 9 height 5
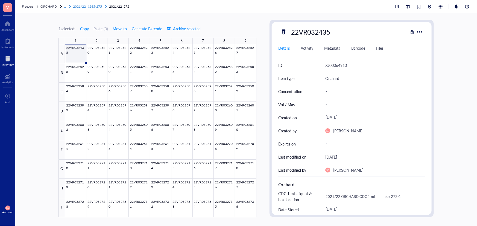
click at [87, 6] on span "2021/22_#265-275" at bounding box center [87, 6] width 29 height 5
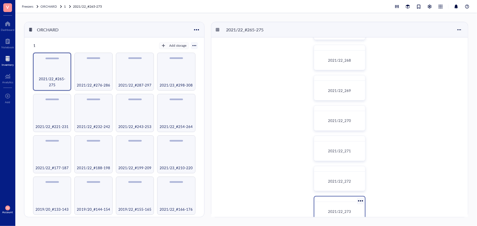
scroll to position [99, 0]
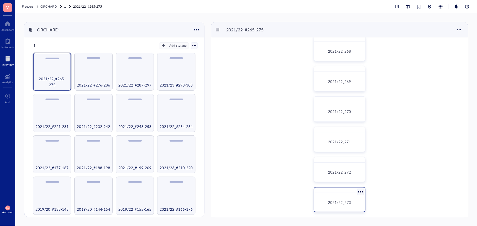
click at [341, 197] on div "2021/22_273" at bounding box center [339, 202] width 46 height 14
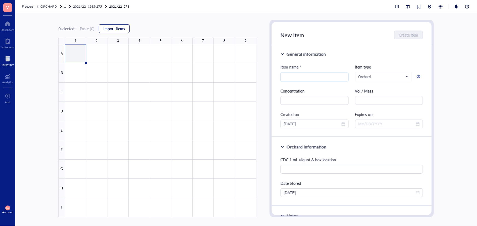
click at [128, 30] on button "Import items" at bounding box center [114, 28] width 31 height 9
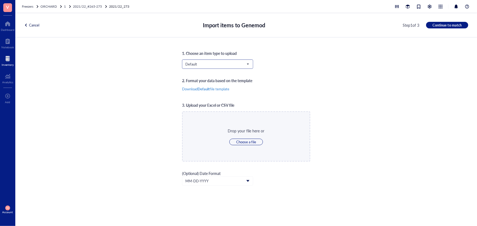
click at [207, 64] on span "Default" at bounding box center [216, 64] width 63 height 5
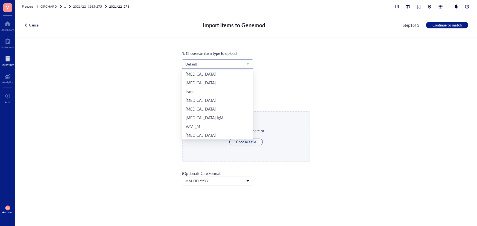
scroll to position [114, 0]
click at [209, 123] on div "Orchard" at bounding box center [217, 126] width 64 height 6
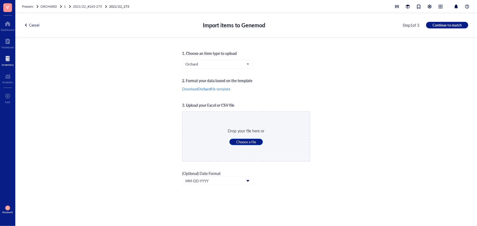
click at [239, 144] on span "Choose a file" at bounding box center [246, 142] width 20 height 5
type input "C:\fakepath\Sheet65.xlsx"
click at [445, 29] on div "Cancel Import items to Genemod Step 1 of 3 Continue to match" at bounding box center [245, 25] width 461 height 24
click at [445, 25] on span "Continue to match" at bounding box center [446, 25] width 29 height 5
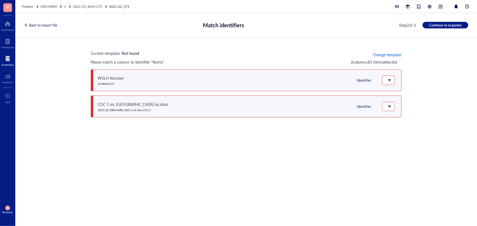
click at [394, 53] on span "Change template" at bounding box center [387, 54] width 28 height 4
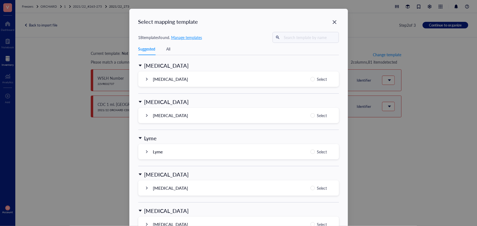
scroll to position [522, 0]
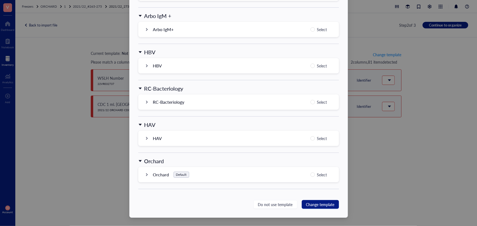
drag, startPoint x: 312, startPoint y: 175, endPoint x: 314, endPoint y: 188, distance: 12.9
click at [314, 175] on input "Select" at bounding box center [312, 175] width 4 height 4
radio input "true"
click at [308, 206] on span "Change template" at bounding box center [320, 205] width 28 height 6
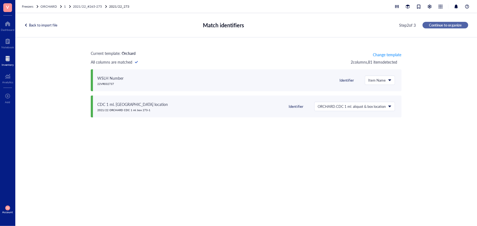
click at [444, 23] on span "Continue to organize" at bounding box center [445, 25] width 33 height 5
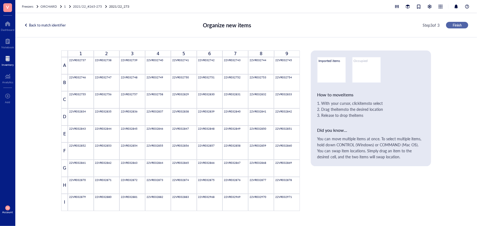
click at [453, 26] on span "Finish" at bounding box center [456, 25] width 9 height 5
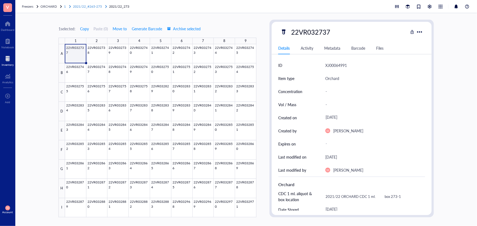
click at [87, 5] on span "2021/22_#265-275" at bounding box center [87, 6] width 29 height 5
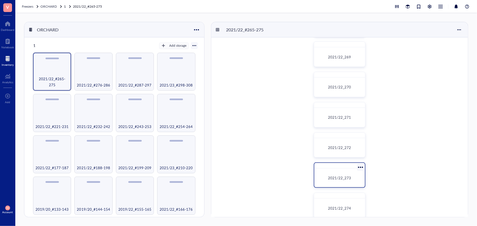
scroll to position [124, 0]
click at [338, 197] on div at bounding box center [339, 195] width 51 height 5
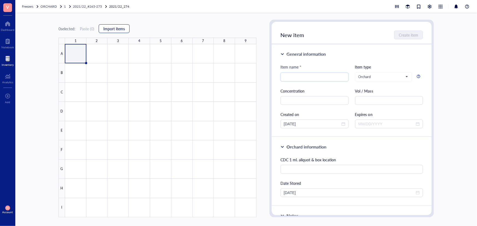
click at [122, 31] on span "Import items" at bounding box center [114, 28] width 22 height 4
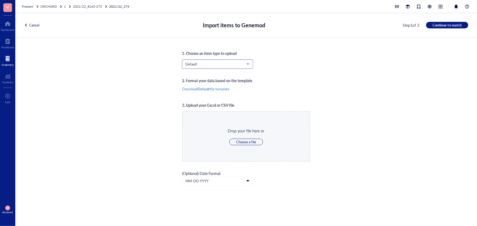
click at [205, 66] on span "Default" at bounding box center [216, 64] width 63 height 5
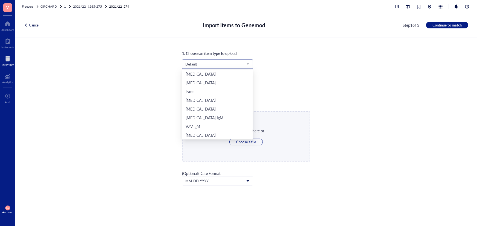
scroll to position [114, 0]
click at [205, 126] on div "Orchard" at bounding box center [217, 126] width 64 height 6
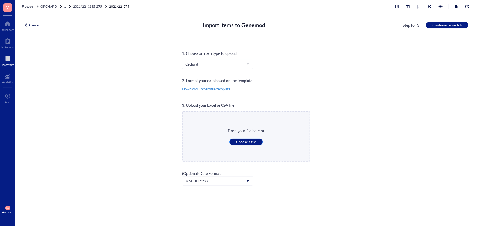
click at [237, 143] on span "Choose a file" at bounding box center [246, 142] width 20 height 5
type input "C:\fakepath\Sheet66.xlsx"
click at [463, 25] on button "Continue to match" at bounding box center [447, 25] width 42 height 7
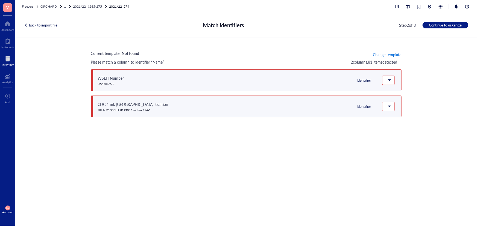
click at [380, 56] on span "Change template" at bounding box center [387, 54] width 28 height 4
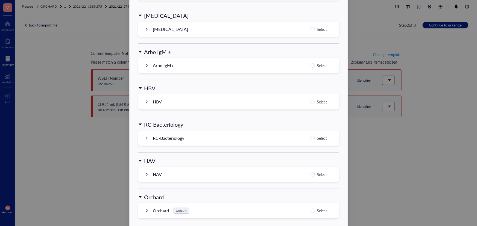
scroll to position [522, 0]
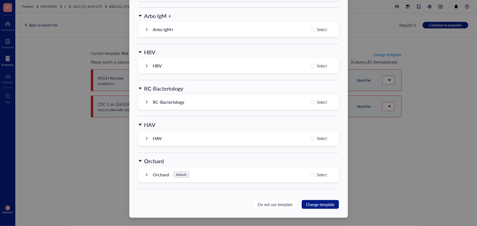
click at [313, 170] on div "Orchard Default Select" at bounding box center [238, 174] width 200 height 15
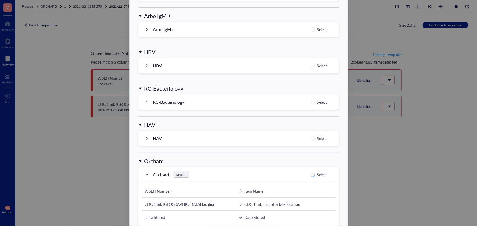
click at [313, 175] on input "Select" at bounding box center [312, 175] width 4 height 4
radio input "true"
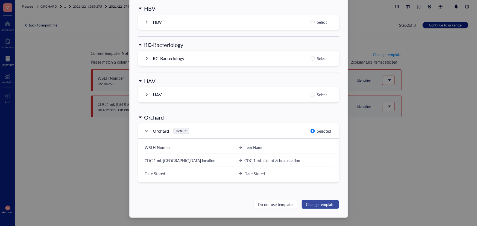
click at [319, 202] on span "Change template" at bounding box center [320, 205] width 28 height 6
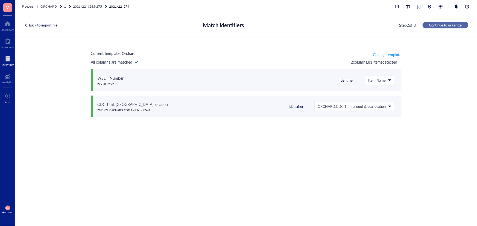
click at [444, 26] on span "Continue to organize" at bounding box center [445, 25] width 33 height 5
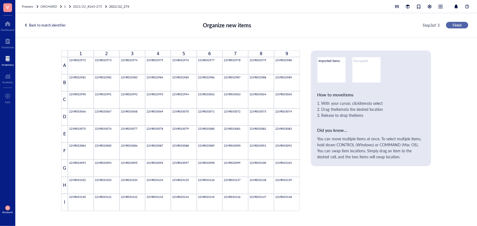
click at [456, 25] on span "Finish" at bounding box center [456, 25] width 9 height 5
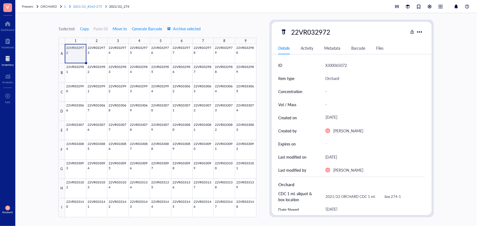
click at [91, 5] on span "2021/22_#265-275" at bounding box center [87, 6] width 29 height 5
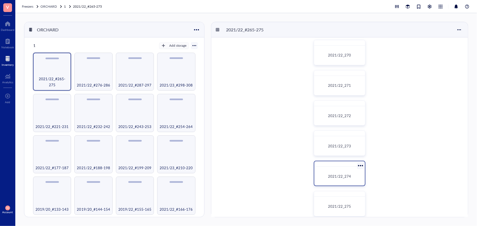
scroll to position [162, 0]
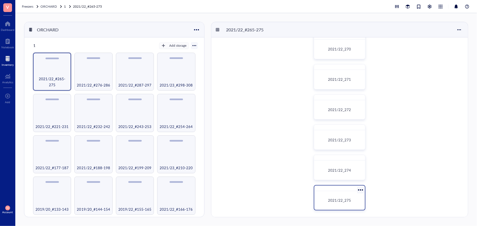
click at [345, 196] on div "2021/22_275" at bounding box center [339, 200] width 46 height 14
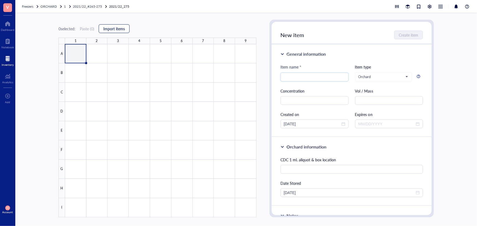
click at [110, 28] on span "Import items" at bounding box center [114, 28] width 22 height 4
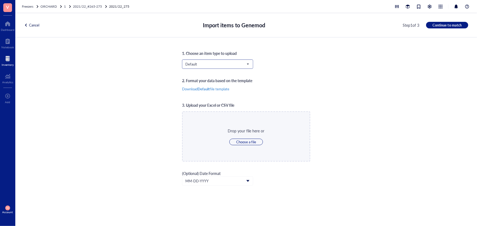
click at [194, 63] on span "Default" at bounding box center [216, 64] width 63 height 5
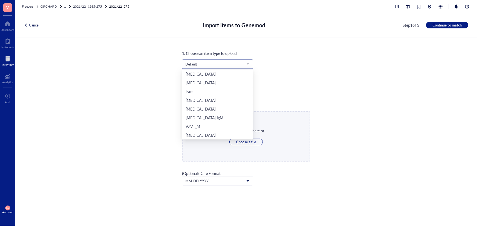
scroll to position [114, 0]
click at [196, 126] on div "Orchard" at bounding box center [192, 126] width 14 height 6
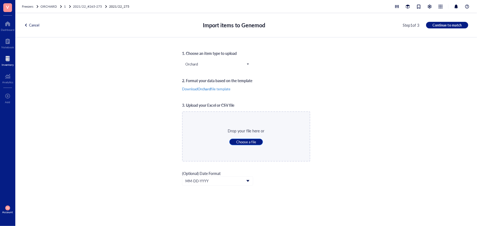
click at [238, 141] on span "Choose a file" at bounding box center [246, 142] width 20 height 5
type input "C:\fakepath\Sheet67.xlsx"
click at [446, 25] on span "Continue to match" at bounding box center [446, 25] width 29 height 5
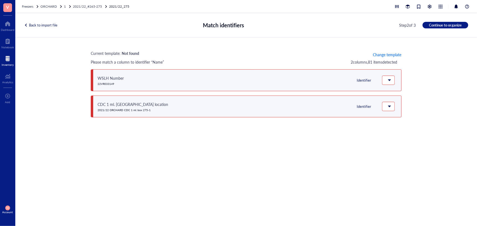
click at [396, 53] on span "Change template" at bounding box center [387, 54] width 28 height 4
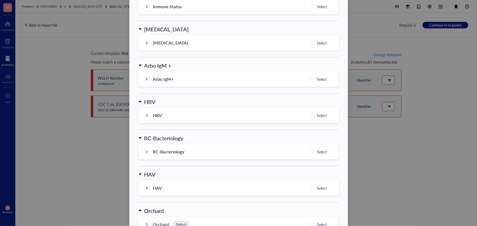
scroll to position [522, 0]
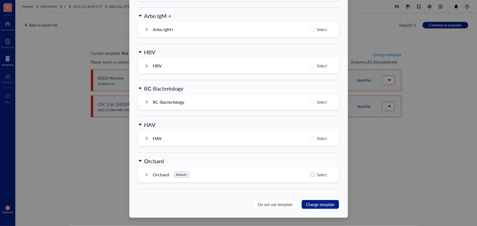
click at [310, 174] on input "Select" at bounding box center [312, 175] width 4 height 4
radio input "true"
click at [315, 204] on span "Change template" at bounding box center [320, 205] width 28 height 6
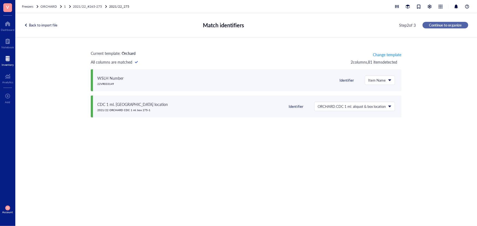
click at [456, 26] on span "Continue to organize" at bounding box center [445, 25] width 33 height 5
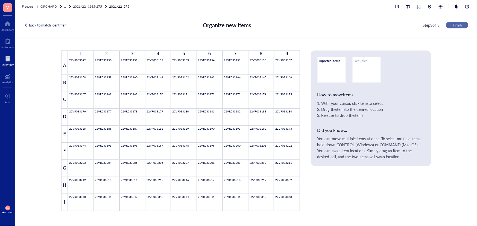
drag, startPoint x: 456, startPoint y: 26, endPoint x: 453, endPoint y: 27, distance: 3.1
click at [453, 27] on span "Finish" at bounding box center [456, 25] width 9 height 5
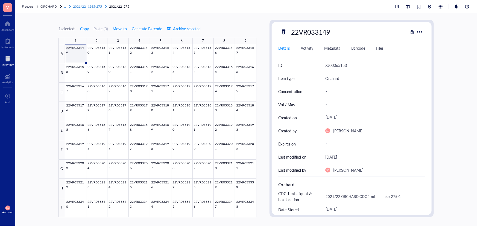
click at [99, 6] on span "2021/22_#265-275" at bounding box center [87, 6] width 29 height 5
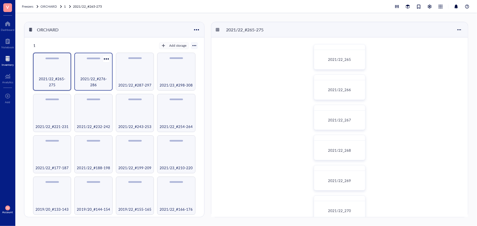
click at [87, 84] on span "2021/22_#276-286" at bounding box center [93, 82] width 33 height 12
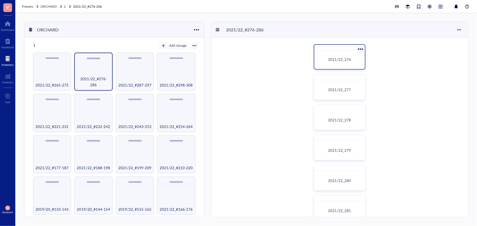
click at [339, 60] on span "2021/22_276" at bounding box center [339, 59] width 23 height 5
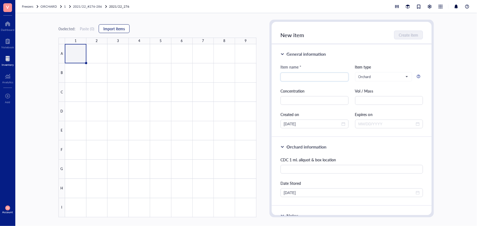
click at [125, 31] on span "Import items" at bounding box center [114, 28] width 22 height 4
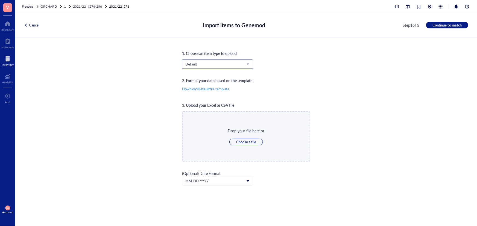
click at [204, 63] on span "Default" at bounding box center [216, 64] width 63 height 5
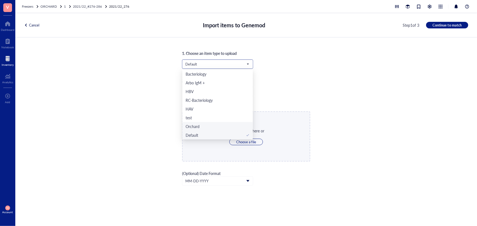
click at [213, 129] on div "Orchard" at bounding box center [217, 126] width 70 height 9
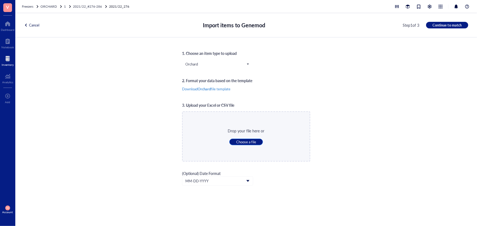
click at [238, 142] on span "Choose a file" at bounding box center [246, 142] width 20 height 5
type input "C:\fakepath\Sheet68.xlsx"
click at [448, 23] on span "Continue to match" at bounding box center [446, 25] width 29 height 5
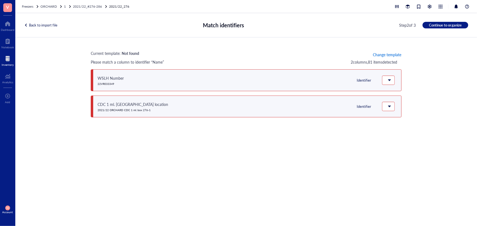
click at [391, 52] on span "Change template" at bounding box center [387, 54] width 28 height 4
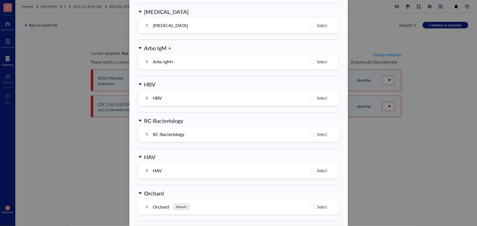
scroll to position [522, 0]
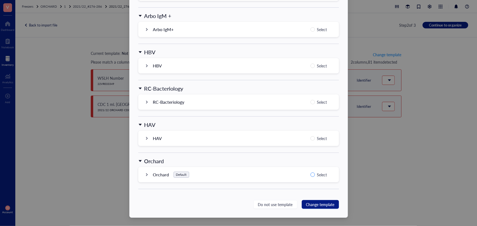
click at [312, 173] on input "Select" at bounding box center [312, 175] width 4 height 4
radio input "true"
drag, startPoint x: 313, startPoint y: 204, endPoint x: 316, endPoint y: 201, distance: 3.9
click at [314, 203] on span "Change template" at bounding box center [320, 205] width 28 height 6
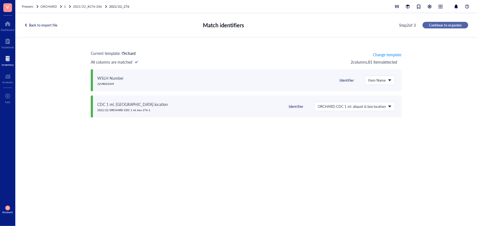
click at [437, 26] on span "Continue to organize" at bounding box center [445, 25] width 33 height 5
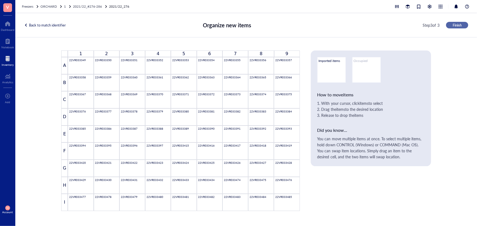
click at [454, 25] on span "Finish" at bounding box center [456, 25] width 9 height 5
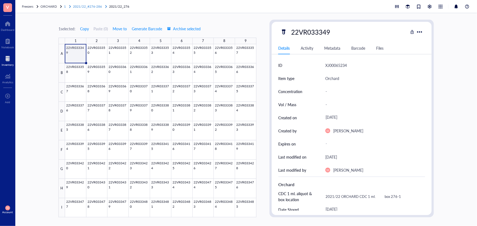
click at [92, 5] on span "2021/22_#276-286" at bounding box center [87, 6] width 29 height 5
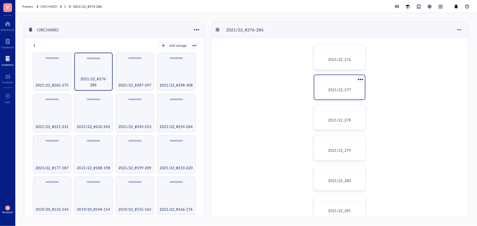
click at [326, 87] on div "2021/22_277" at bounding box center [339, 89] width 42 height 5
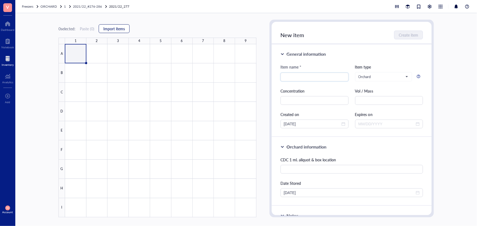
click at [105, 29] on span "Import items" at bounding box center [114, 28] width 22 height 4
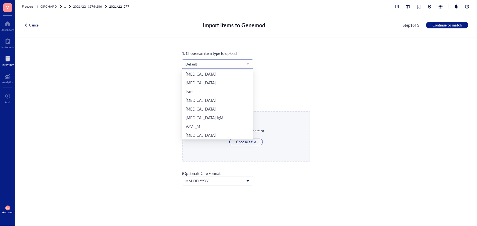
click at [194, 64] on span "Default" at bounding box center [216, 64] width 63 height 5
click at [206, 128] on div "Orchard" at bounding box center [217, 126] width 64 height 6
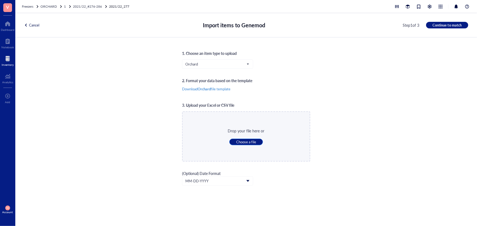
click at [237, 140] on span "Choose a file" at bounding box center [246, 142] width 20 height 5
type input "C:\fakepath\Sheet69.xlsx"
click at [451, 26] on span "Continue to match" at bounding box center [446, 25] width 29 height 5
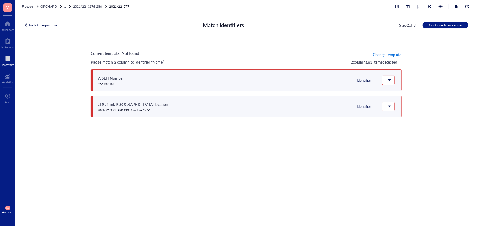
click at [398, 52] on span "Change template" at bounding box center [387, 54] width 28 height 4
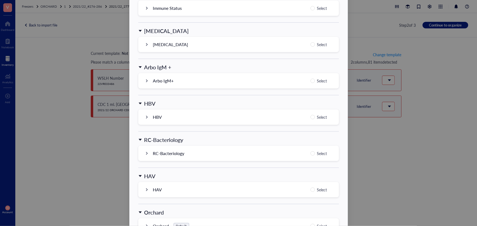
scroll to position [522, 0]
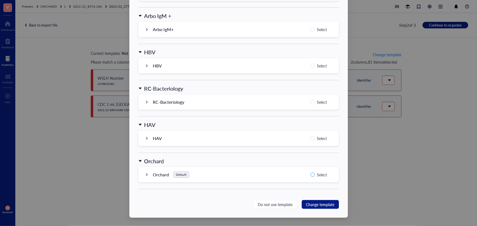
click at [311, 175] on input "Select" at bounding box center [312, 175] width 4 height 4
radio input "true"
click at [321, 205] on span "Change template" at bounding box center [320, 205] width 28 height 6
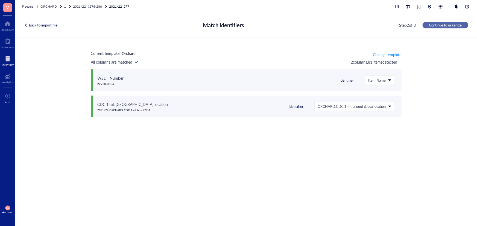
click at [448, 25] on span "Continue to organize" at bounding box center [445, 25] width 33 height 5
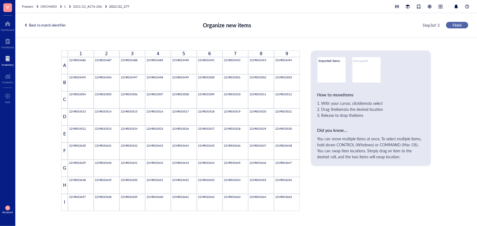
click at [460, 28] on button "Finish" at bounding box center [457, 25] width 22 height 7
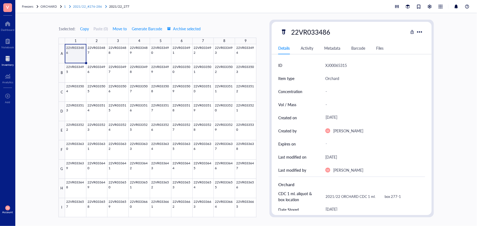
click at [93, 7] on span "2021/22_#276-286" at bounding box center [87, 6] width 29 height 5
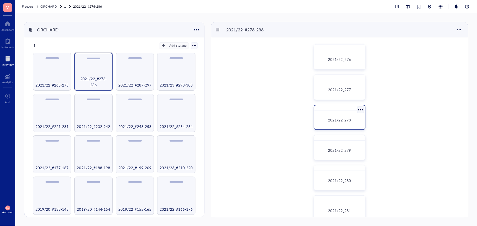
click at [332, 114] on div "2021/22_278" at bounding box center [339, 120] width 46 height 14
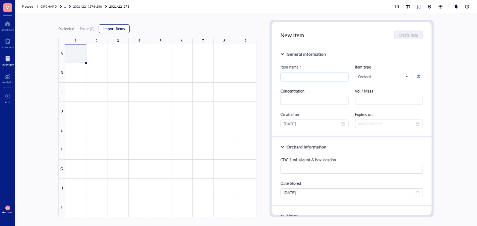
click at [118, 27] on span "Import items" at bounding box center [114, 28] width 22 height 4
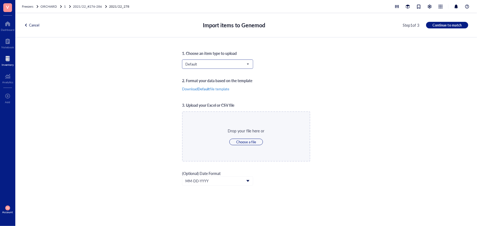
click at [208, 67] on input "search" at bounding box center [215, 64] width 60 height 8
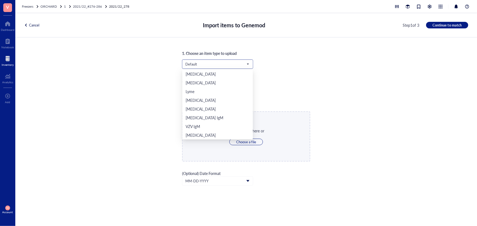
scroll to position [114, 0]
click at [204, 126] on div "Orchard" at bounding box center [217, 126] width 64 height 6
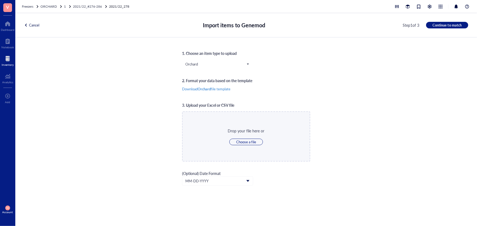
click at [240, 145] on div "Drop your file here or Choose a file" at bounding box center [246, 136] width 128 height 50
click at [240, 142] on span "Choose a file" at bounding box center [246, 142] width 20 height 5
type input "C:\fakepath\Sheet70.xlsx"
click at [449, 24] on span "Continue to match" at bounding box center [446, 25] width 29 height 5
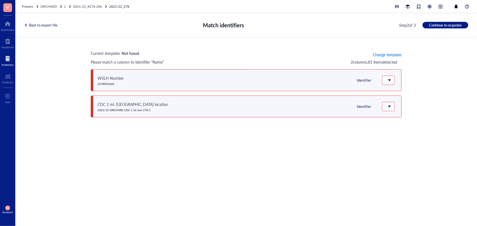
click at [387, 54] on span "Change template" at bounding box center [387, 54] width 28 height 4
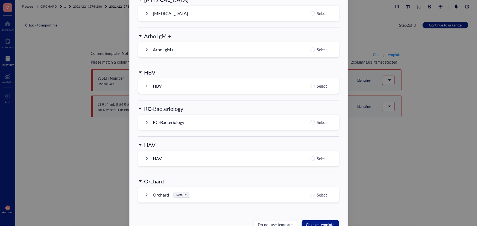
scroll to position [522, 0]
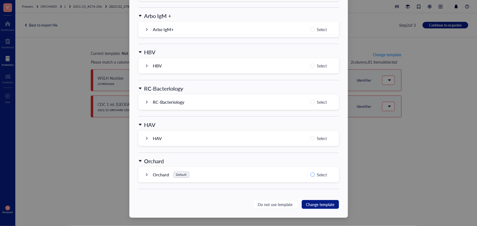
drag, startPoint x: 314, startPoint y: 175, endPoint x: 331, endPoint y: 193, distance: 25.3
click at [314, 175] on label "Select" at bounding box center [319, 175] width 19 height 7
click at [314, 175] on input "Select" at bounding box center [312, 175] width 4 height 4
radio input "true"
click at [325, 202] on span "Change template" at bounding box center [320, 205] width 28 height 6
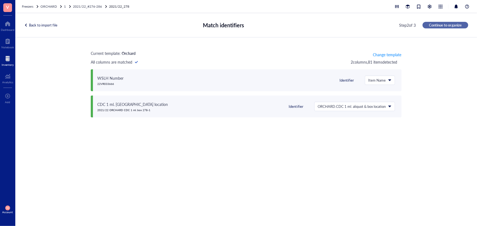
click at [452, 26] on span "Continue to organize" at bounding box center [445, 25] width 33 height 5
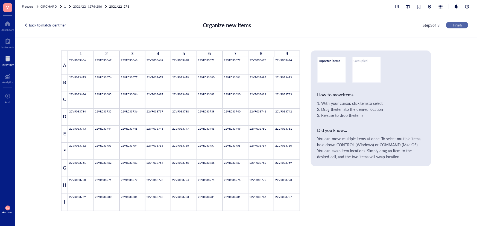
click at [452, 26] on span "Finish" at bounding box center [456, 25] width 9 height 5
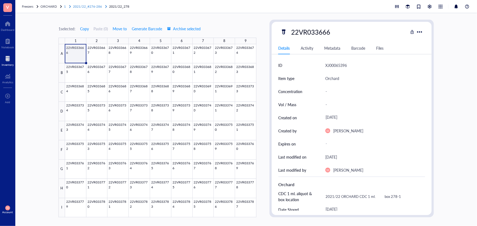
click at [95, 5] on span "2021/22_#276-286" at bounding box center [87, 6] width 29 height 5
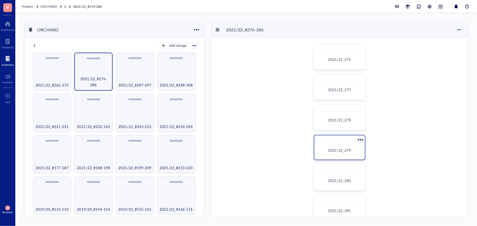
click at [329, 149] on span "2021/22_279" at bounding box center [339, 150] width 23 height 5
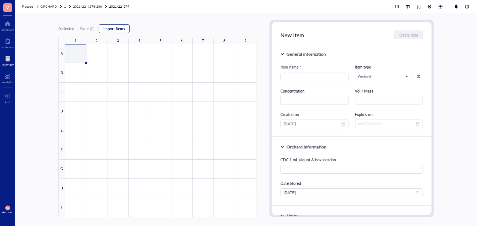
click at [120, 31] on span "Import items" at bounding box center [114, 28] width 22 height 4
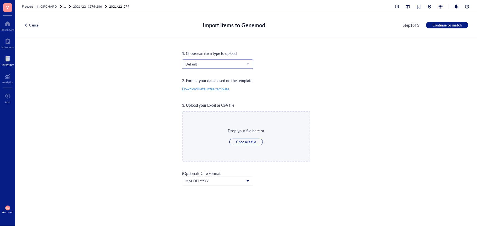
click at [200, 66] on span "Default" at bounding box center [216, 64] width 63 height 5
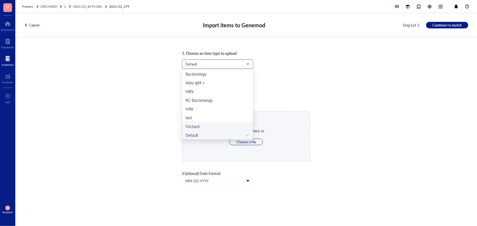
click at [211, 127] on div "Orchard" at bounding box center [217, 126] width 64 height 6
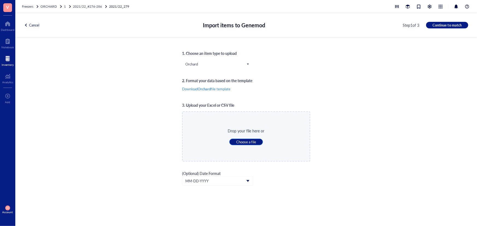
click at [241, 144] on span "Choose a file" at bounding box center [246, 142] width 20 height 5
type input "C:\fakepath\Sheet71.xlsx"
click at [455, 28] on button "Continue to match" at bounding box center [447, 25] width 42 height 7
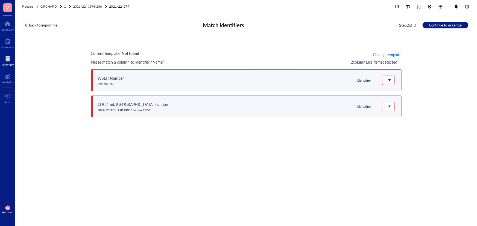
click at [378, 56] on span "Change template" at bounding box center [387, 54] width 28 height 4
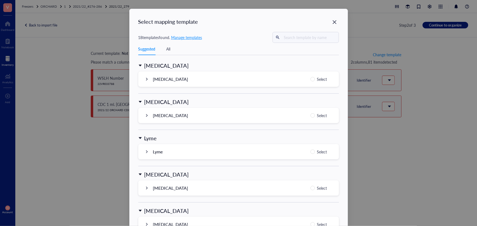
scroll to position [522, 0]
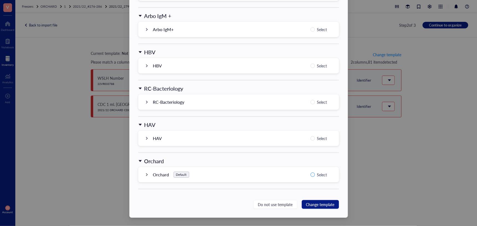
click at [312, 175] on input "Select" at bounding box center [312, 175] width 4 height 4
radio input "true"
click at [315, 203] on span "Change template" at bounding box center [320, 205] width 28 height 6
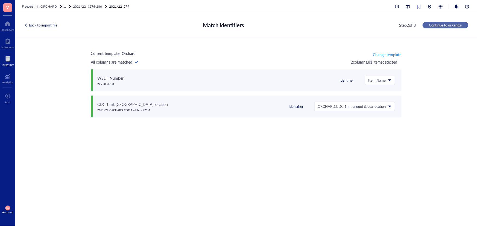
click at [446, 23] on span "Continue to organize" at bounding box center [445, 25] width 33 height 5
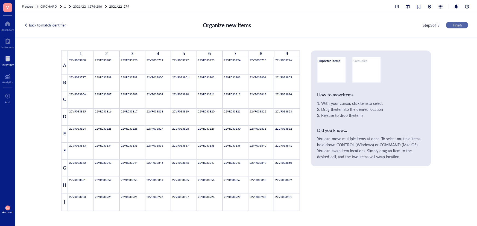
click at [457, 26] on span "Finish" at bounding box center [456, 25] width 9 height 5
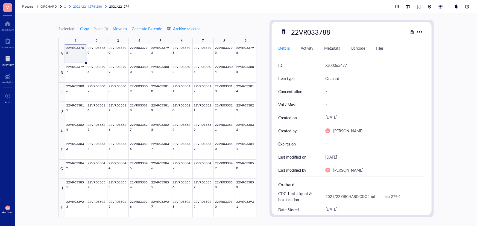
click at [93, 9] on div "2021/22_#276-286" at bounding box center [87, 6] width 29 height 5
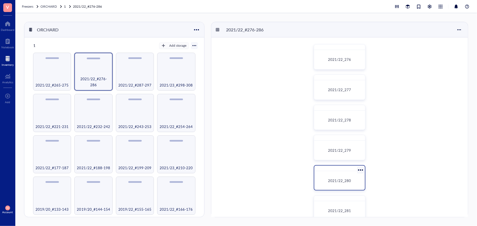
click at [326, 177] on div "2021/22_280" at bounding box center [339, 180] width 46 height 14
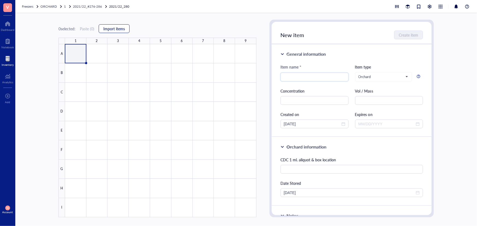
click at [115, 29] on span "Import items" at bounding box center [114, 28] width 22 height 4
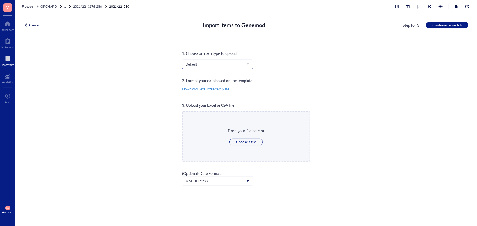
click at [207, 63] on span "Default" at bounding box center [216, 64] width 63 height 5
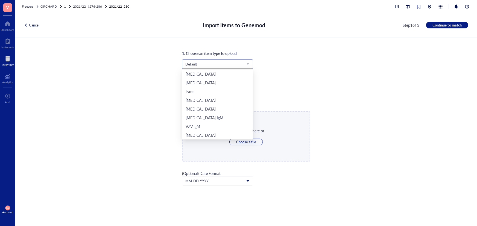
scroll to position [114, 0]
click at [211, 124] on div "Orchard" at bounding box center [217, 126] width 64 height 6
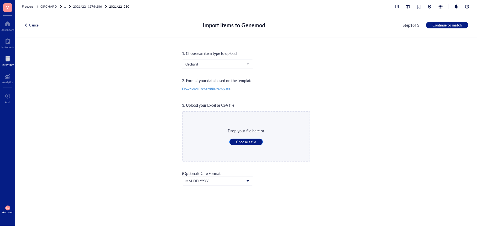
click at [243, 142] on span "Choose a file" at bounding box center [246, 142] width 20 height 5
type input "C:\fakepath\Sheet72.xlsx"
click at [440, 25] on span "Continue to match" at bounding box center [446, 25] width 29 height 5
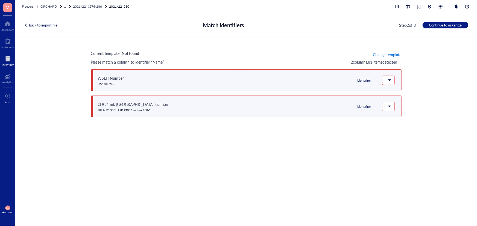
click at [393, 55] on span "Change template" at bounding box center [387, 54] width 28 height 4
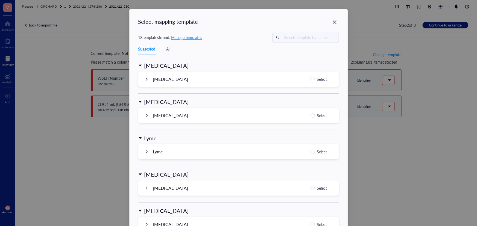
scroll to position [522, 0]
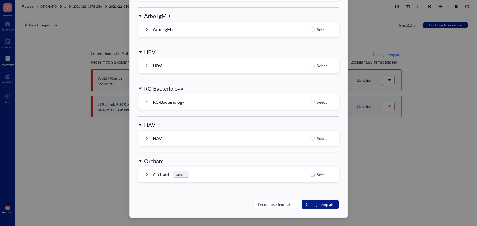
click at [310, 175] on input "Select" at bounding box center [312, 175] width 4 height 4
radio input "true"
click at [326, 205] on span "Change template" at bounding box center [320, 205] width 28 height 6
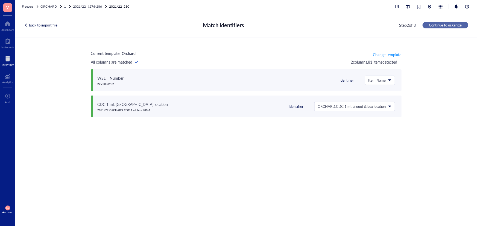
click at [439, 22] on button "Continue to organize" at bounding box center [445, 25] width 46 height 7
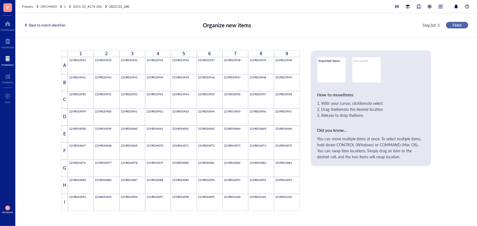
click at [459, 25] on span "Finish" at bounding box center [456, 25] width 9 height 5
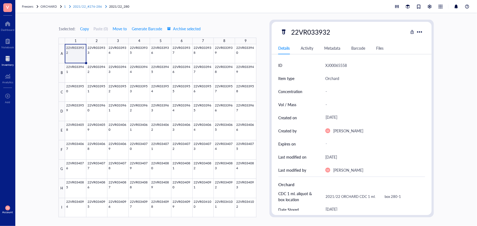
click at [82, 5] on span "2021/22_#276-286" at bounding box center [87, 6] width 29 height 5
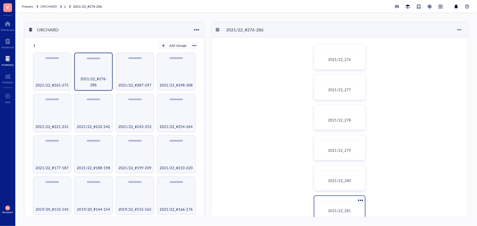
click at [345, 204] on div "2021/22_281" at bounding box center [339, 211] width 46 height 14
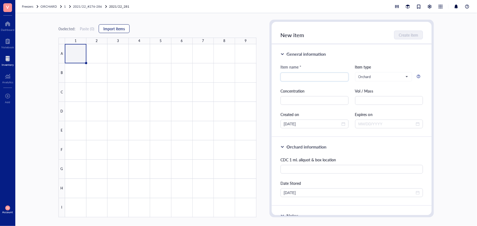
click at [114, 26] on span "Import items" at bounding box center [114, 28] width 22 height 4
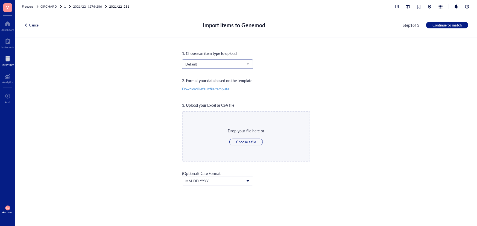
click at [199, 62] on span "Default" at bounding box center [216, 64] width 63 height 5
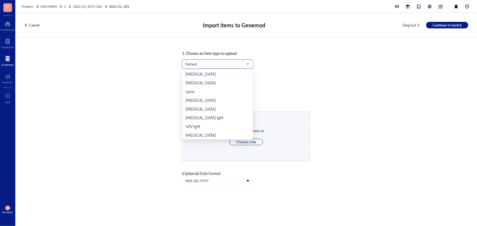
scroll to position [114, 0]
click at [214, 126] on div "Orchard" at bounding box center [217, 126] width 64 height 6
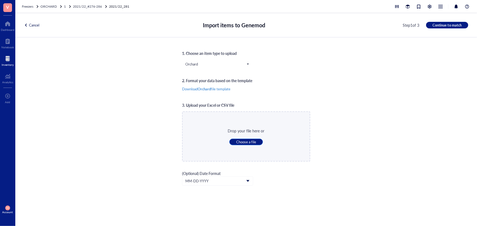
click at [243, 140] on span "Choose a file" at bounding box center [246, 142] width 20 height 5
type input "C:\fakepath\Sheet73.xlsx"
click at [440, 26] on span "Continue to match" at bounding box center [446, 25] width 29 height 5
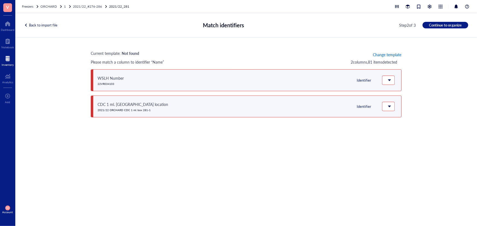
click at [384, 54] on span "Change template" at bounding box center [387, 54] width 28 height 4
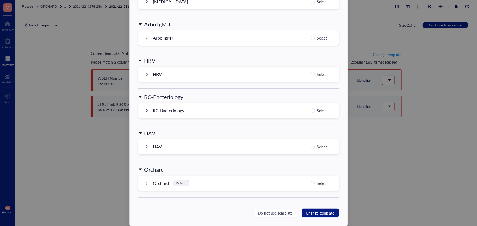
scroll to position [522, 0]
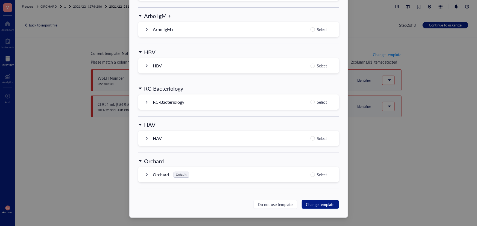
drag, startPoint x: 312, startPoint y: 171, endPoint x: 319, endPoint y: 194, distance: 24.5
click at [313, 174] on label "Select" at bounding box center [319, 175] width 19 height 7
click at [313, 174] on input "Select" at bounding box center [312, 175] width 4 height 4
radio input "true"
click at [318, 202] on span "Change template" at bounding box center [320, 205] width 28 height 6
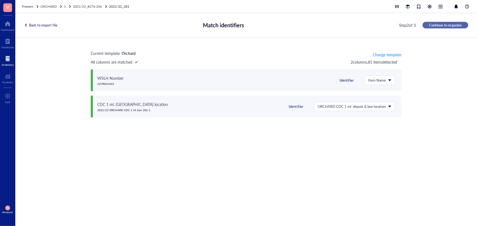
click at [448, 26] on span "Continue to organize" at bounding box center [445, 25] width 33 height 5
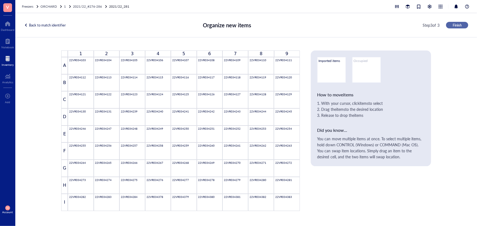
click at [459, 23] on span "Finish" at bounding box center [456, 25] width 9 height 5
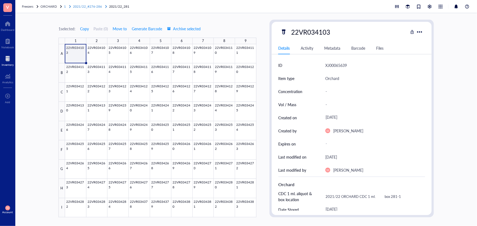
click at [94, 4] on span "2021/22_#276-286" at bounding box center [87, 6] width 29 height 5
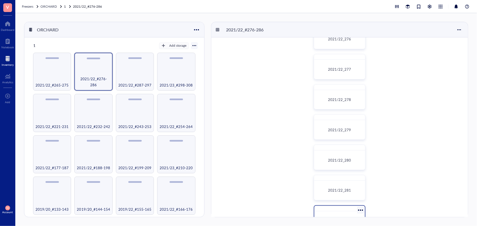
scroll to position [49, 0]
click at [347, 194] on div "2021/22_282" at bounding box center [339, 192] width 46 height 14
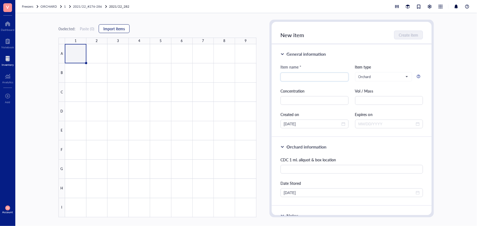
click at [113, 28] on span "Import items" at bounding box center [114, 28] width 22 height 4
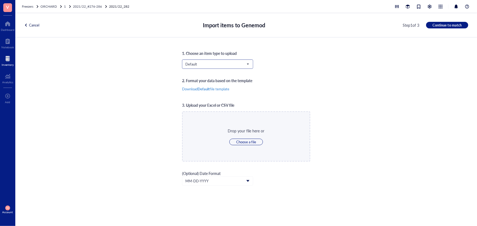
click at [187, 61] on input "search" at bounding box center [215, 64] width 60 height 8
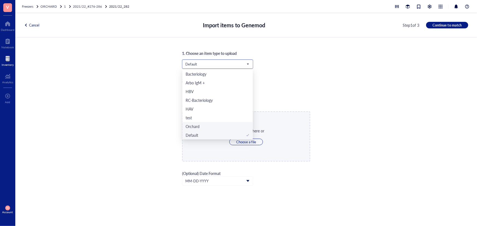
click at [221, 124] on div "Orchard" at bounding box center [217, 126] width 64 height 6
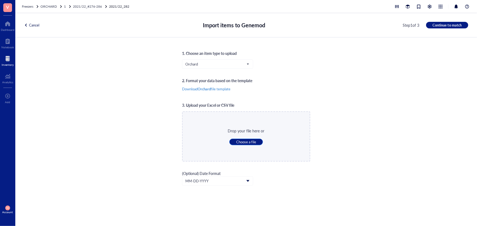
click at [241, 142] on span "Choose a file" at bounding box center [246, 142] width 20 height 5
type input "C:\fakepath\Sheet74.xlsx"
click at [454, 26] on span "Continue to match" at bounding box center [446, 25] width 29 height 5
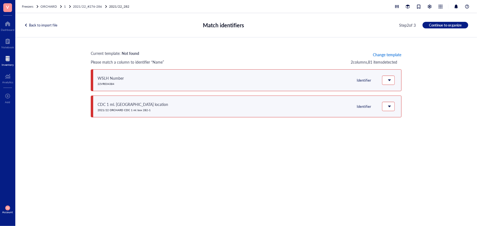
click at [390, 52] on span "Change template" at bounding box center [387, 54] width 28 height 4
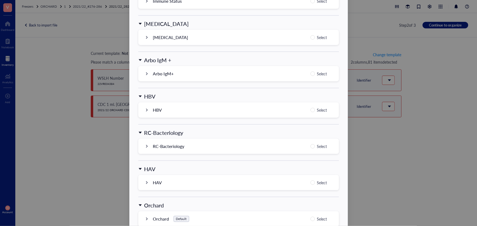
scroll to position [522, 0]
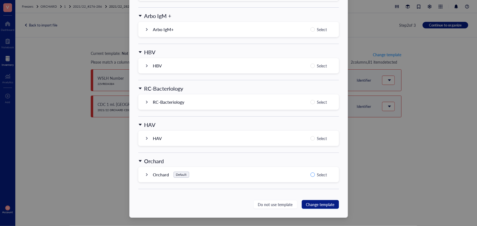
click at [310, 177] on label "Select" at bounding box center [319, 175] width 19 height 7
click at [310, 177] on input "Select" at bounding box center [312, 175] width 4 height 4
radio input "true"
click at [321, 204] on span "Change template" at bounding box center [320, 205] width 28 height 6
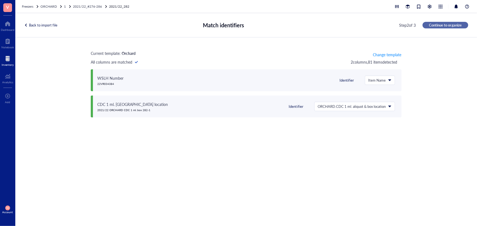
click at [439, 23] on span "Continue to organize" at bounding box center [445, 25] width 33 height 5
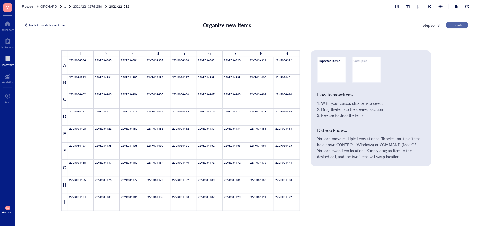
click at [458, 26] on span "Finish" at bounding box center [456, 25] width 9 height 5
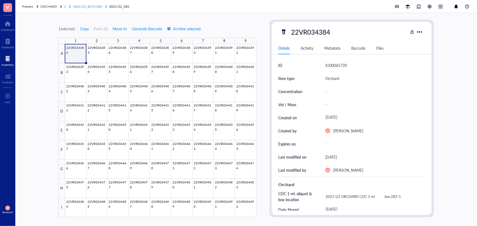
click at [88, 4] on span "2021/22_#276-286" at bounding box center [87, 6] width 29 height 5
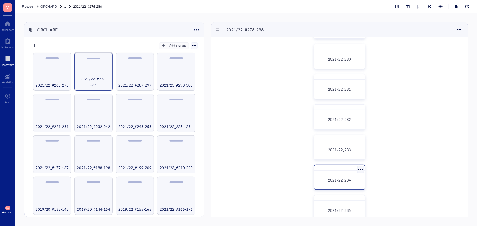
scroll to position [124, 0]
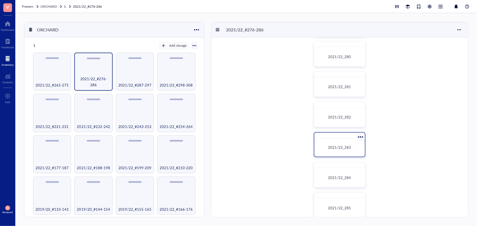
click at [342, 149] on span "2021/22_283" at bounding box center [339, 147] width 23 height 5
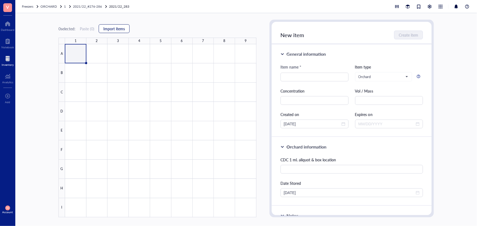
click at [125, 29] on span "Import items" at bounding box center [114, 28] width 22 height 4
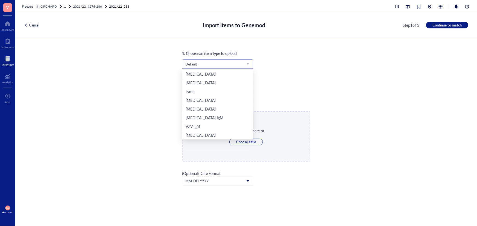
click at [205, 65] on span "Default" at bounding box center [216, 64] width 63 height 5
click at [208, 128] on div "Orchard" at bounding box center [217, 126] width 64 height 6
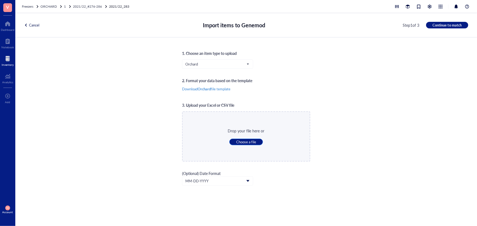
click at [235, 143] on button "Choose a file" at bounding box center [246, 142] width 34 height 7
type input "C:\fakepath\Sheet75.xlsx"
click at [448, 23] on span "Continue to match" at bounding box center [446, 25] width 29 height 5
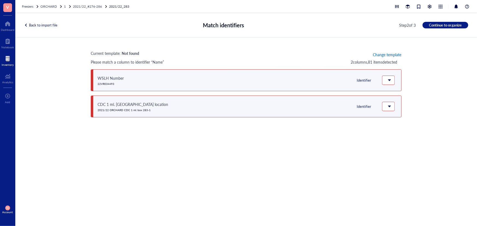
click at [385, 54] on span "Change template" at bounding box center [387, 54] width 28 height 4
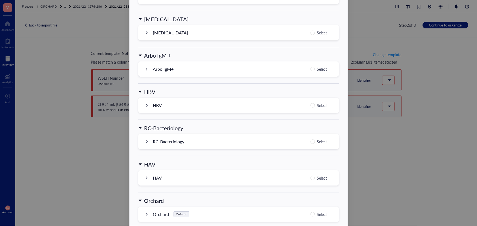
scroll to position [522, 0]
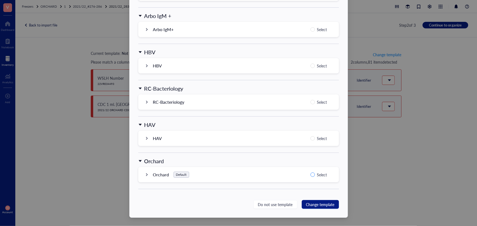
click at [314, 175] on label "Select" at bounding box center [319, 175] width 19 height 7
click at [314, 175] on input "Select" at bounding box center [312, 175] width 4 height 4
radio input "true"
click at [320, 204] on span "Change template" at bounding box center [320, 205] width 28 height 6
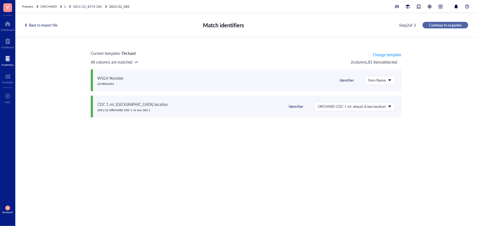
click at [453, 26] on span "Continue to organize" at bounding box center [445, 25] width 33 height 5
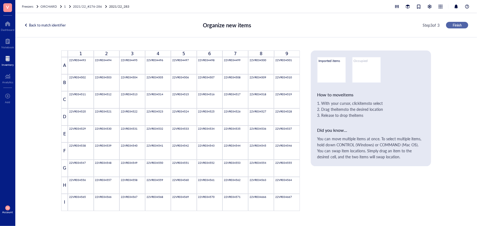
click at [459, 25] on span "Finish" at bounding box center [456, 25] width 9 height 5
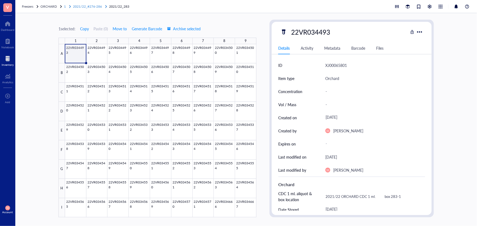
click at [82, 7] on span "2021/22_#276-286" at bounding box center [87, 6] width 29 height 5
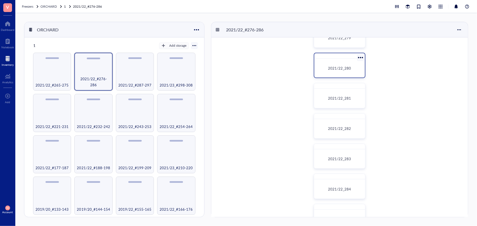
scroll to position [124, 0]
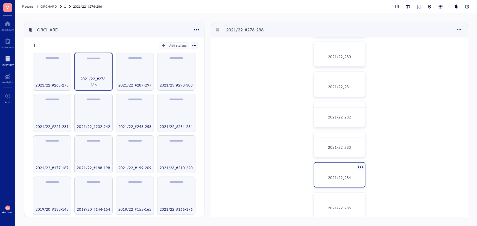
click at [349, 172] on div "2021/22_284" at bounding box center [339, 177] width 46 height 14
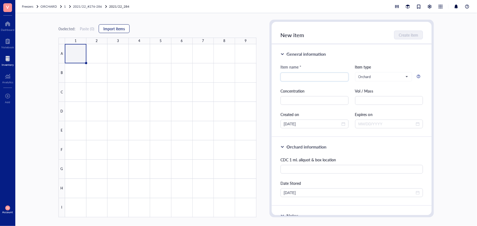
click at [110, 28] on span "Import items" at bounding box center [114, 28] width 22 height 4
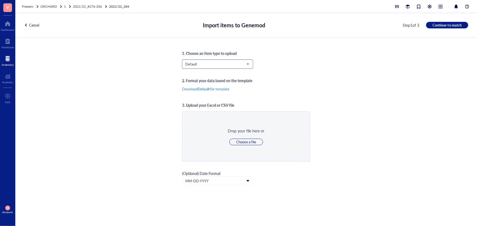
scroll to position [114, 0]
click at [199, 61] on input "search" at bounding box center [215, 64] width 60 height 8
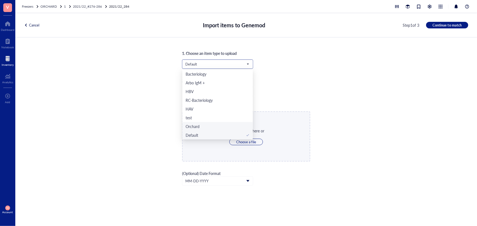
click at [212, 127] on div "Orchard" at bounding box center [217, 126] width 64 height 6
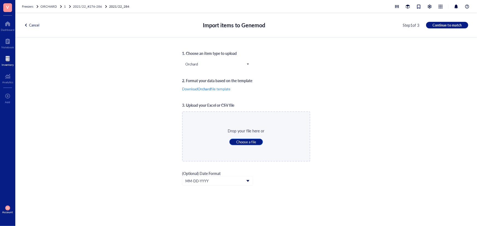
click at [248, 143] on span "Choose a file" at bounding box center [246, 142] width 20 height 5
type input "C:\fakepath\Sheet75.xlsx"
click at [453, 25] on span "Continue to match" at bounding box center [446, 25] width 29 height 5
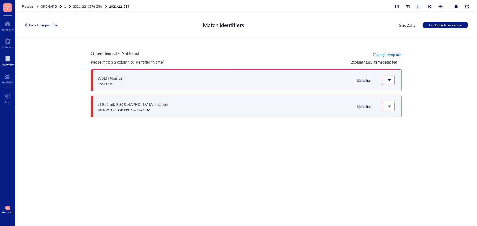
click at [400, 54] on span "Change template" at bounding box center [387, 54] width 28 height 4
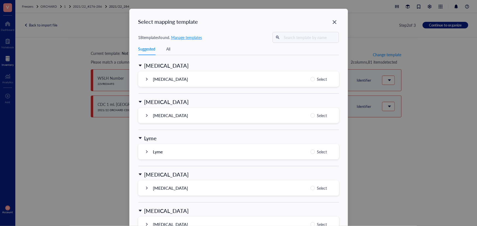
scroll to position [522, 0]
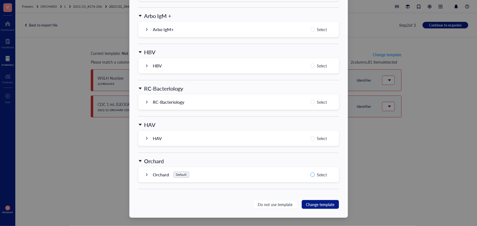
click at [313, 175] on input "Select" at bounding box center [312, 175] width 4 height 4
radio input "true"
click at [317, 204] on span "Change template" at bounding box center [320, 205] width 28 height 6
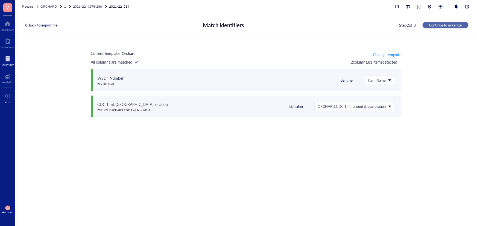
click at [439, 23] on span "Continue to organize" at bounding box center [445, 25] width 33 height 5
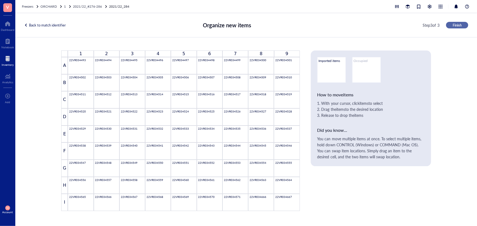
click at [457, 26] on span "Finish" at bounding box center [456, 25] width 9 height 5
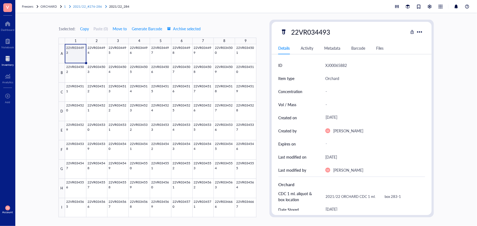
click at [85, 7] on span "2021/22_#276-286" at bounding box center [87, 6] width 29 height 5
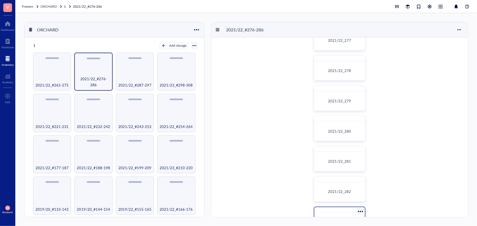
scroll to position [74, 0]
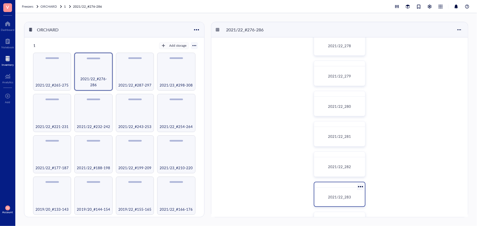
click at [348, 191] on div "2021/22_283" at bounding box center [339, 197] width 46 height 14
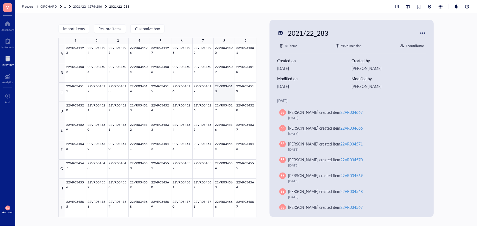
click at [224, 92] on div at bounding box center [160, 130] width 191 height 173
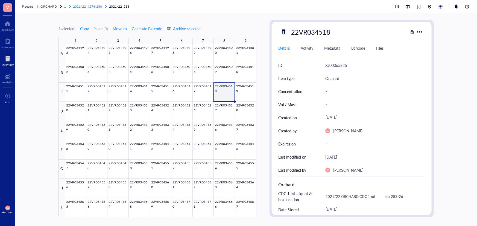
click at [94, 5] on span "2021/22_#276-286" at bounding box center [87, 6] width 29 height 5
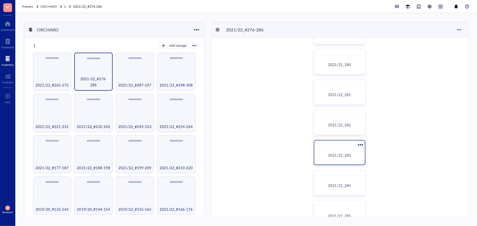
scroll to position [124, 0]
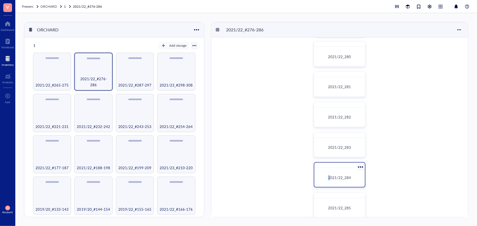
click at [330, 176] on span "2021/22_284" at bounding box center [339, 177] width 23 height 5
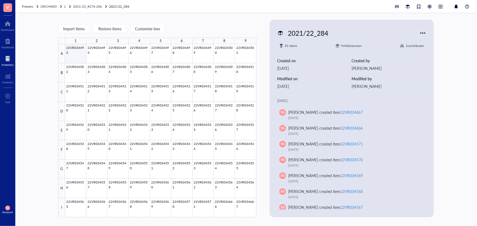
click at [79, 53] on div at bounding box center [160, 130] width 191 height 173
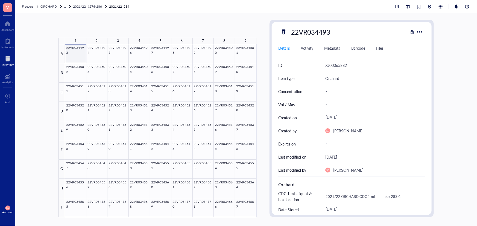
drag, startPoint x: 78, startPoint y: 56, endPoint x: 244, endPoint y: 210, distance: 226.7
click at [244, 210] on div at bounding box center [160, 130] width 191 height 173
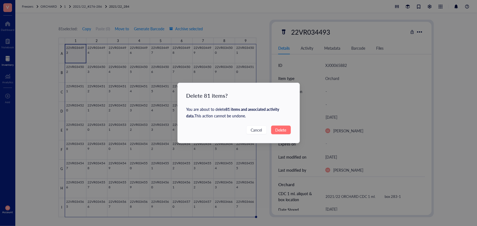
click at [277, 131] on span "Delete" at bounding box center [280, 130] width 11 height 6
click at [285, 129] on span "Delete" at bounding box center [280, 130] width 11 height 6
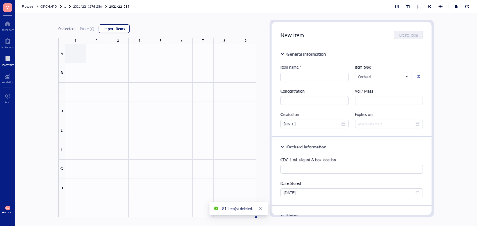
click at [119, 28] on span "Import items" at bounding box center [114, 28] width 22 height 4
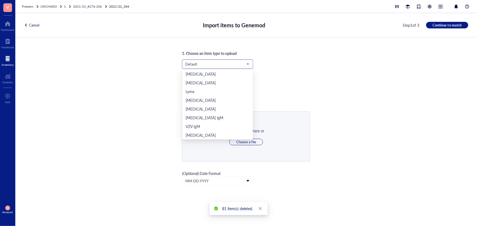
click at [241, 64] on span "Default" at bounding box center [216, 64] width 63 height 5
click at [224, 124] on div "Orchard" at bounding box center [217, 126] width 64 height 6
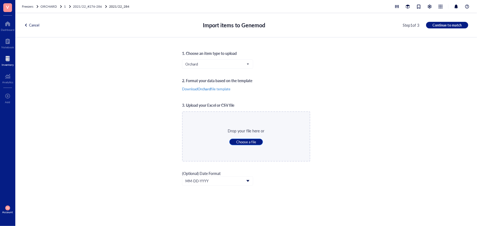
click at [246, 140] on span "Choose a file" at bounding box center [246, 142] width 20 height 5
type input "C:\fakepath\Sheet76.xlsx"
click at [459, 25] on span "Continue to match" at bounding box center [446, 25] width 29 height 5
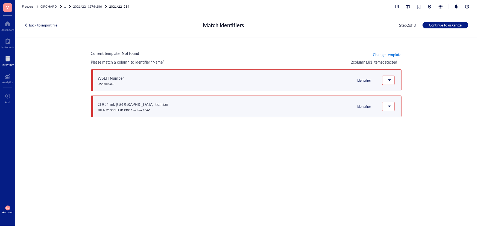
click at [392, 54] on span "Change template" at bounding box center [387, 54] width 28 height 4
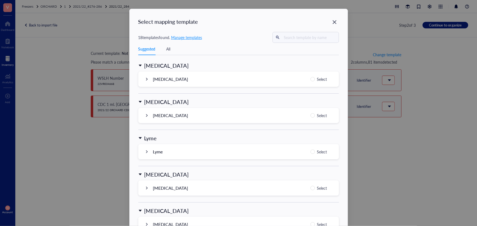
scroll to position [522, 0]
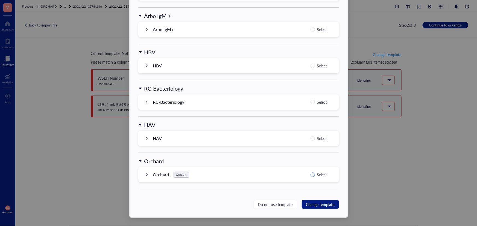
click at [315, 175] on span "Select" at bounding box center [322, 175] width 14 height 7
click at [314, 175] on input "Select" at bounding box center [312, 175] width 4 height 4
radio input "true"
click at [328, 205] on span "Change template" at bounding box center [320, 205] width 28 height 6
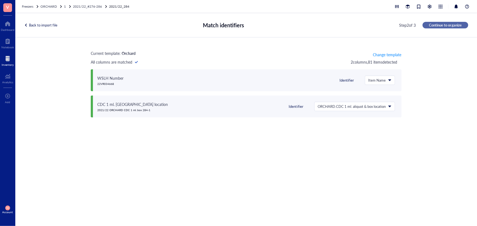
click at [447, 26] on span "Continue to organize" at bounding box center [445, 25] width 33 height 5
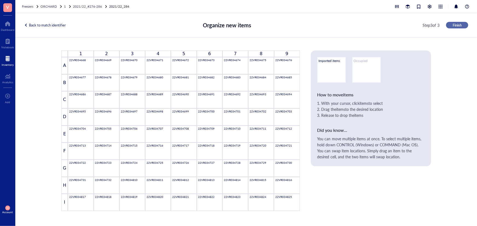
click at [456, 26] on span "Finish" at bounding box center [456, 25] width 9 height 5
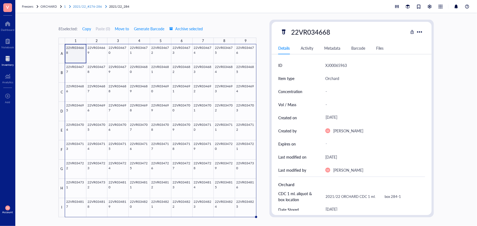
click at [93, 6] on span "2021/22_#276-286" at bounding box center [87, 6] width 29 height 5
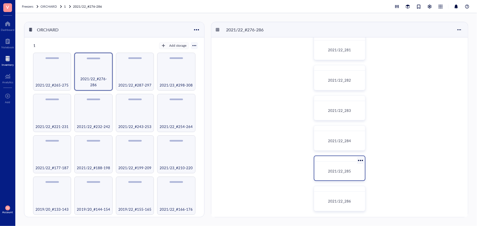
scroll to position [162, 0]
click at [355, 169] on div "2021/22_285" at bounding box center [339, 170] width 42 height 5
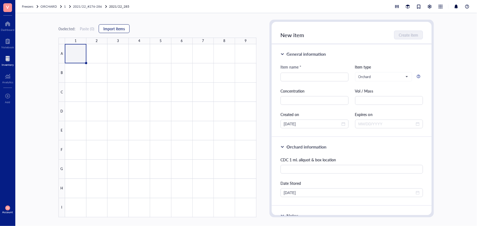
click at [118, 28] on span "Import items" at bounding box center [114, 28] width 22 height 4
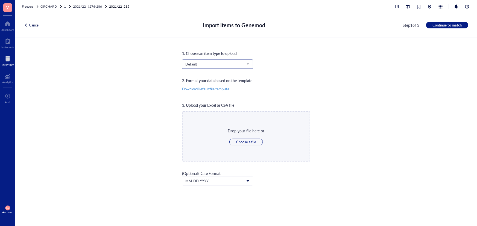
click at [203, 64] on span "Default" at bounding box center [216, 64] width 63 height 5
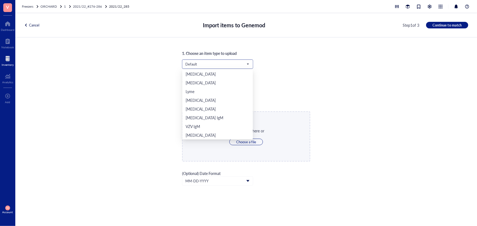
scroll to position [114, 0]
click at [217, 125] on div "Orchard" at bounding box center [217, 126] width 64 height 6
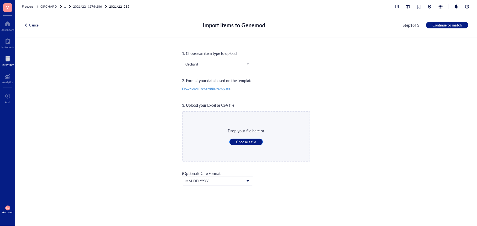
click at [243, 141] on span "Choose a file" at bounding box center [246, 142] width 20 height 5
type input "C:\fakepath\Sheet77.xlsx"
click at [438, 24] on span "Continue to match" at bounding box center [446, 25] width 29 height 5
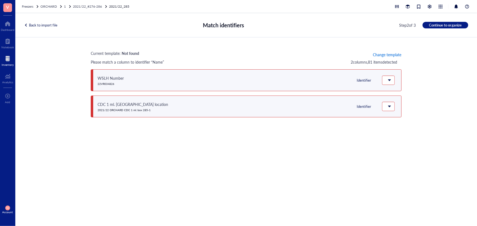
click at [390, 56] on span "Change template" at bounding box center [387, 54] width 28 height 4
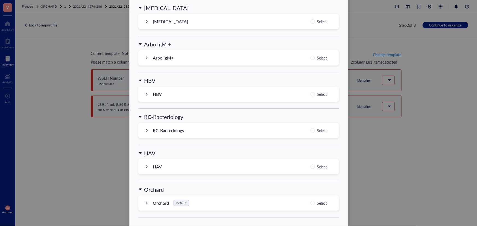
scroll to position [522, 0]
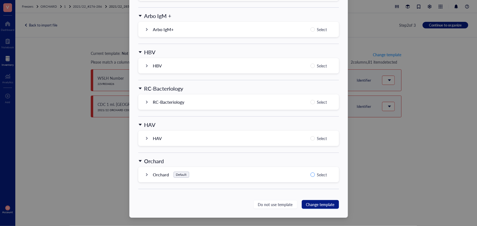
click at [310, 176] on input "Select" at bounding box center [312, 175] width 4 height 4
radio input "true"
click at [327, 203] on span "Change template" at bounding box center [320, 205] width 28 height 6
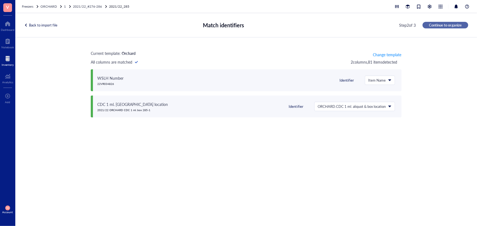
click at [446, 24] on span "Continue to organize" at bounding box center [445, 25] width 33 height 5
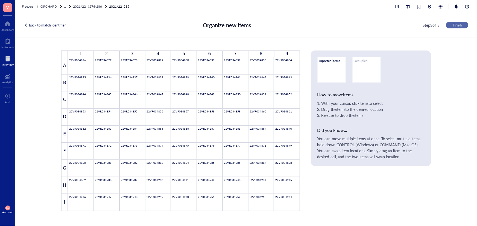
click at [456, 26] on span "Finish" at bounding box center [456, 25] width 9 height 5
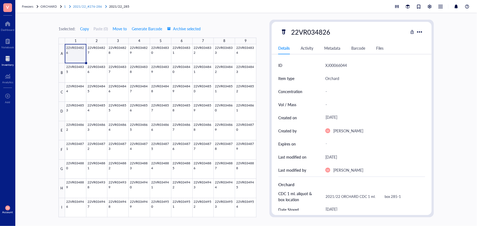
click at [93, 7] on span "2021/22_#276-286" at bounding box center [87, 6] width 29 height 5
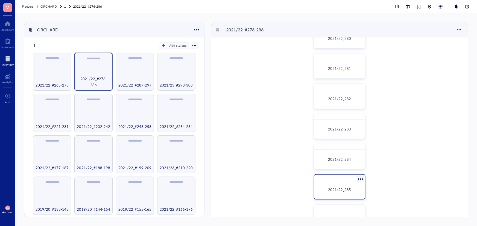
scroll to position [162, 0]
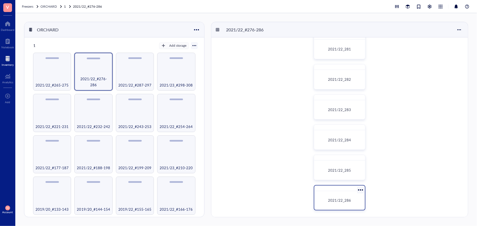
click at [348, 193] on div "2021/22_286" at bounding box center [340, 197] width 52 height 25
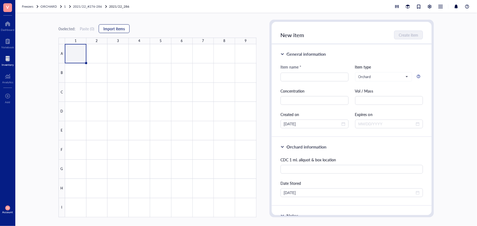
click at [119, 26] on span "Import items" at bounding box center [114, 28] width 22 height 4
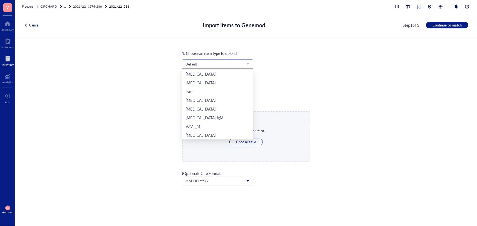
click at [216, 63] on span "Default" at bounding box center [216, 64] width 63 height 5
click at [219, 125] on div "Orchard" at bounding box center [217, 126] width 64 height 6
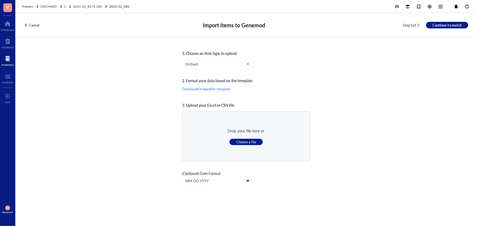
click at [243, 144] on span "Choose a file" at bounding box center [246, 142] width 20 height 5
type input "C:\fakepath\Sheet78.xlsx"
click at [449, 23] on span "Continue to match" at bounding box center [446, 25] width 29 height 5
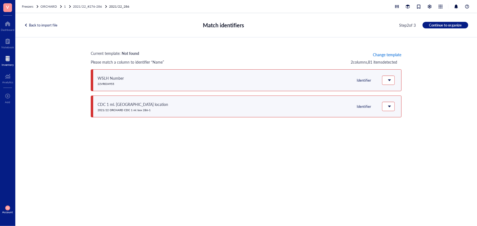
click at [386, 54] on span "Change template" at bounding box center [387, 54] width 28 height 4
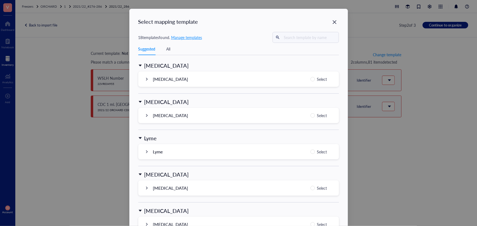
scroll to position [522, 0]
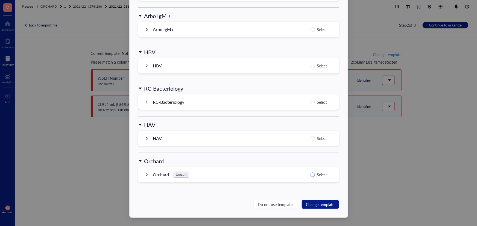
click at [315, 176] on span "Select" at bounding box center [322, 175] width 14 height 7
click at [314, 176] on input "Select" at bounding box center [312, 175] width 4 height 4
radio input "true"
click at [323, 207] on span "Change template" at bounding box center [320, 205] width 28 height 6
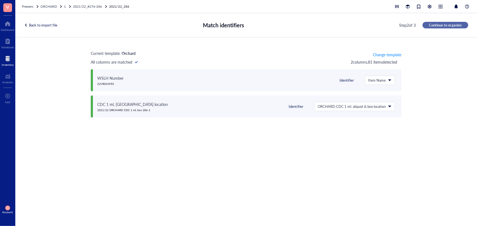
click at [451, 25] on span "Continue to organize" at bounding box center [445, 25] width 33 height 5
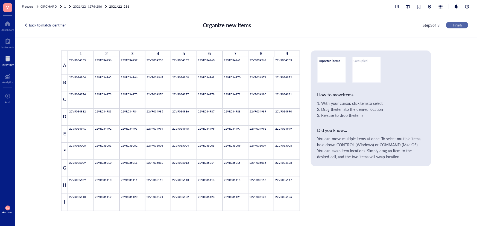
click at [459, 23] on span "Finish" at bounding box center [456, 25] width 9 height 5
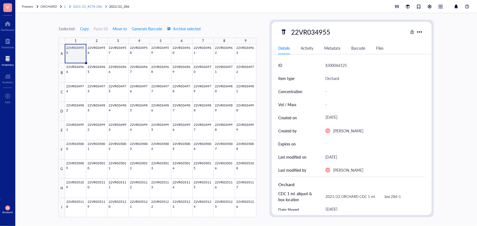
click at [90, 5] on span "2021/22_#276-286" at bounding box center [87, 6] width 29 height 5
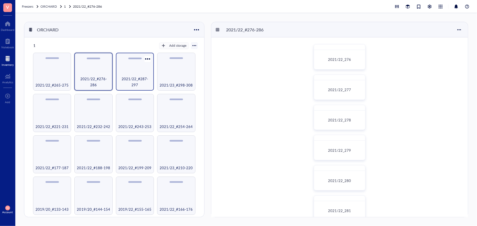
click at [132, 76] on div "2021/22_#287-297" at bounding box center [135, 82] width 33 height 12
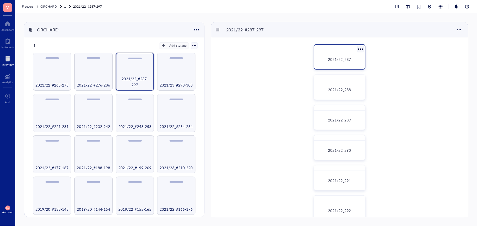
click at [332, 57] on div "2021/22_287" at bounding box center [339, 59] width 46 height 14
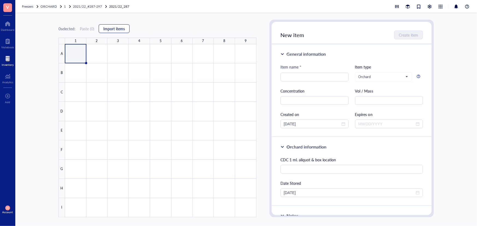
click at [123, 29] on span "Import items" at bounding box center [114, 28] width 22 height 4
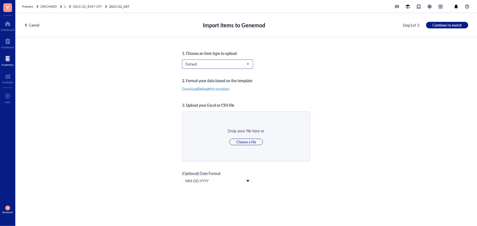
click at [227, 68] on input "search" at bounding box center [215, 64] width 60 height 8
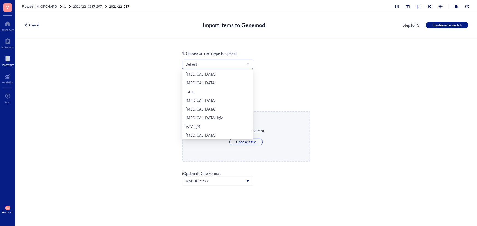
scroll to position [114, 0]
click at [212, 126] on div "Orchard" at bounding box center [217, 126] width 64 height 6
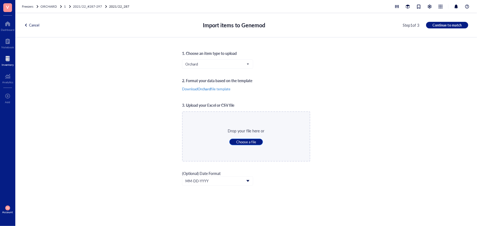
click at [256, 142] on button "Choose a file" at bounding box center [246, 142] width 34 height 7
type input "C:\fakepath\Sheet79.xlsx"
click at [449, 26] on span "Continue to match" at bounding box center [446, 25] width 29 height 5
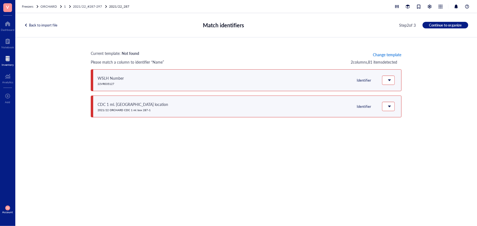
click at [396, 52] on span "Change template" at bounding box center [387, 54] width 28 height 4
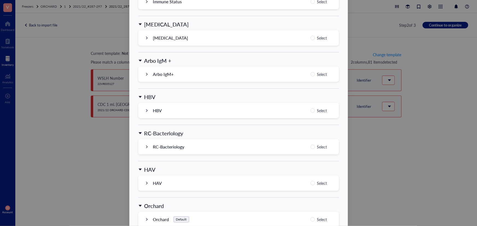
scroll to position [522, 0]
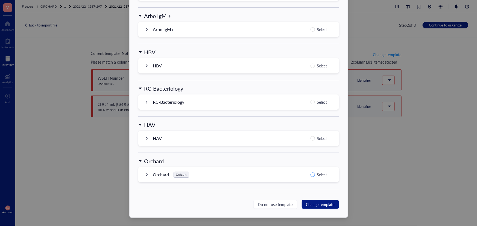
click at [315, 172] on span "Select" at bounding box center [322, 175] width 14 height 7
click at [314, 173] on input "Select" at bounding box center [312, 175] width 4 height 4
radio input "true"
click at [317, 205] on span "Change template" at bounding box center [320, 205] width 28 height 6
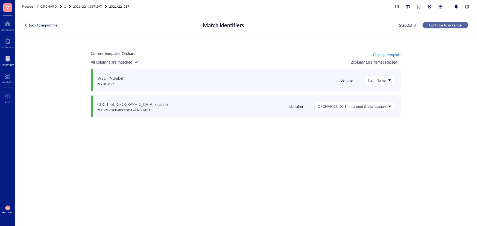
click at [440, 26] on span "Continue to organize" at bounding box center [445, 25] width 33 height 5
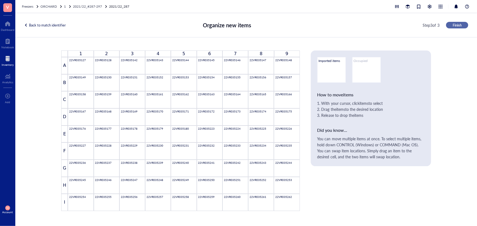
click at [455, 24] on span "Finish" at bounding box center [456, 25] width 9 height 5
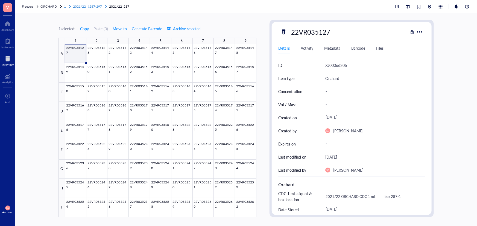
click at [98, 7] on span "2021/22_#287-297" at bounding box center [87, 6] width 29 height 5
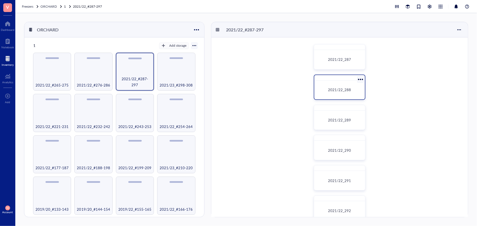
click at [349, 93] on div "2021/22_288" at bounding box center [339, 90] width 46 height 14
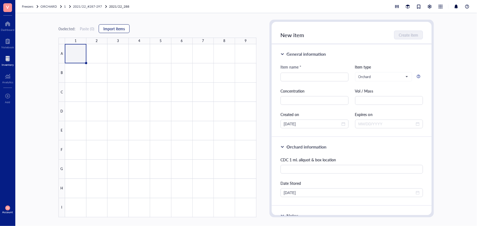
click at [111, 27] on span "Import items" at bounding box center [114, 28] width 22 height 4
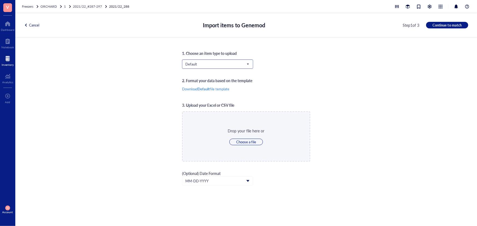
click at [202, 60] on input "search" at bounding box center [215, 64] width 60 height 8
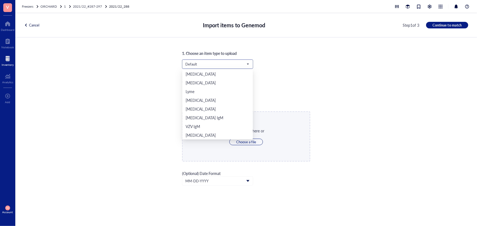
scroll to position [114, 0]
click at [216, 127] on div "Orchard" at bounding box center [217, 126] width 64 height 6
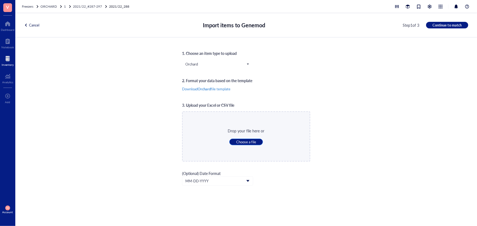
click at [245, 143] on span "Choose a file" at bounding box center [246, 142] width 20 height 5
type input "C:\fakepath\Sheet80.xlsx"
click at [443, 26] on span "Continue to match" at bounding box center [446, 25] width 29 height 5
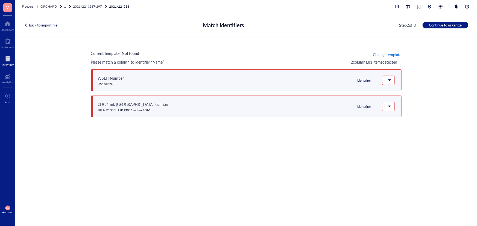
click at [385, 55] on span "Change template" at bounding box center [387, 54] width 28 height 4
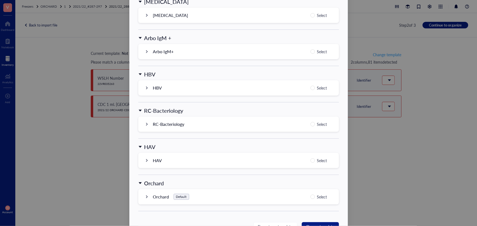
scroll to position [522, 0]
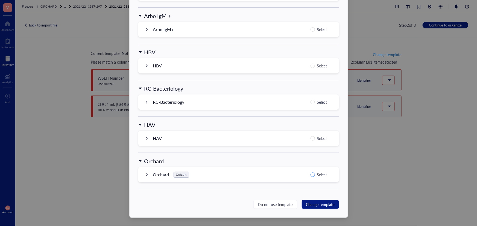
drag, startPoint x: 311, startPoint y: 172, endPoint x: 311, endPoint y: 176, distance: 3.6
click at [311, 173] on input "Select" at bounding box center [312, 175] width 4 height 4
radio input "true"
click at [308, 203] on span "Change template" at bounding box center [320, 205] width 28 height 6
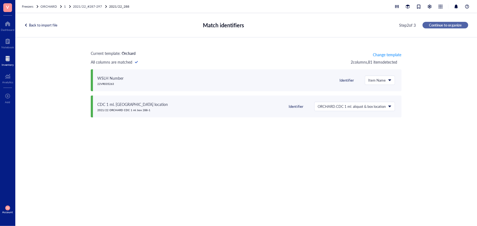
click at [455, 23] on span "Continue to organize" at bounding box center [445, 25] width 33 height 5
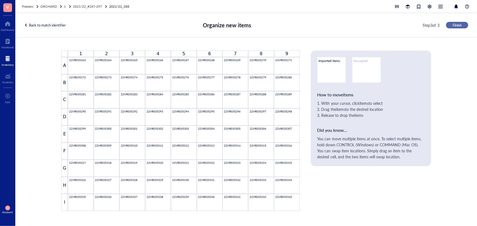
click at [462, 25] on button "Finish" at bounding box center [457, 25] width 22 height 7
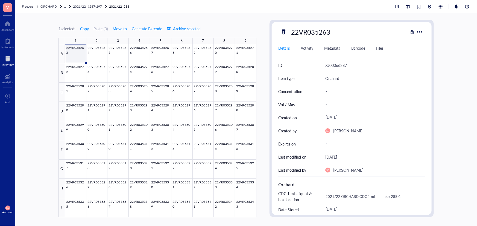
click at [83, 10] on div "Freezers ORCHARD 1 2021/22_#[PHONE_NUMBER]/22_288" at bounding box center [245, 6] width 461 height 13
click at [99, 7] on span "2021/22_#287-297" at bounding box center [87, 6] width 29 height 5
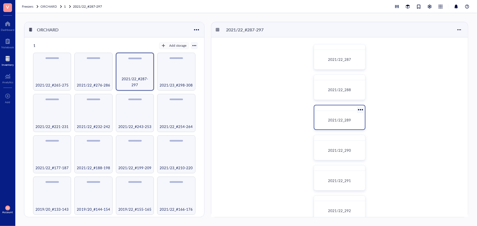
click at [316, 108] on div at bounding box center [339, 107] width 51 height 5
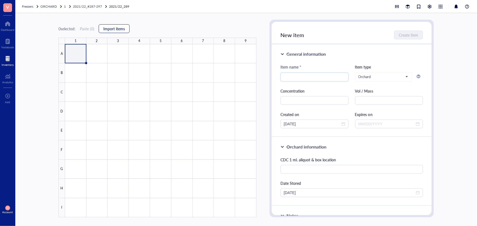
click at [118, 25] on button "Import items" at bounding box center [114, 28] width 31 height 9
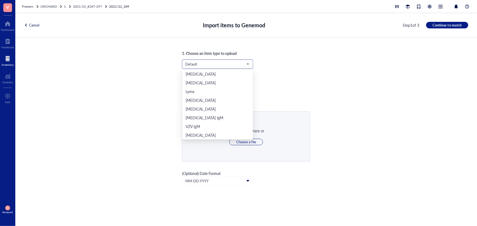
click at [230, 64] on span "Default" at bounding box center [216, 64] width 63 height 5
click at [225, 128] on div "Orchard" at bounding box center [217, 126] width 64 height 6
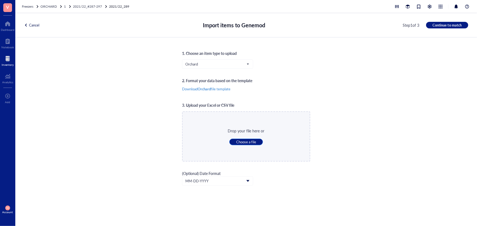
click at [244, 142] on span "Choose a file" at bounding box center [246, 142] width 20 height 5
type input "C:\fakepath\Sheet81.xlsx"
click at [440, 25] on span "Continue to match" at bounding box center [446, 25] width 29 height 5
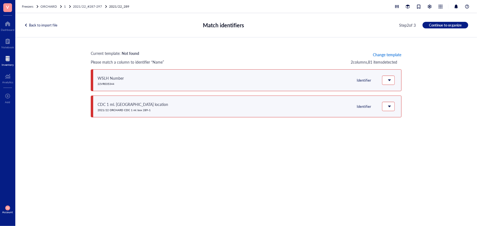
click at [374, 55] on span "Change template" at bounding box center [387, 54] width 28 height 4
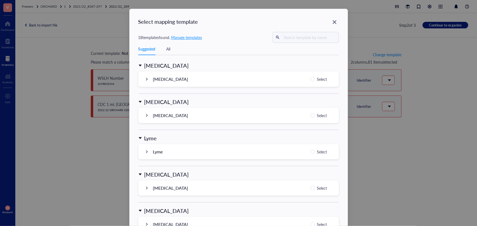
scroll to position [522, 0]
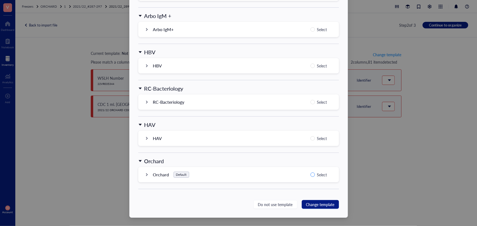
click at [315, 174] on span "Select" at bounding box center [322, 175] width 14 height 7
click at [315, 174] on input "Select" at bounding box center [312, 175] width 4 height 4
radio input "true"
click at [330, 202] on span "Change template" at bounding box center [320, 205] width 28 height 6
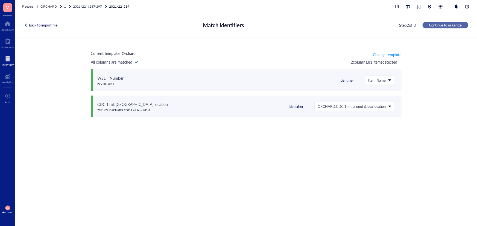
click at [430, 27] on span "Continue to organize" at bounding box center [445, 25] width 33 height 5
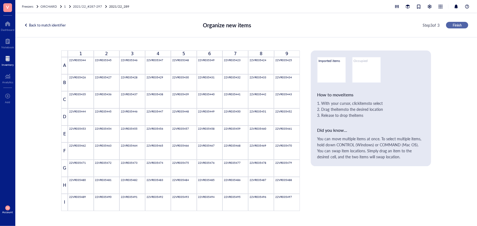
click at [453, 26] on span "Finish" at bounding box center [456, 25] width 9 height 5
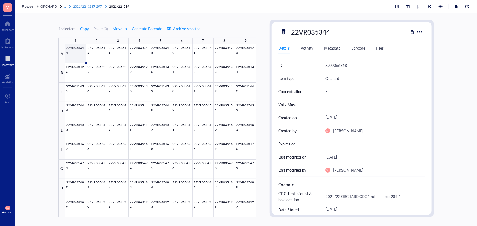
click at [91, 5] on span "2021/22_#287-297" at bounding box center [87, 6] width 29 height 5
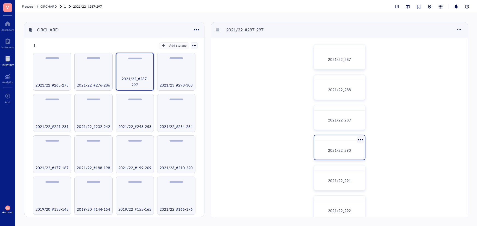
click at [325, 144] on div "2021/22_290" at bounding box center [339, 150] width 46 height 14
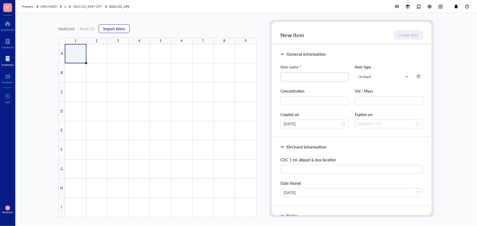
click at [107, 29] on span "Import items" at bounding box center [114, 28] width 22 height 4
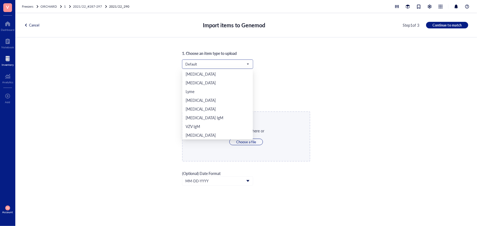
click at [205, 63] on span "Default" at bounding box center [216, 64] width 63 height 5
click at [215, 123] on div "Orchard" at bounding box center [217, 126] width 64 height 6
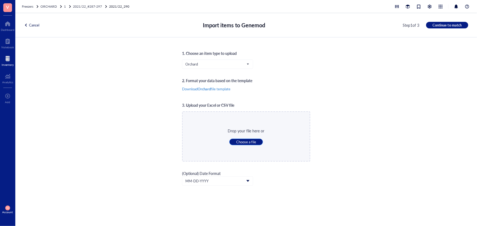
click at [250, 142] on span "Choose a file" at bounding box center [246, 142] width 20 height 5
type input "C:\fakepath\Sheet82.xlsx"
click at [458, 23] on span "Continue to match" at bounding box center [446, 25] width 29 height 5
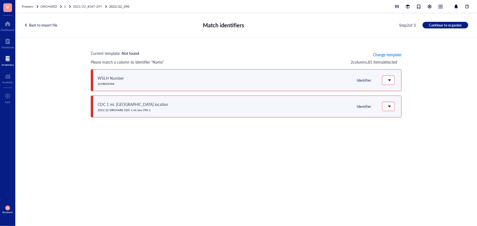
click at [383, 56] on span "Change template" at bounding box center [387, 54] width 28 height 4
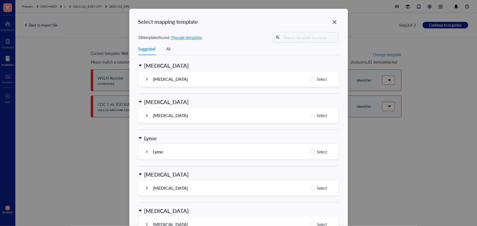
scroll to position [522, 0]
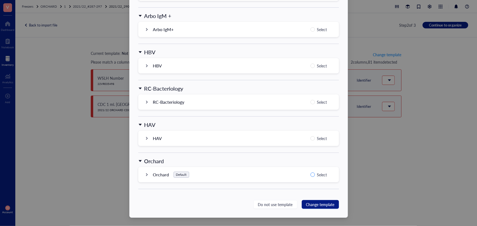
click at [312, 175] on input "Select" at bounding box center [312, 175] width 4 height 4
radio input "true"
drag, startPoint x: 310, startPoint y: 206, endPoint x: 323, endPoint y: 194, distance: 18.2
click at [310, 206] on span "Change template" at bounding box center [320, 205] width 28 height 6
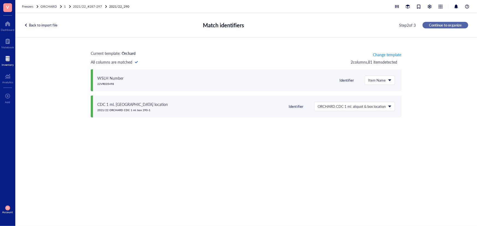
click at [452, 25] on span "Continue to organize" at bounding box center [445, 25] width 33 height 5
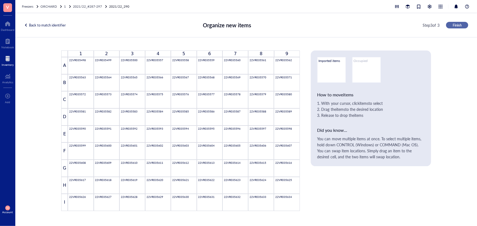
click at [456, 26] on span "Finish" at bounding box center [456, 25] width 9 height 5
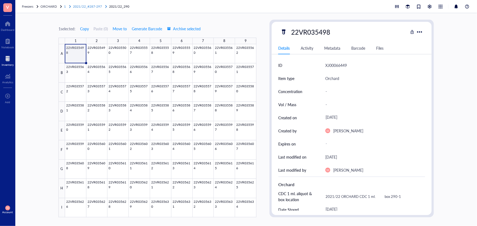
click at [93, 5] on span "2021/22_#287-297" at bounding box center [87, 6] width 29 height 5
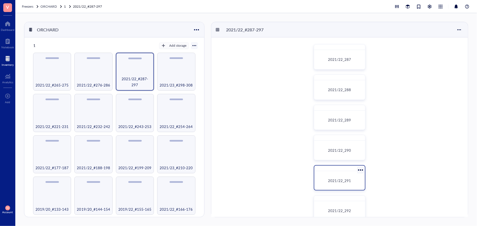
click at [330, 170] on div at bounding box center [339, 168] width 51 height 5
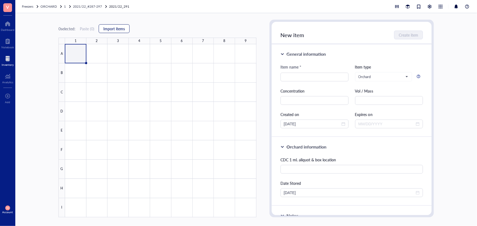
click at [110, 25] on button "Import items" at bounding box center [114, 28] width 31 height 9
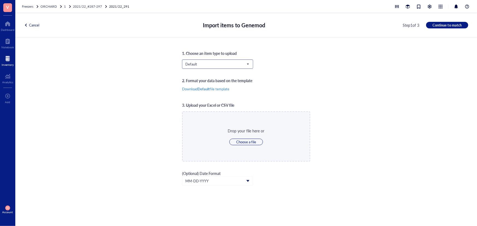
scroll to position [114, 0]
click at [206, 64] on span "Default" at bounding box center [216, 64] width 63 height 5
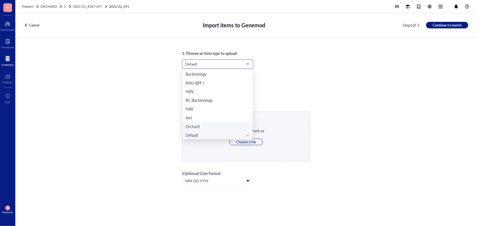
click at [207, 125] on div "Orchard" at bounding box center [217, 126] width 64 height 6
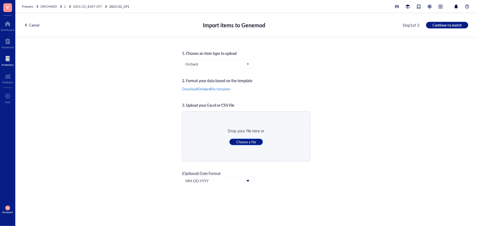
click at [243, 140] on span "Choose a file" at bounding box center [246, 142] width 20 height 5
type input "C:\fakepath\Sheet83.xlsx"
click at [446, 21] on div "Cancel Import items to Genemod Step 1 of 3 Continue to match" at bounding box center [245, 25] width 461 height 24
click at [446, 23] on span "Continue to match" at bounding box center [446, 25] width 29 height 5
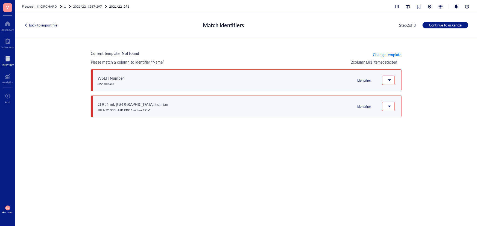
click at [394, 56] on span "Change template" at bounding box center [387, 54] width 28 height 4
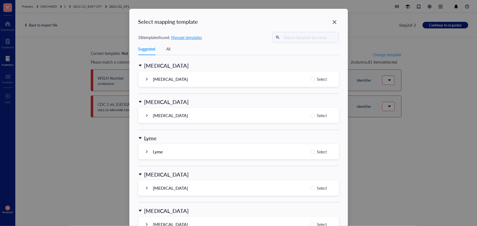
scroll to position [522, 0]
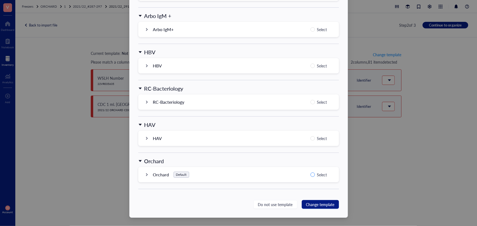
click at [315, 172] on span "Select" at bounding box center [322, 175] width 14 height 7
click at [314, 173] on input "Select" at bounding box center [312, 175] width 4 height 4
radio input "true"
drag, startPoint x: 313, startPoint y: 202, endPoint x: 315, endPoint y: 198, distance: 4.4
click at [313, 202] on span "Change template" at bounding box center [320, 205] width 28 height 6
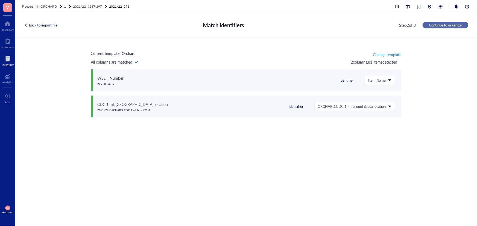
click at [444, 22] on button "Continue to organize" at bounding box center [445, 25] width 46 height 7
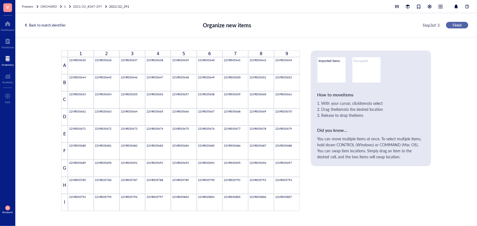
click at [461, 26] on span "Finish" at bounding box center [456, 25] width 9 height 5
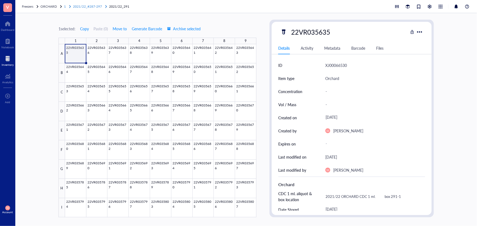
click at [93, 6] on span "2021/22_#287-297" at bounding box center [87, 6] width 29 height 5
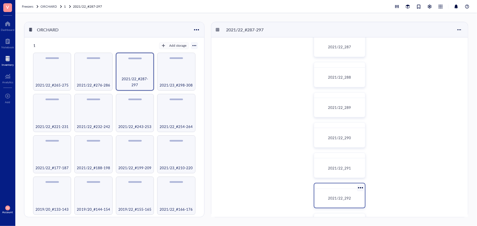
scroll to position [25, 0]
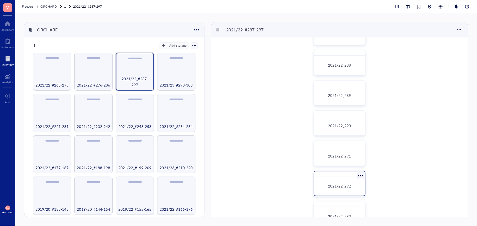
click at [343, 179] on div "2021/22_292" at bounding box center [339, 186] width 46 height 14
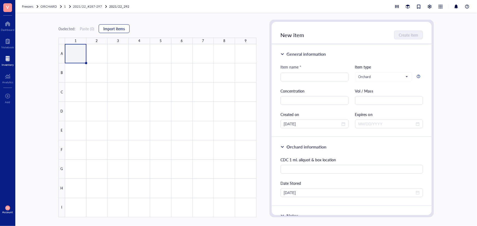
click at [117, 31] on span "Import items" at bounding box center [114, 28] width 22 height 4
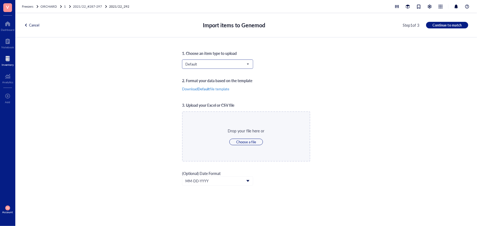
click at [205, 65] on span "Default" at bounding box center [216, 64] width 63 height 5
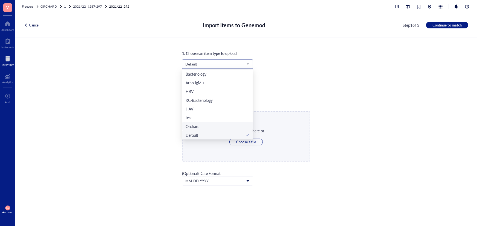
click at [206, 125] on div "Orchard" at bounding box center [217, 126] width 64 height 6
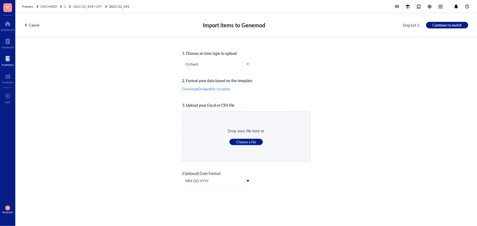
click at [239, 140] on span "Choose a file" at bounding box center [246, 142] width 20 height 5
type input "C:\fakepath\Sheet84.xlsx"
click at [453, 26] on span "Continue to match" at bounding box center [446, 25] width 29 height 5
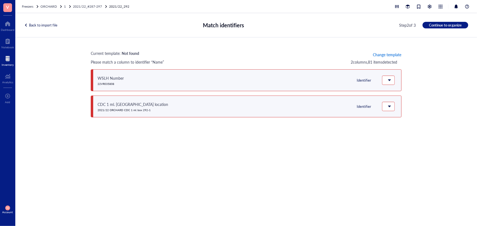
click at [397, 55] on span "Change template" at bounding box center [387, 54] width 28 height 4
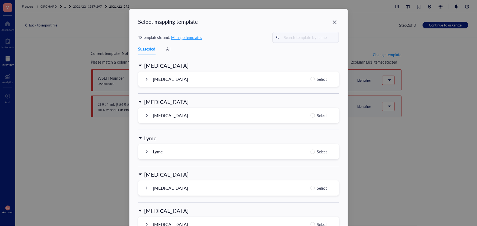
scroll to position [522, 0]
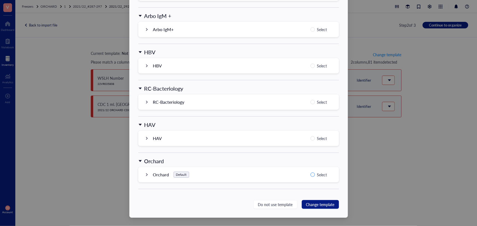
drag, startPoint x: 317, startPoint y: 176, endPoint x: 317, endPoint y: 179, distance: 3.3
click at [317, 176] on span "Select" at bounding box center [322, 175] width 14 height 7
click at [315, 176] on input "Select" at bounding box center [312, 175] width 4 height 4
radio input "true"
click at [317, 200] on button "Change template" at bounding box center [320, 204] width 37 height 9
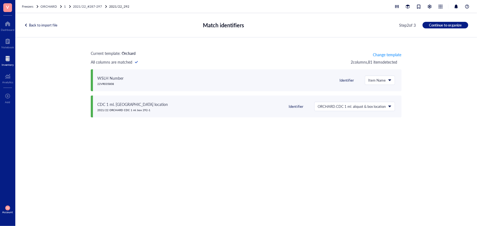
click at [436, 26] on span "Continue to organize" at bounding box center [445, 25] width 33 height 5
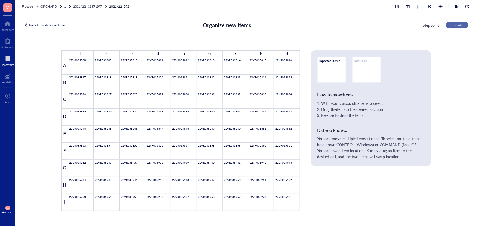
click at [462, 25] on button "Finish" at bounding box center [457, 25] width 22 height 7
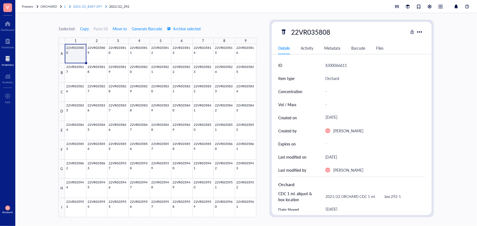
click at [94, 7] on span "2021/22_#287-297" at bounding box center [87, 6] width 29 height 5
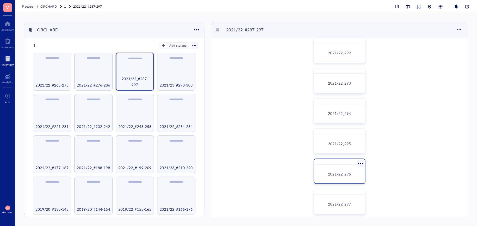
scroll to position [162, 0]
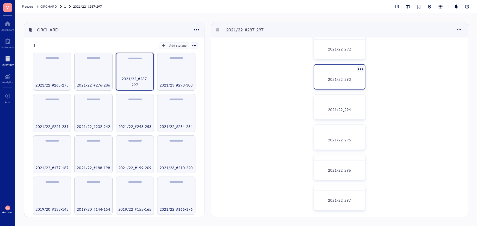
click at [342, 88] on div "2021/22_293" at bounding box center [340, 76] width 52 height 25
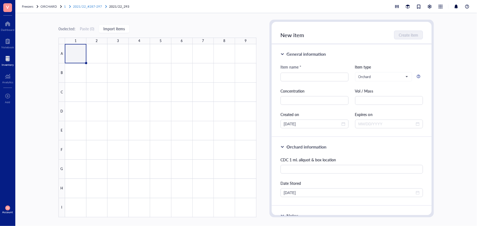
click at [90, 5] on span "2021/22_#287-297" at bounding box center [87, 6] width 29 height 5
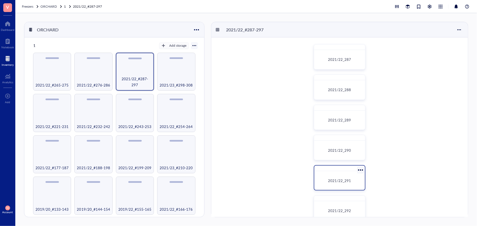
click at [351, 177] on div "2021/22_291" at bounding box center [339, 180] width 46 height 14
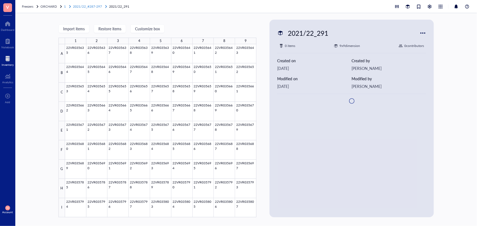
click at [90, 4] on div "2021/22_#287-297" at bounding box center [87, 6] width 29 height 5
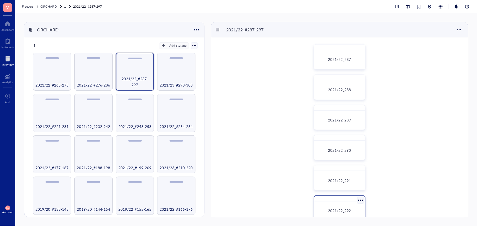
click at [343, 208] on span "2021/22_292" at bounding box center [339, 210] width 23 height 5
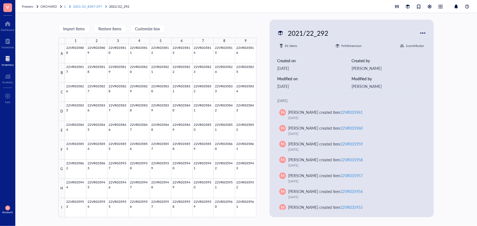
click at [90, 4] on span "2021/22_#287-297" at bounding box center [87, 6] width 29 height 5
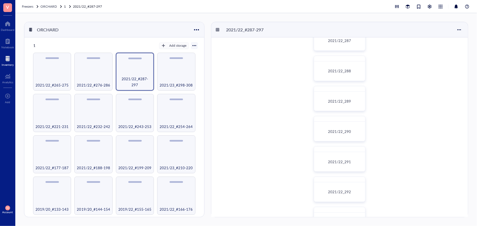
scroll to position [99, 0]
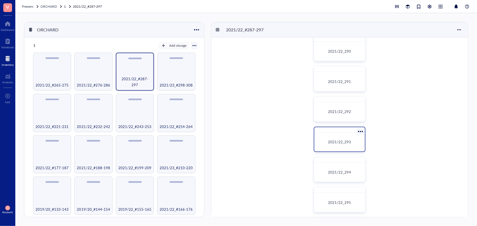
click at [339, 140] on span "2021/22_293" at bounding box center [339, 141] width 23 height 5
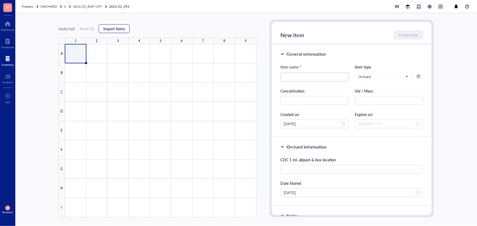
click at [109, 27] on span "Import items" at bounding box center [114, 28] width 22 height 4
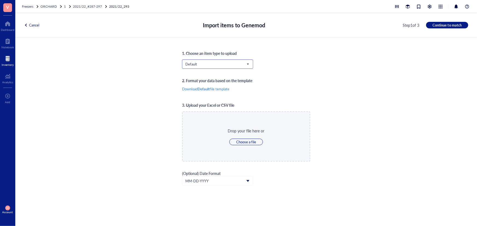
click at [212, 68] on input "search" at bounding box center [215, 64] width 60 height 8
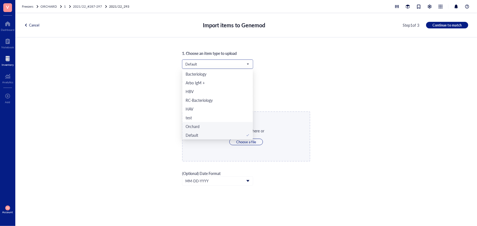
click at [206, 126] on div "Orchard" at bounding box center [217, 126] width 64 height 6
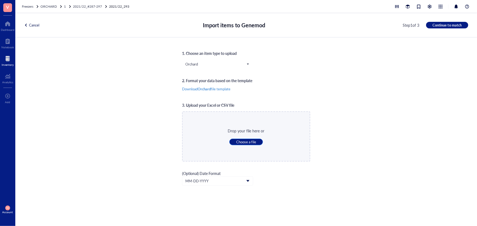
click at [246, 141] on span "Choose a file" at bounding box center [246, 142] width 20 height 5
type input "C:\fakepath\Sheet85.xlsx"
click at [441, 23] on span "Continue to match" at bounding box center [446, 25] width 29 height 5
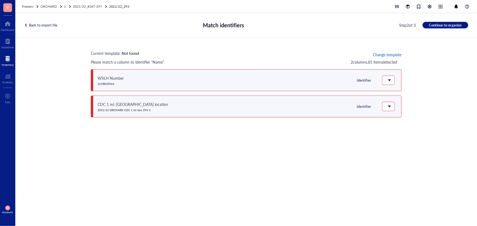
click at [394, 53] on span "Change template" at bounding box center [387, 54] width 28 height 4
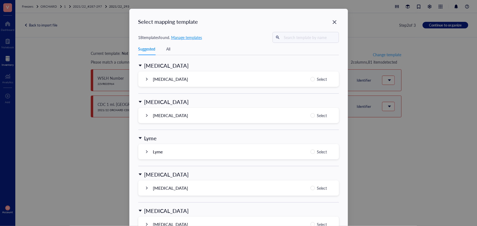
scroll to position [522, 0]
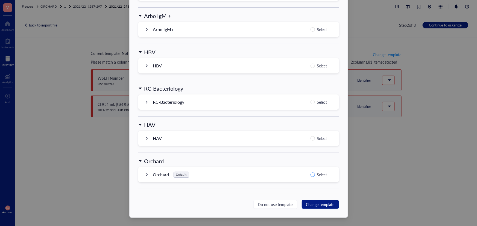
click at [311, 173] on input "Select" at bounding box center [312, 175] width 4 height 4
radio input "true"
click at [312, 205] on span "Change template" at bounding box center [320, 205] width 28 height 6
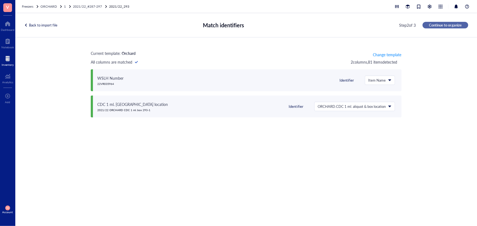
click at [450, 25] on span "Continue to organize" at bounding box center [445, 25] width 33 height 5
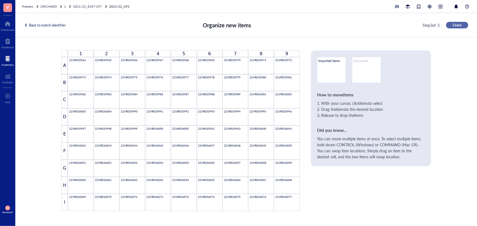
click at [460, 25] on span "Finish" at bounding box center [456, 25] width 9 height 5
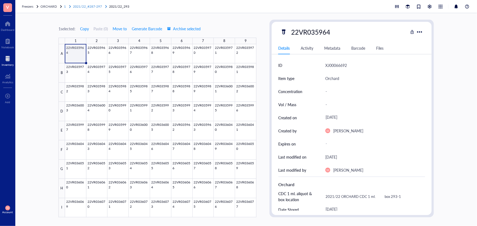
click at [89, 7] on span "2021/22_#287-297" at bounding box center [87, 6] width 29 height 5
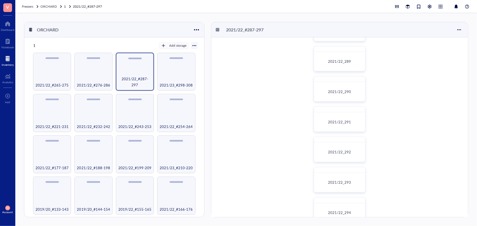
scroll to position [74, 0]
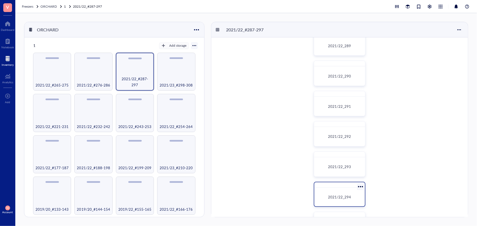
click at [342, 191] on div "2021/22_294" at bounding box center [339, 197] width 46 height 14
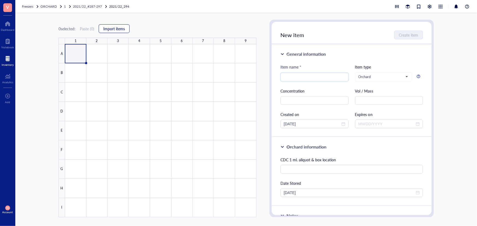
click at [104, 27] on button "Import items" at bounding box center [114, 28] width 31 height 9
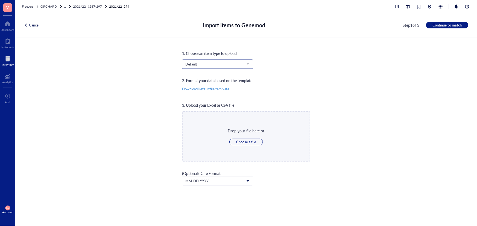
click at [202, 65] on span "Default" at bounding box center [216, 64] width 63 height 5
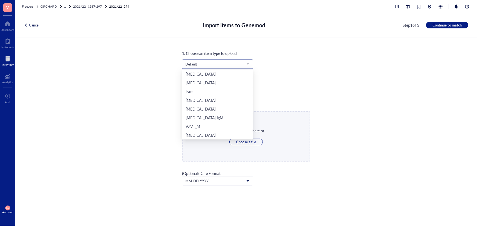
scroll to position [114, 0]
click at [207, 126] on div "Orchard" at bounding box center [217, 126] width 64 height 6
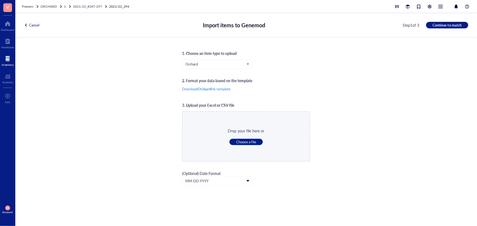
click at [246, 142] on span "Choose a file" at bounding box center [246, 142] width 20 height 5
type input "C:\fakepath\Sheet86.xlsx"
click at [452, 23] on span "Continue to match" at bounding box center [446, 25] width 29 height 5
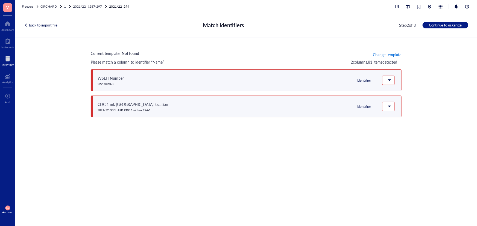
click at [380, 55] on span "Change template" at bounding box center [387, 54] width 28 height 4
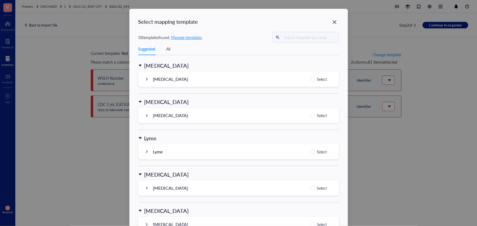
scroll to position [522, 0]
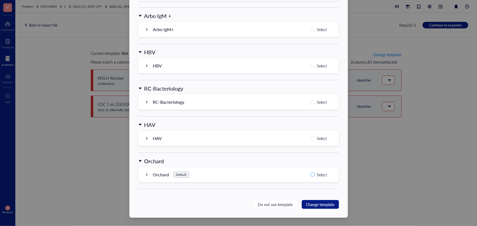
click at [315, 173] on span "Select" at bounding box center [322, 175] width 14 height 7
click at [315, 173] on input "Select" at bounding box center [312, 175] width 4 height 4
radio input "true"
click at [314, 202] on span "Change template" at bounding box center [320, 205] width 28 height 6
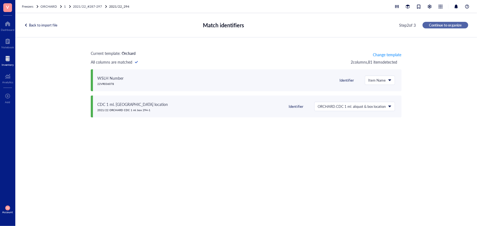
click at [443, 26] on span "Continue to organize" at bounding box center [445, 25] width 33 height 5
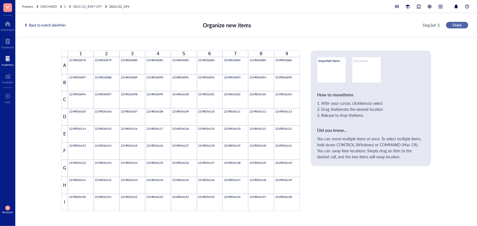
click at [452, 28] on button "Finish" at bounding box center [457, 25] width 22 height 7
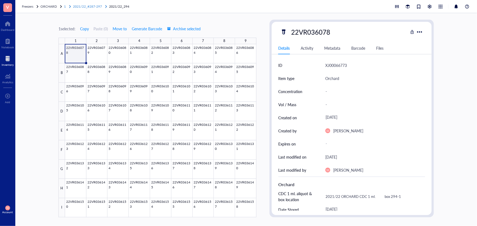
click at [93, 9] on div "2021/22_#287-297" at bounding box center [87, 6] width 29 height 5
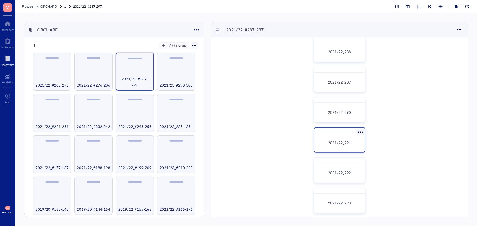
scroll to position [149, 0]
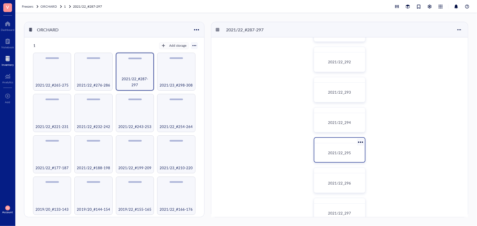
click at [347, 160] on div "2021/22_295" at bounding box center [339, 153] width 46 height 14
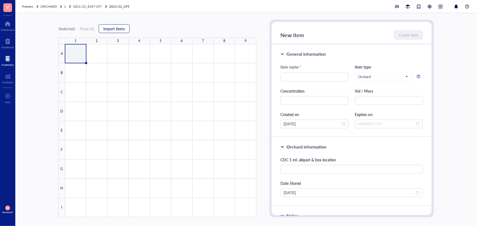
click at [125, 31] on button "Import items" at bounding box center [114, 28] width 31 height 9
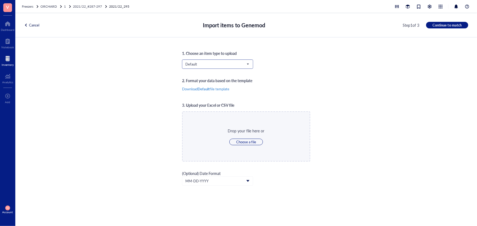
click at [204, 63] on span "Default" at bounding box center [216, 64] width 63 height 5
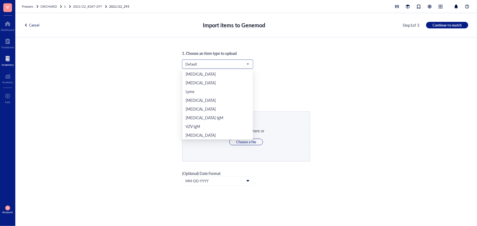
scroll to position [114, 0]
click at [207, 128] on div "Orchard" at bounding box center [217, 126] width 64 height 6
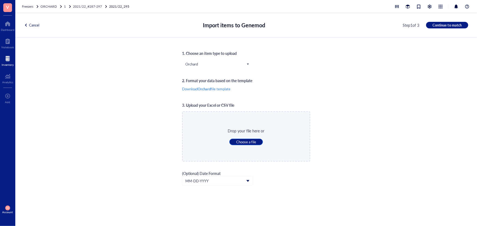
click at [246, 141] on span "Choose a file" at bounding box center [246, 142] width 20 height 5
type input "C:\fakepath\Sheet87.xlsx"
click at [449, 24] on span "Continue to match" at bounding box center [446, 25] width 29 height 5
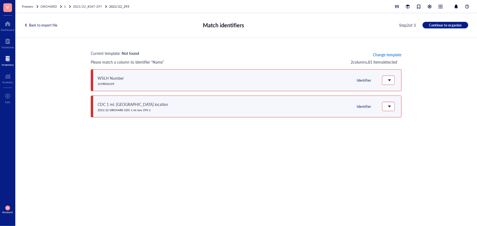
click at [382, 55] on span "Change template" at bounding box center [387, 54] width 28 height 4
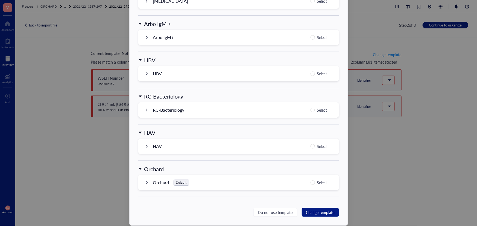
scroll to position [522, 0]
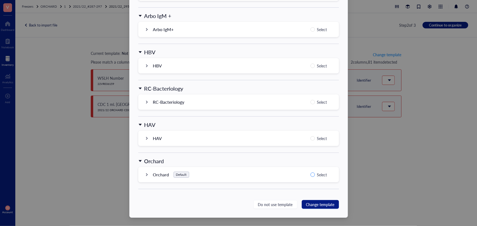
click at [315, 172] on span "Select" at bounding box center [322, 175] width 14 height 7
click at [314, 173] on input "Select" at bounding box center [312, 175] width 4 height 4
radio input "true"
click at [316, 203] on span "Change template" at bounding box center [320, 205] width 28 height 6
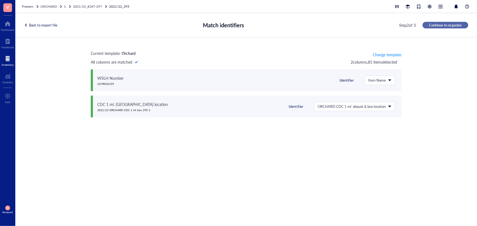
click at [450, 25] on span "Continue to organize" at bounding box center [445, 25] width 33 height 5
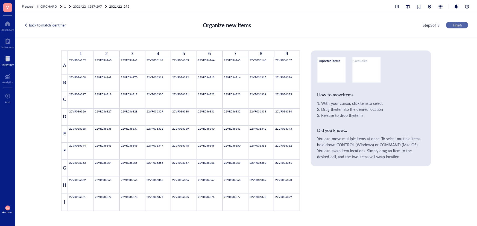
click at [451, 25] on button "Finish" at bounding box center [457, 25] width 22 height 7
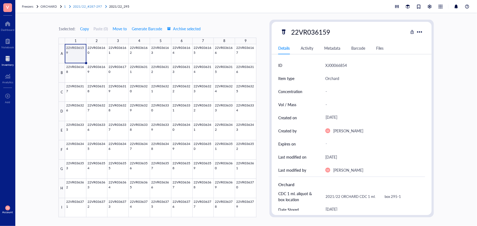
click at [96, 6] on span "2021/22_#287-297" at bounding box center [87, 6] width 29 height 5
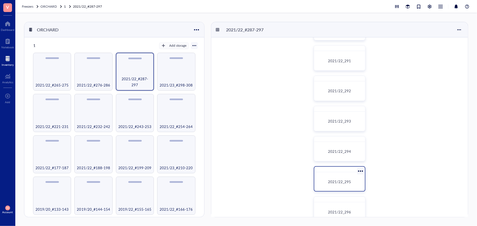
scroll to position [149, 0]
click at [344, 186] on div "2021/22_296" at bounding box center [339, 183] width 46 height 14
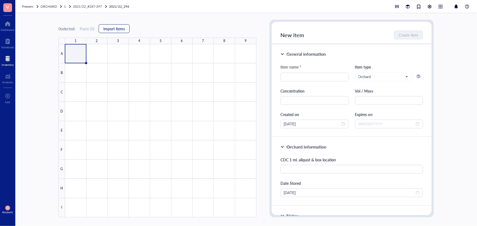
click at [123, 30] on span "Import items" at bounding box center [114, 28] width 22 height 4
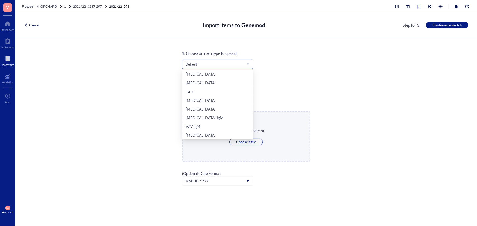
click at [194, 62] on span "Default" at bounding box center [216, 64] width 63 height 5
click at [216, 124] on div "Orchard" at bounding box center [217, 126] width 64 height 6
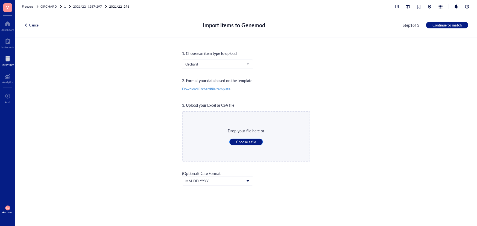
click at [243, 142] on span "Choose a file" at bounding box center [246, 142] width 20 height 5
type input "C:\fakepath\Sheet88.xlsx"
click at [445, 24] on span "Continue to match" at bounding box center [446, 25] width 29 height 5
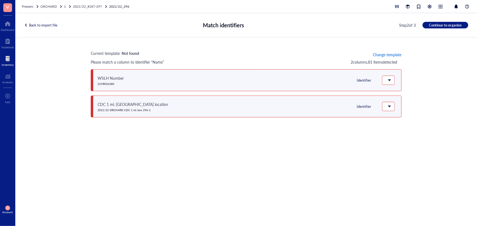
click at [389, 54] on span "Change template" at bounding box center [387, 54] width 28 height 4
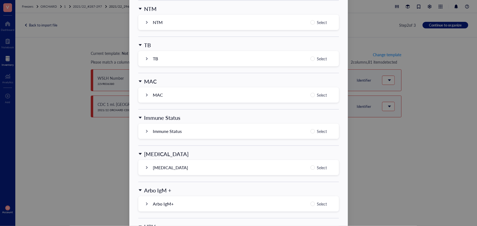
scroll to position [521, 0]
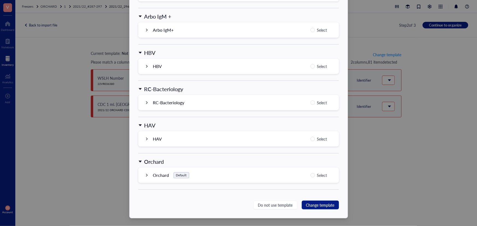
click at [313, 178] on div "Orchard Default Select" at bounding box center [238, 175] width 200 height 15
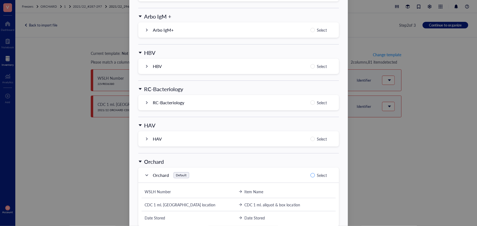
click at [313, 175] on input "Select" at bounding box center [312, 175] width 4 height 4
radio input "true"
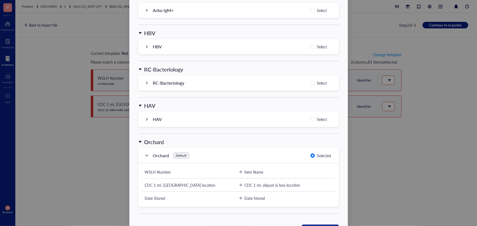
scroll to position [566, 0]
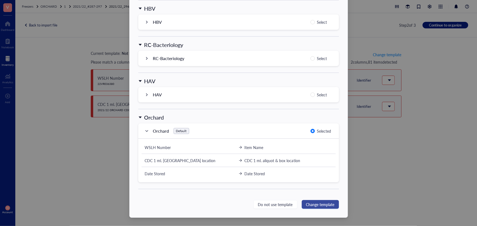
click at [316, 203] on span "Change template" at bounding box center [320, 205] width 28 height 6
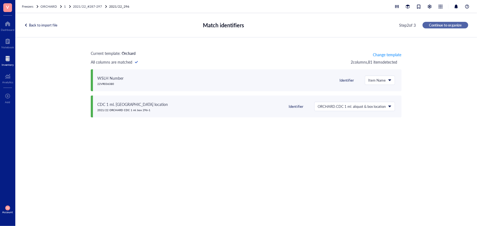
click at [442, 25] on span "Continue to organize" at bounding box center [445, 25] width 33 height 5
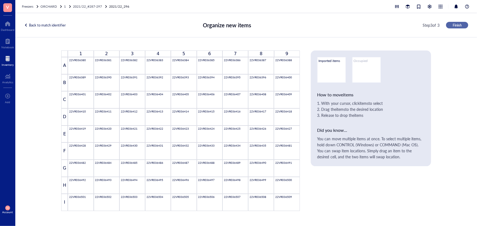
click at [451, 25] on button "Finish" at bounding box center [457, 25] width 22 height 7
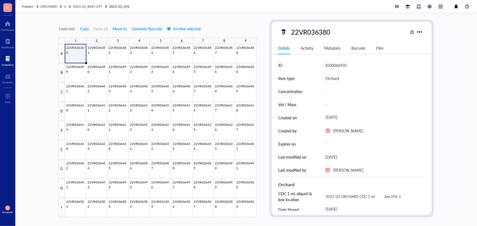
click at [97, 2] on div "Freezers ORCHARD 1 2021/22_#[PHONE_NUMBER]/22_296" at bounding box center [245, 6] width 461 height 13
click at [98, 8] on span "2021/22_#287-297" at bounding box center [87, 6] width 29 height 5
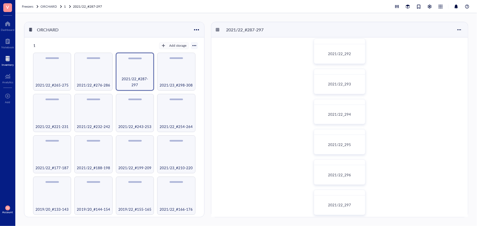
scroll to position [162, 0]
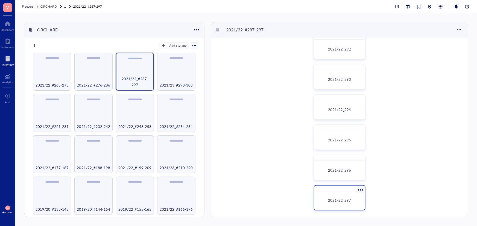
click at [349, 204] on div "2021/22_297" at bounding box center [339, 200] width 46 height 14
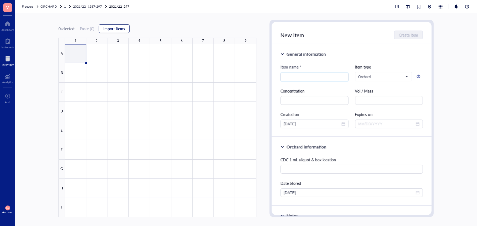
click at [118, 25] on button "Import items" at bounding box center [114, 28] width 31 height 9
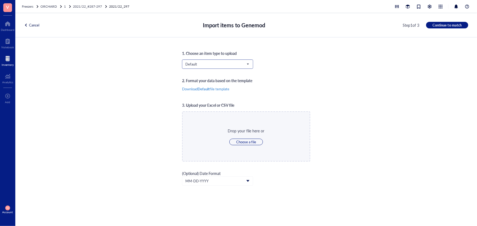
click at [222, 61] on input "search" at bounding box center [215, 64] width 60 height 8
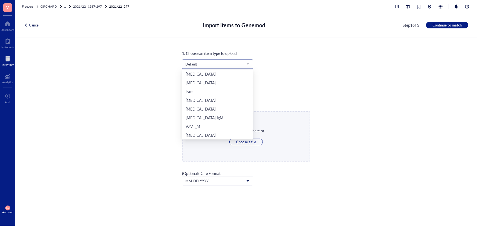
scroll to position [114, 0]
click at [221, 123] on div "Orchard" at bounding box center [217, 126] width 70 height 9
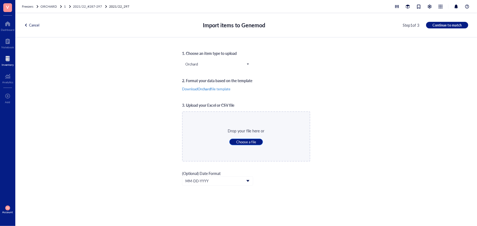
click at [245, 143] on span "Choose a file" at bounding box center [246, 142] width 20 height 5
type input "C:\fakepath\Sheet89.xlsx"
click at [447, 26] on span "Continue to match" at bounding box center [446, 25] width 29 height 5
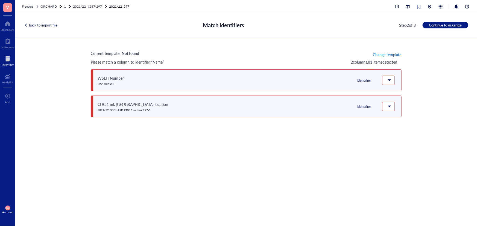
click at [392, 52] on span "Change template" at bounding box center [387, 54] width 28 height 4
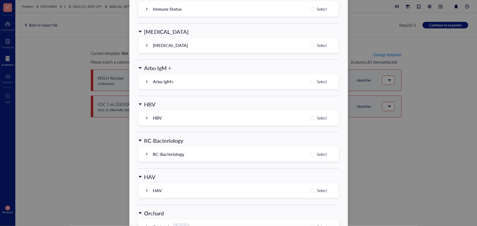
scroll to position [522, 0]
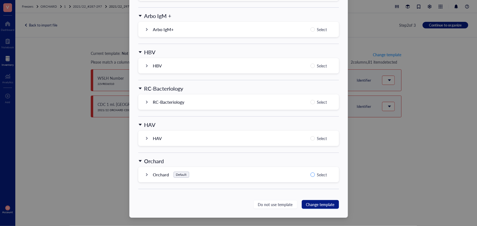
click at [320, 173] on span "Select" at bounding box center [322, 175] width 14 height 7
click at [315, 173] on input "Select" at bounding box center [312, 175] width 4 height 4
radio input "true"
click at [327, 205] on span "Change template" at bounding box center [320, 205] width 28 height 6
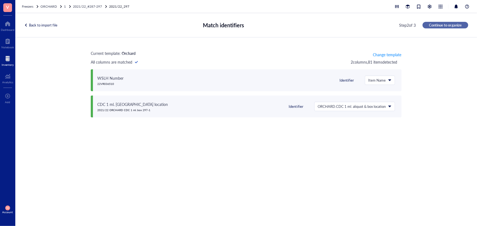
click at [441, 23] on span "Continue to organize" at bounding box center [445, 25] width 33 height 5
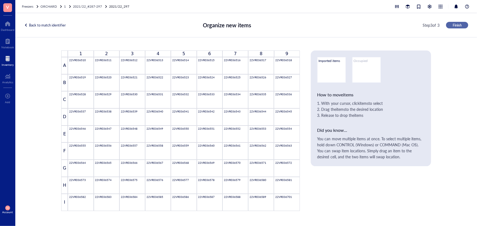
click at [461, 27] on span "Finish" at bounding box center [456, 25] width 9 height 5
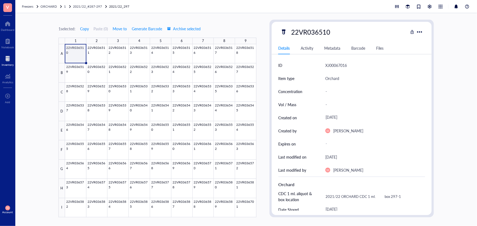
click at [92, 9] on div "Freezers ORCHARD 1 2021/22_#[PHONE_NUMBER]/22_297" at bounding box center [245, 6] width 461 height 13
click at [93, 4] on span "2021/22_#287-297" at bounding box center [87, 6] width 29 height 5
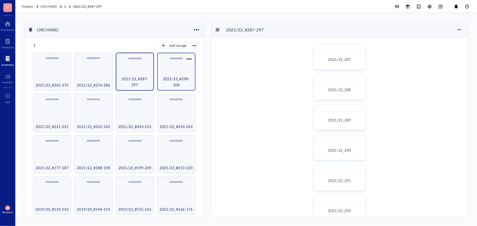
click at [173, 85] on span "2021/23_#298-308" at bounding box center [176, 82] width 33 height 12
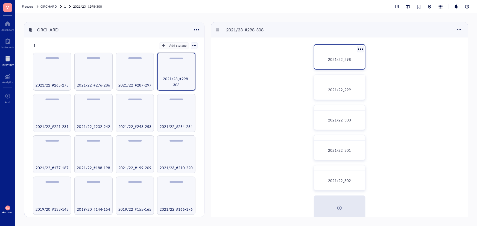
click at [351, 65] on div "2021/22_298" at bounding box center [339, 59] width 46 height 14
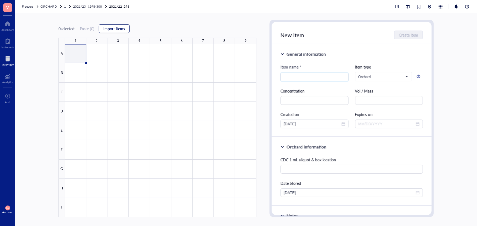
click at [116, 29] on span "Import items" at bounding box center [114, 28] width 22 height 4
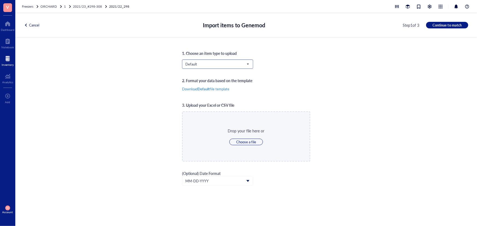
click at [200, 65] on span "Default" at bounding box center [216, 64] width 63 height 5
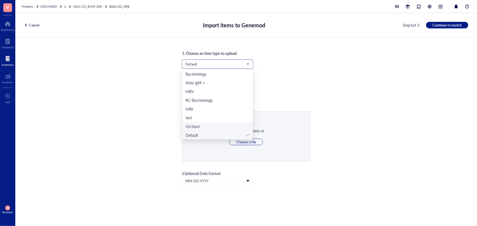
click at [205, 123] on div "Orchard" at bounding box center [217, 126] width 64 height 6
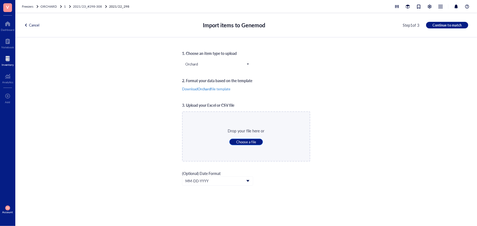
click at [243, 140] on span "Choose a file" at bounding box center [246, 142] width 20 height 5
type input "C:\fakepath\Sheet90.xlsx"
click at [462, 21] on div "Cancel Import items to Genemod Step 1 of 3 Continue to match" at bounding box center [245, 25] width 461 height 24
click at [461, 23] on span "Continue to match" at bounding box center [446, 25] width 29 height 5
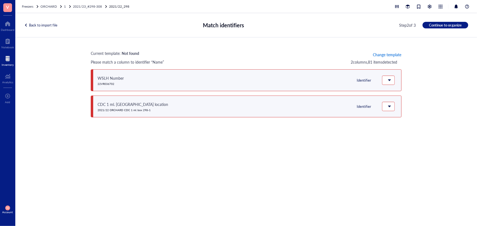
click at [383, 55] on span "Change template" at bounding box center [387, 54] width 28 height 4
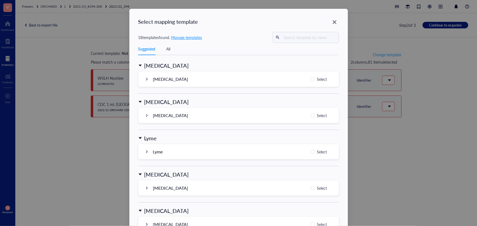
scroll to position [522, 0]
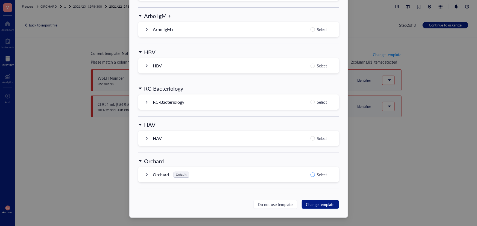
click at [310, 175] on input "Select" at bounding box center [312, 175] width 4 height 4
radio input "true"
click at [328, 205] on span "Change template" at bounding box center [320, 205] width 28 height 6
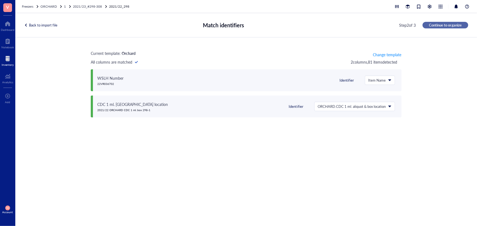
click at [443, 24] on span "Continue to organize" at bounding box center [445, 25] width 33 height 5
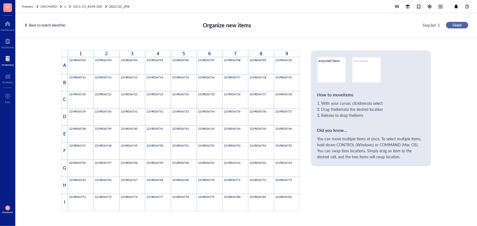
click at [456, 25] on span "Finish" at bounding box center [456, 25] width 9 height 5
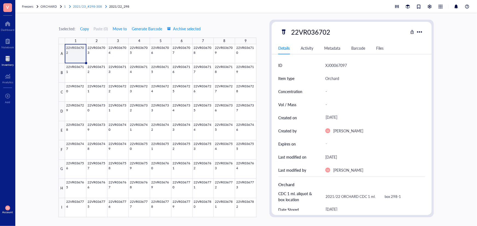
click at [99, 7] on span "2021/23_#298-308" at bounding box center [87, 6] width 29 height 5
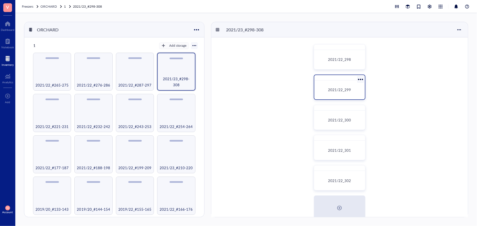
click at [335, 91] on span "2021/22_299" at bounding box center [339, 89] width 23 height 5
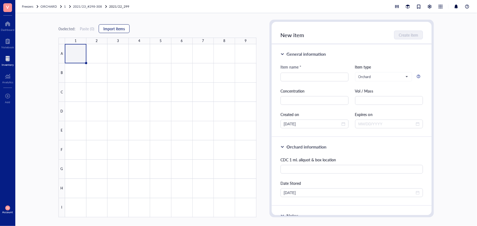
click at [128, 28] on button "Import items" at bounding box center [114, 28] width 31 height 9
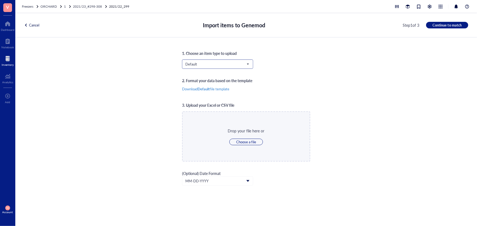
click at [214, 61] on input "search" at bounding box center [215, 64] width 60 height 8
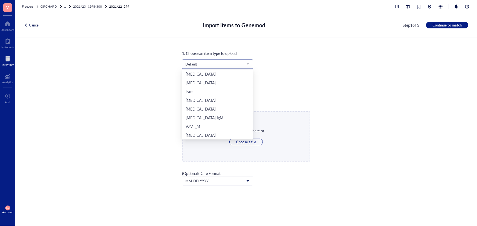
scroll to position [114, 0]
click at [220, 124] on div "Orchard" at bounding box center [217, 126] width 64 height 6
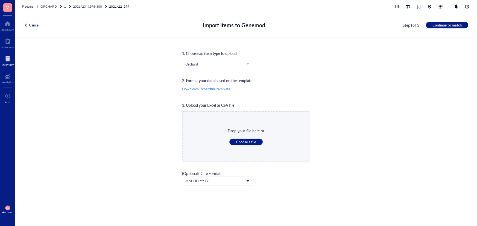
click at [258, 141] on button "Choose a file" at bounding box center [246, 142] width 34 height 7
type input "C:\fakepath\Sheet91.xlsx"
click at [456, 26] on span "Continue to match" at bounding box center [446, 25] width 29 height 5
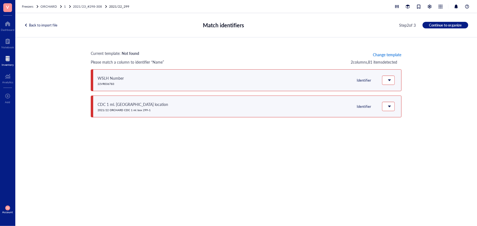
click at [386, 55] on span "Change template" at bounding box center [387, 54] width 28 height 4
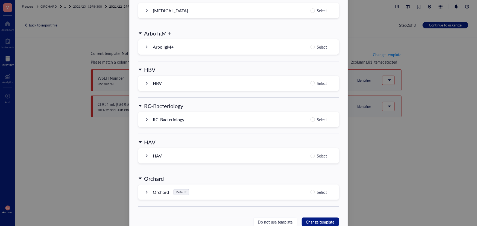
scroll to position [522, 0]
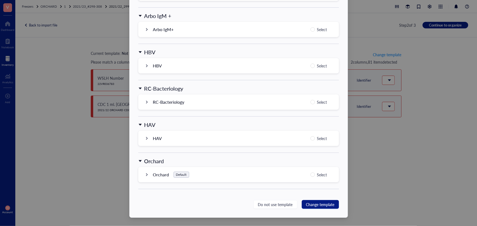
drag, startPoint x: 317, startPoint y: 178, endPoint x: 317, endPoint y: 181, distance: 3.3
click at [317, 179] on div "Orchard Default Select" at bounding box center [238, 174] width 200 height 15
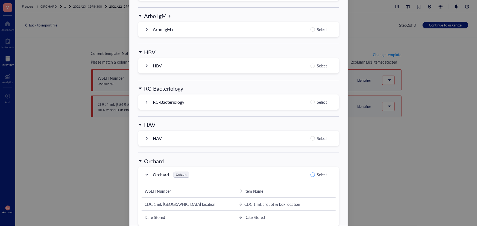
click at [310, 174] on input "Select" at bounding box center [312, 175] width 4 height 4
radio input "true"
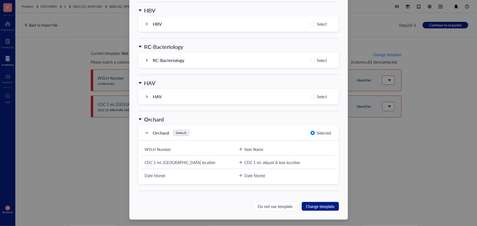
scroll to position [566, 0]
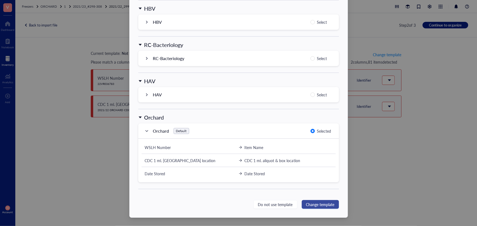
click at [315, 204] on span "Change template" at bounding box center [320, 205] width 28 height 6
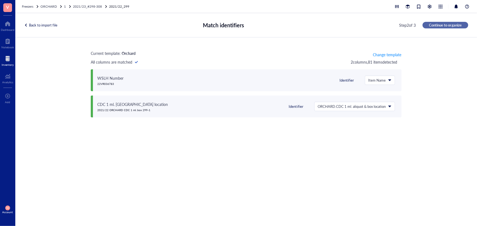
click at [453, 27] on span "Continue to organize" at bounding box center [445, 25] width 33 height 5
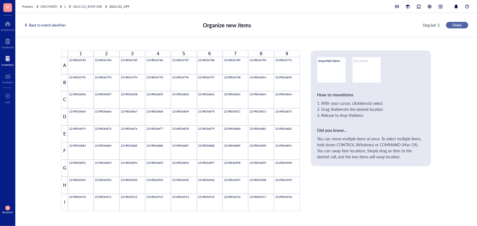
click at [457, 26] on span "Finish" at bounding box center [456, 25] width 9 height 5
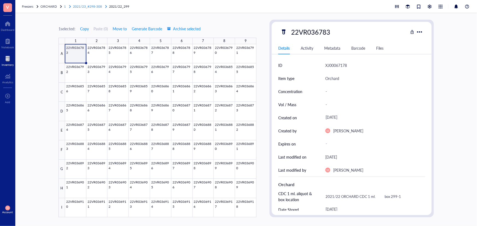
click at [93, 5] on span "2021/23_#298-308" at bounding box center [87, 6] width 29 height 5
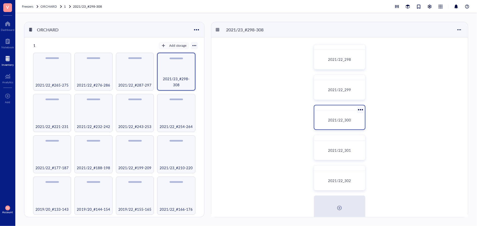
click at [331, 117] on div "2021/22_300" at bounding box center [339, 119] width 42 height 5
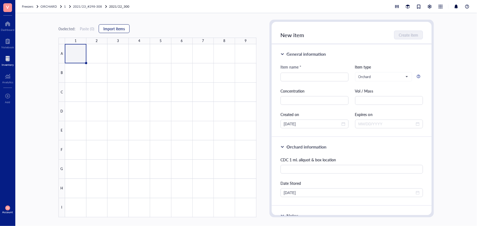
click at [109, 32] on button "Import items" at bounding box center [114, 28] width 31 height 9
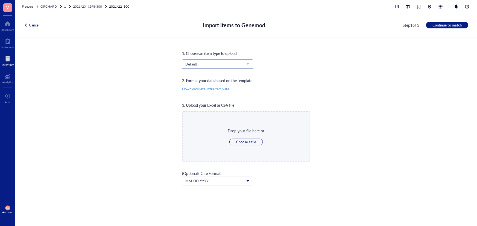
scroll to position [114, 0]
click at [198, 64] on span "Default" at bounding box center [216, 64] width 63 height 5
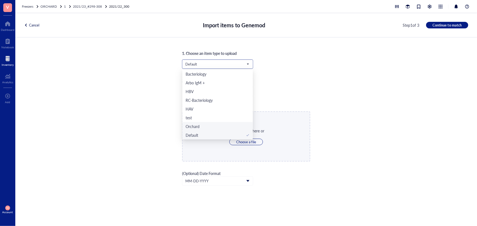
click at [198, 128] on div "Orchard" at bounding box center [192, 126] width 14 height 6
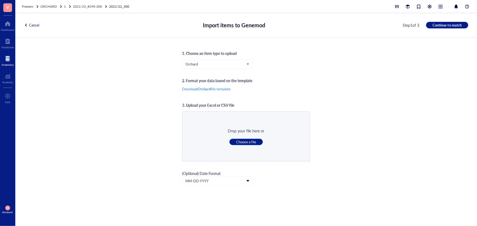
click at [245, 143] on span "Choose a file" at bounding box center [246, 142] width 20 height 5
type input "C:\fakepath\Sheet92.xlsx"
click at [438, 27] on span "Continue to match" at bounding box center [446, 25] width 29 height 5
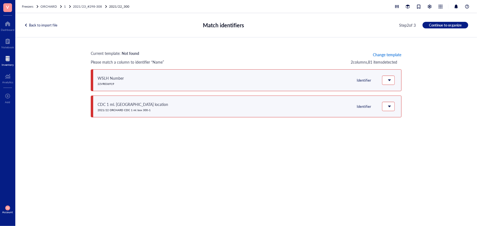
click at [397, 54] on span "Change template" at bounding box center [387, 54] width 28 height 4
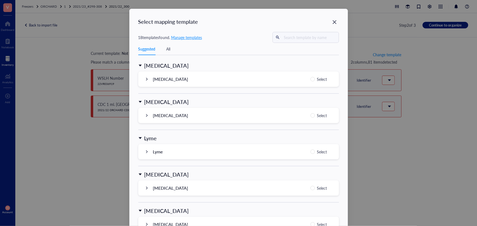
scroll to position [522, 0]
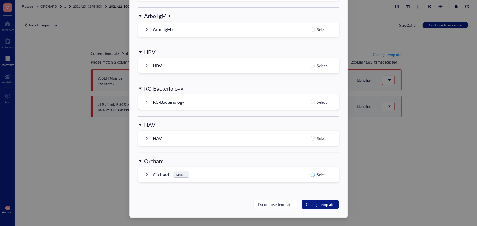
click at [310, 176] on input "Select" at bounding box center [312, 175] width 4 height 4
radio input "true"
click at [320, 205] on span "Change template" at bounding box center [320, 205] width 28 height 6
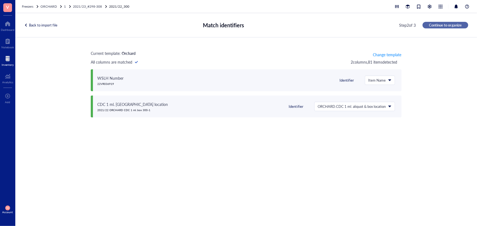
click at [444, 25] on span "Continue to organize" at bounding box center [445, 25] width 33 height 5
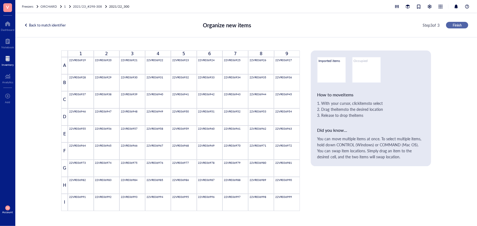
click at [452, 26] on button "Finish" at bounding box center [457, 25] width 22 height 7
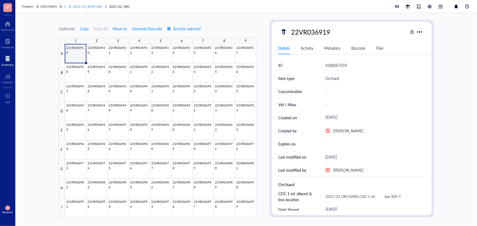
click at [93, 4] on span "2021/23_#298-308" at bounding box center [87, 6] width 29 height 5
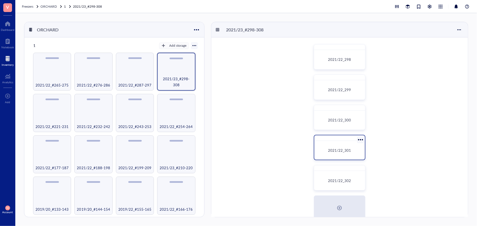
click at [333, 144] on div "2021/22_301" at bounding box center [339, 150] width 46 height 14
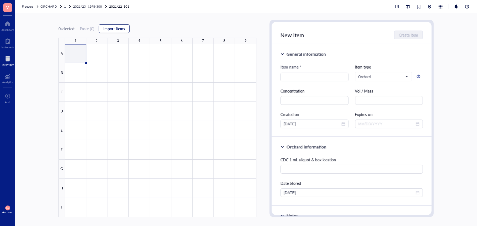
click at [125, 30] on span "Import items" at bounding box center [114, 28] width 22 height 4
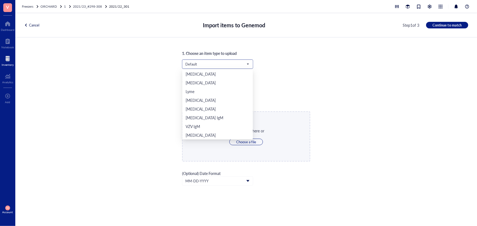
click at [211, 62] on span "Default" at bounding box center [216, 64] width 63 height 5
click at [211, 124] on div "Orchard" at bounding box center [217, 126] width 64 height 6
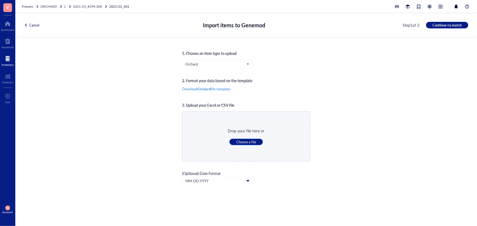
click at [245, 141] on span "Choose a file" at bounding box center [246, 142] width 20 height 5
type input "C:\fakepath\Sheet93.xlsx"
click at [438, 24] on span "Continue to match" at bounding box center [446, 25] width 29 height 5
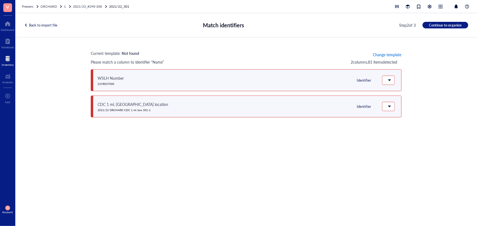
click at [379, 53] on span "Change template" at bounding box center [387, 54] width 28 height 4
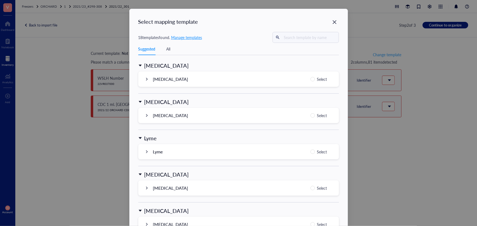
scroll to position [522, 0]
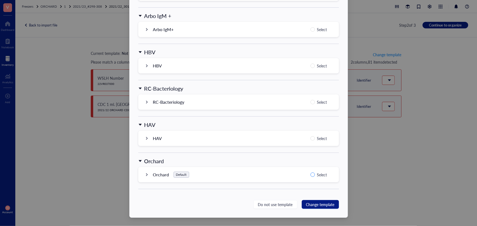
click at [312, 175] on input "Select" at bounding box center [312, 175] width 4 height 4
radio input "true"
click at [319, 206] on span "Change template" at bounding box center [320, 205] width 28 height 6
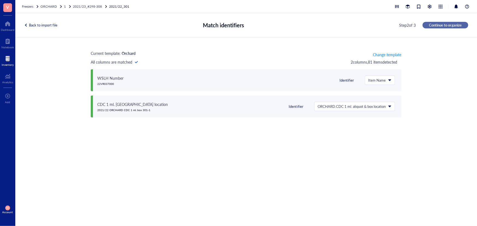
click at [451, 26] on span "Continue to organize" at bounding box center [445, 25] width 33 height 5
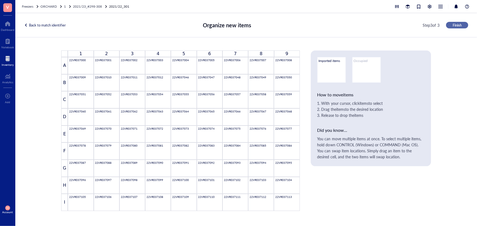
click at [451, 26] on button "Finish" at bounding box center [457, 25] width 22 height 7
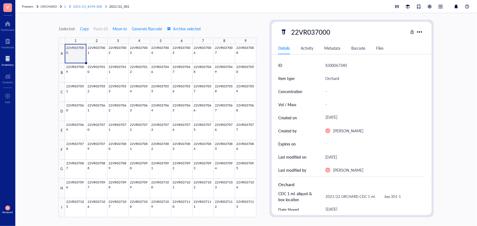
click at [91, 5] on span "2021/23_#298-308" at bounding box center [87, 6] width 29 height 5
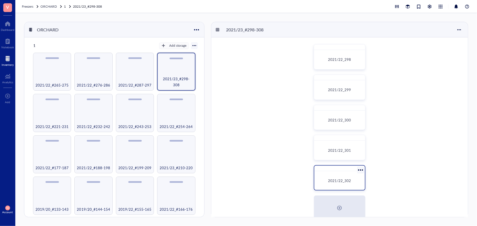
click at [327, 182] on div "2021/22_302" at bounding box center [339, 180] width 42 height 5
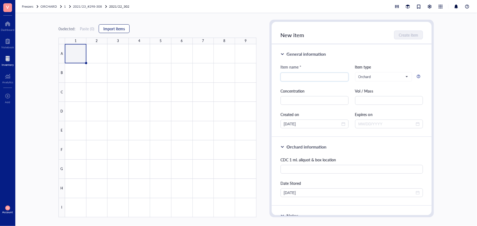
click at [117, 32] on button "Import items" at bounding box center [114, 28] width 31 height 9
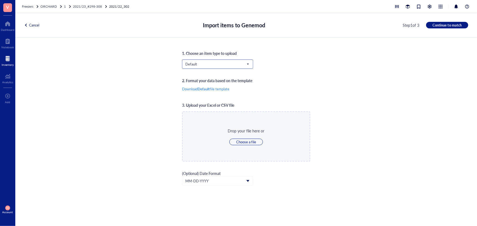
click at [190, 66] on span "Default" at bounding box center [216, 64] width 63 height 5
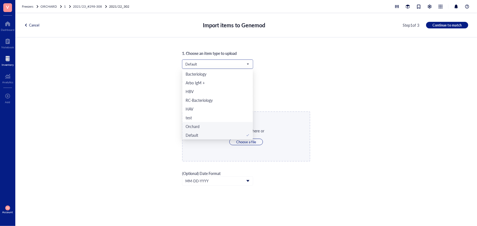
click at [199, 128] on div "Orchard" at bounding box center [217, 126] width 64 height 6
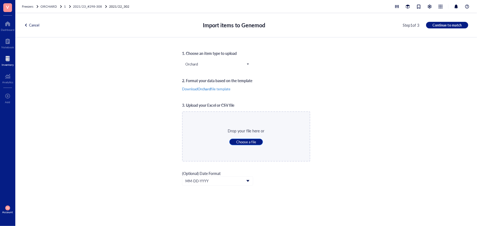
click at [236, 141] on span "Choose a file" at bounding box center [246, 142] width 20 height 5
type input "C:\fakepath\Sheet94.xlsx"
click at [452, 28] on button "Continue to match" at bounding box center [447, 25] width 42 height 7
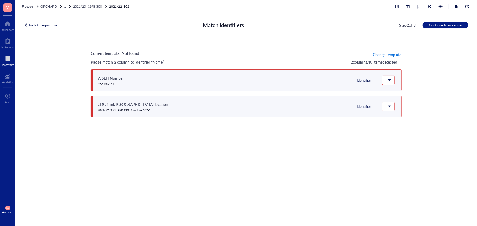
click at [395, 54] on span "Change template" at bounding box center [387, 54] width 28 height 4
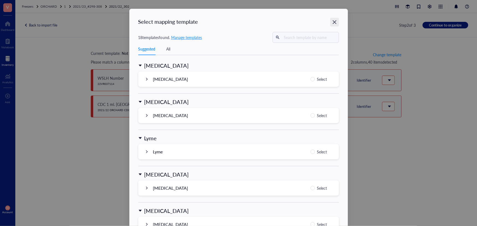
click at [334, 22] on icon "Close" at bounding box center [334, 22] width 5 height 5
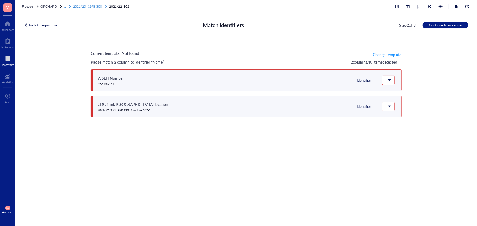
click at [87, 7] on span "2021/23_#298-308" at bounding box center [87, 6] width 29 height 5
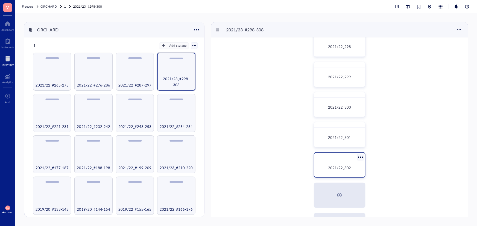
click at [342, 164] on div "2021/22_302" at bounding box center [339, 168] width 46 height 14
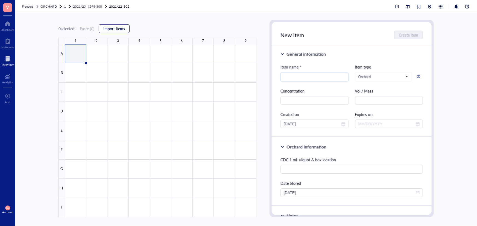
click at [111, 27] on span "Import items" at bounding box center [114, 28] width 22 height 4
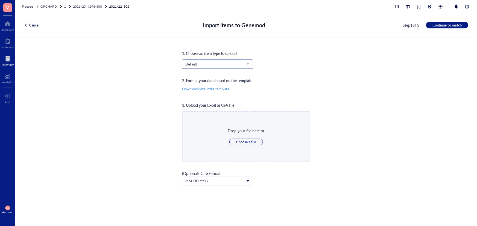
click at [230, 68] on div "Default" at bounding box center [246, 69] width 128 height 18
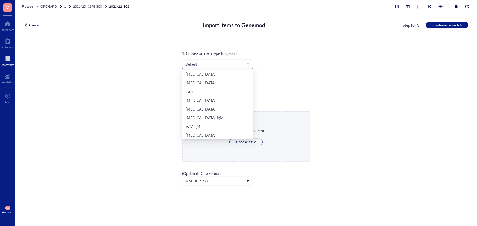
click at [214, 63] on span "Default" at bounding box center [216, 64] width 63 height 5
click at [199, 125] on div "Orchard" at bounding box center [217, 126] width 64 height 6
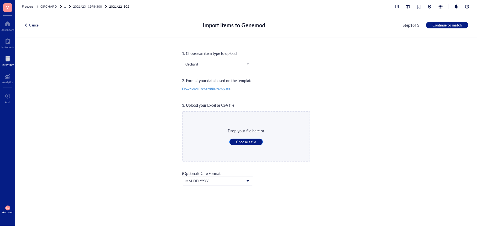
click at [243, 141] on span "Choose a file" at bounding box center [246, 142] width 20 height 5
